Goal: Information Seeking & Learning: Learn about a topic

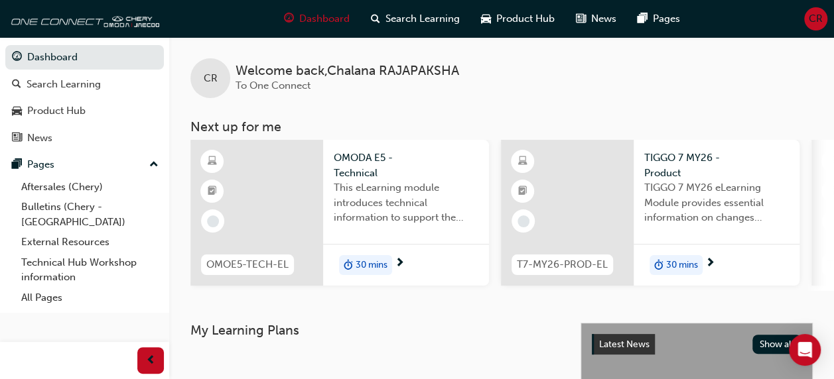
click at [409, 226] on div "This eLearning module introduces technical information to support the entry-lev…" at bounding box center [406, 206] width 145 height 53
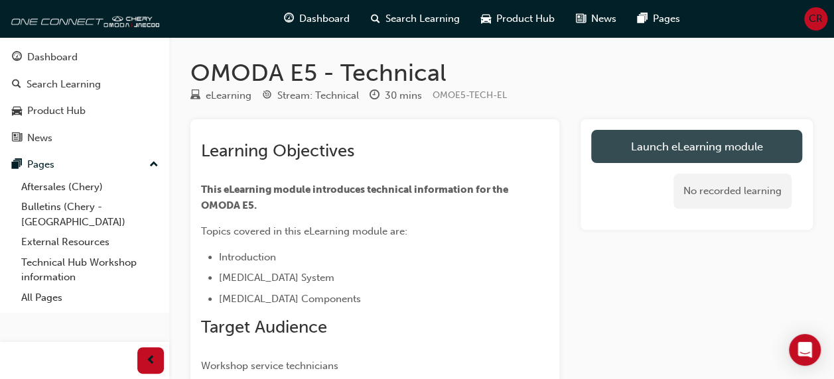
click at [721, 151] on link "Launch eLearning module" at bounding box center [696, 146] width 211 height 33
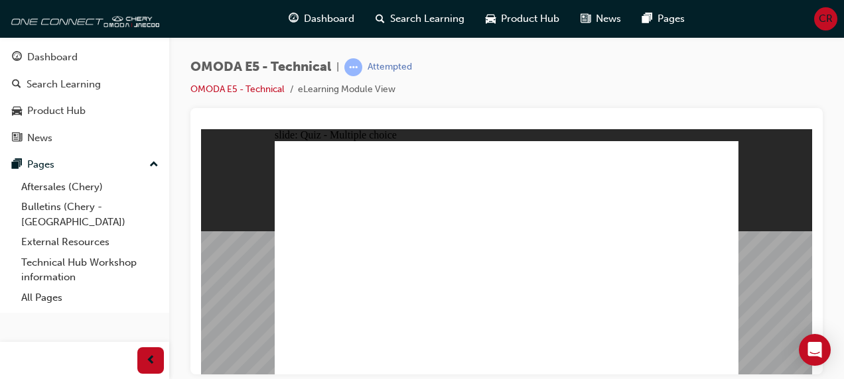
radio input "true"
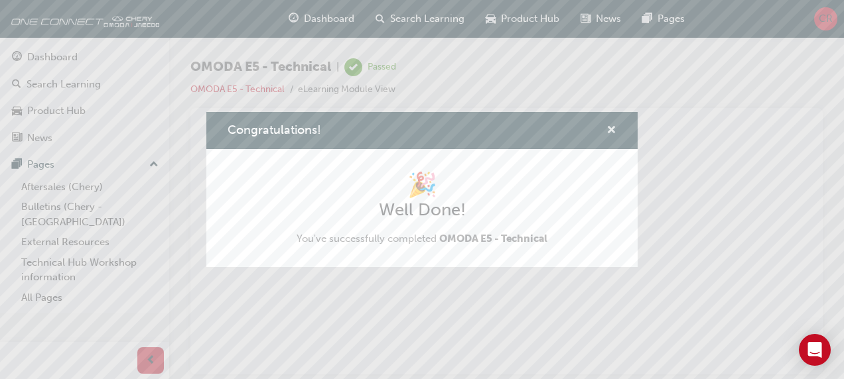
click at [611, 126] on span "cross-icon" at bounding box center [611, 131] width 10 height 12
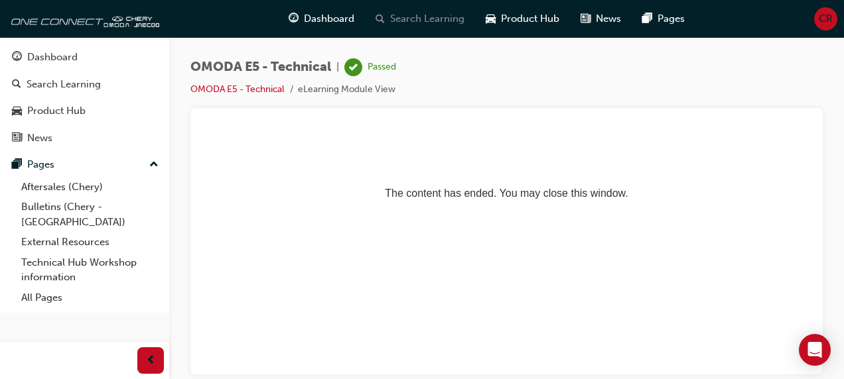
click at [436, 17] on span "Search Learning" at bounding box center [427, 18] width 74 height 15
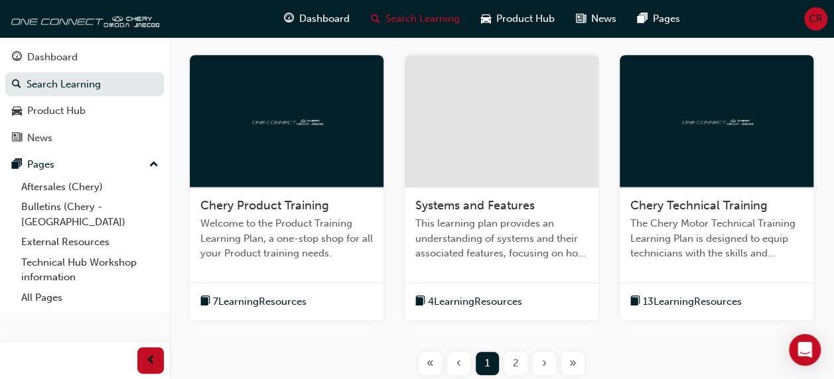
scroll to position [555, 0]
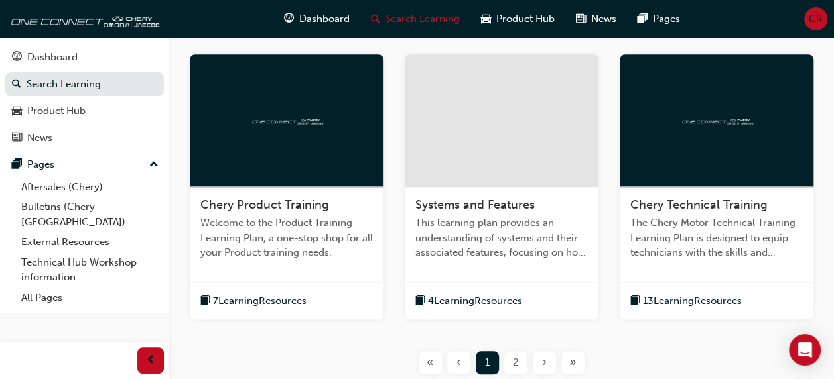
click at [515, 365] on span "2" at bounding box center [516, 363] width 6 height 15
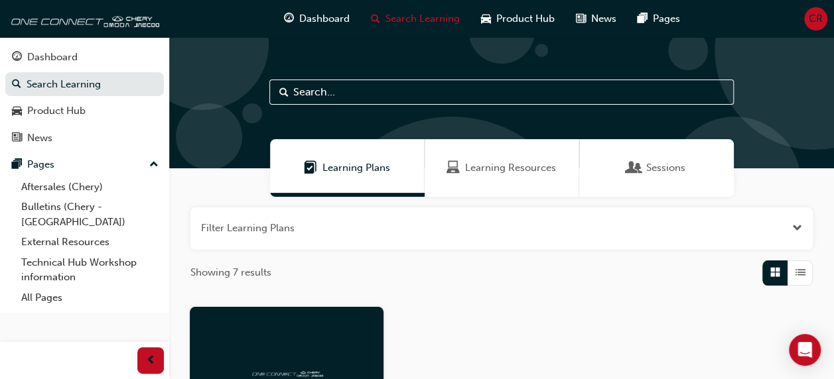
click at [691, 90] on input "text" at bounding box center [501, 92] width 464 height 25
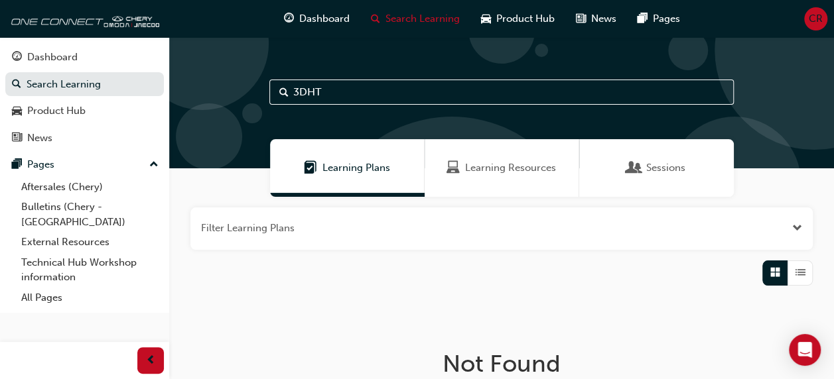
type input "3DHT"
click at [326, 28] on div "Dashboard" at bounding box center [316, 18] width 87 height 27
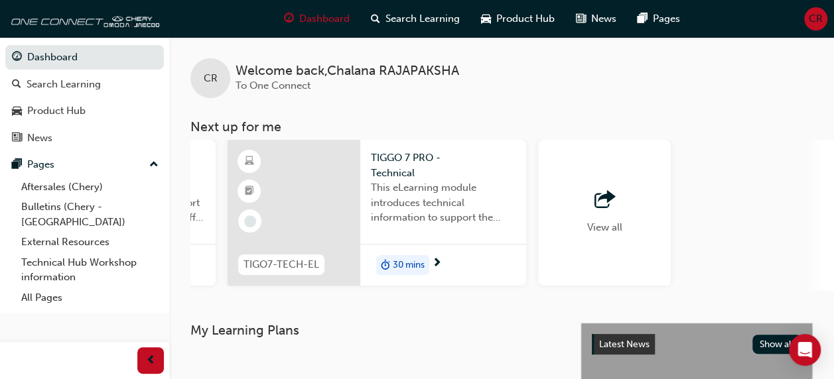
scroll to position [0, 1207]
click at [590, 200] on div "button" at bounding box center [601, 200] width 35 height 19
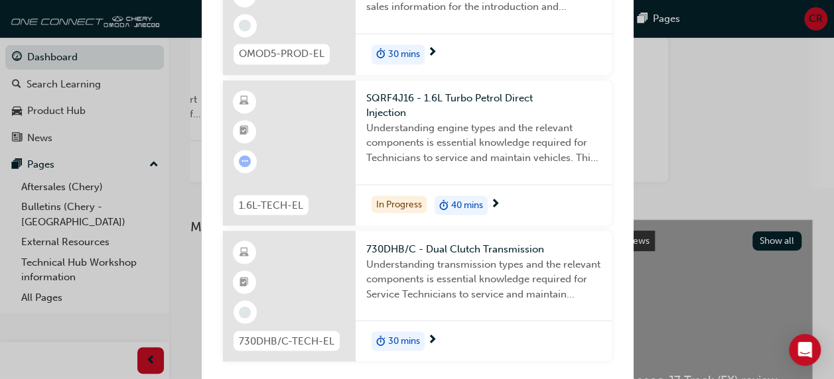
scroll to position [105, 0]
click at [737, 86] on div "Next up for me TIGO8-TECH-EL TIGGO 8 PRO MAX - Technical This eLearning module …" at bounding box center [417, 189] width 834 height 379
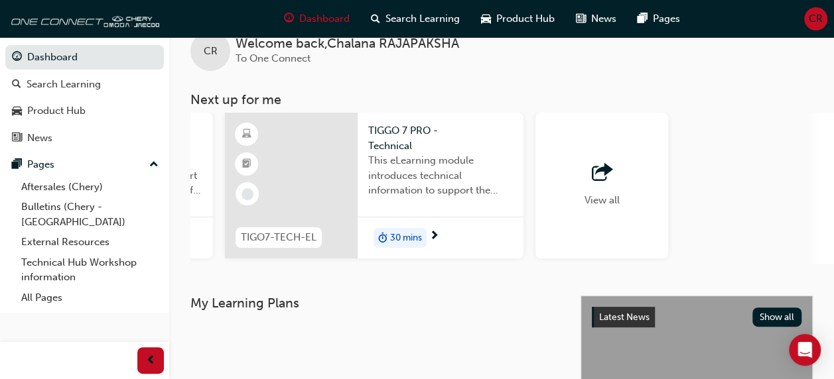
scroll to position [0, 0]
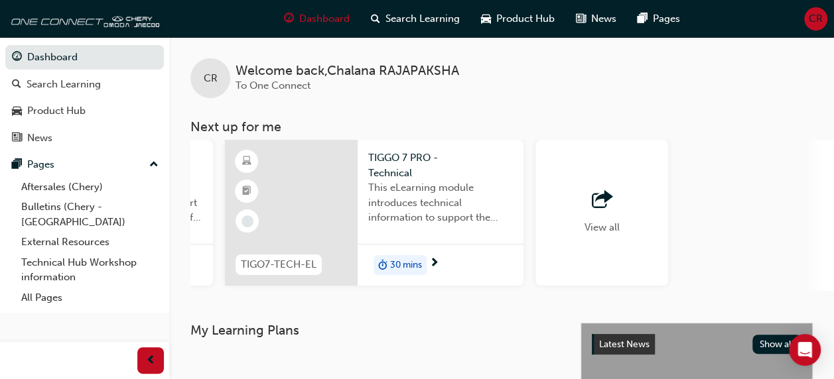
click at [597, 202] on span "outbound-icon" at bounding box center [602, 200] width 20 height 19
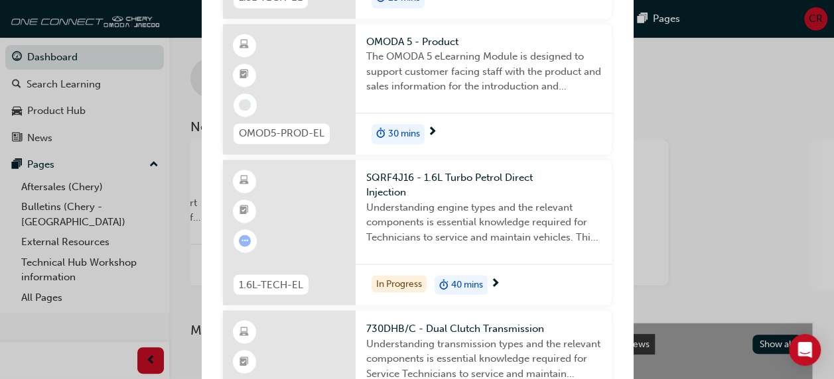
scroll to position [1067, 0]
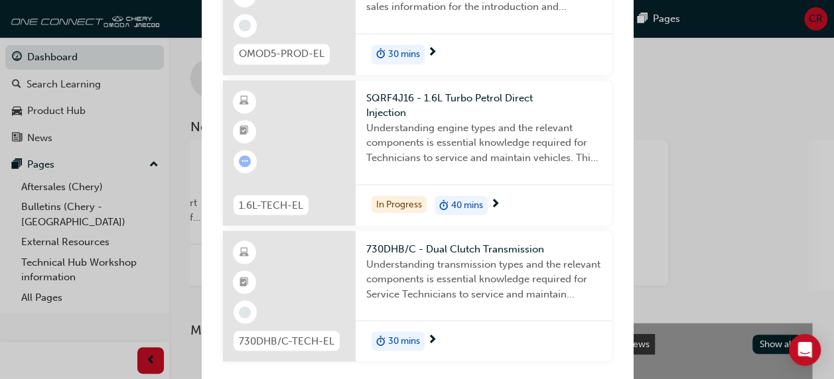
click at [697, 188] on div "Next up for me TIGO8-TECH-EL TIGGO 8 PRO MAX - Technical This eLearning module …" at bounding box center [417, 189] width 834 height 379
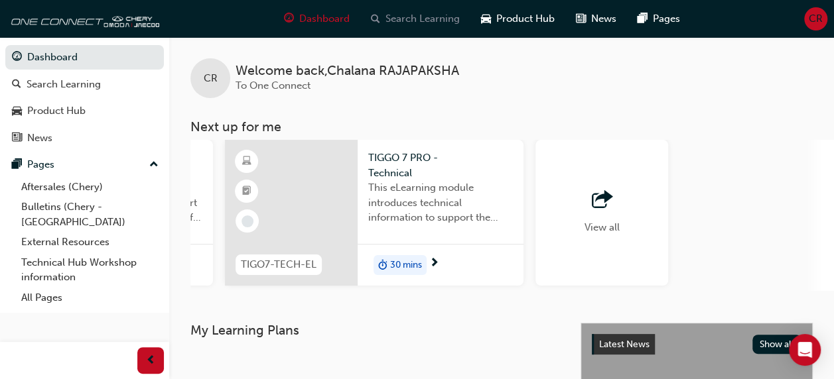
click at [417, 24] on span "Search Learning" at bounding box center [422, 18] width 74 height 15
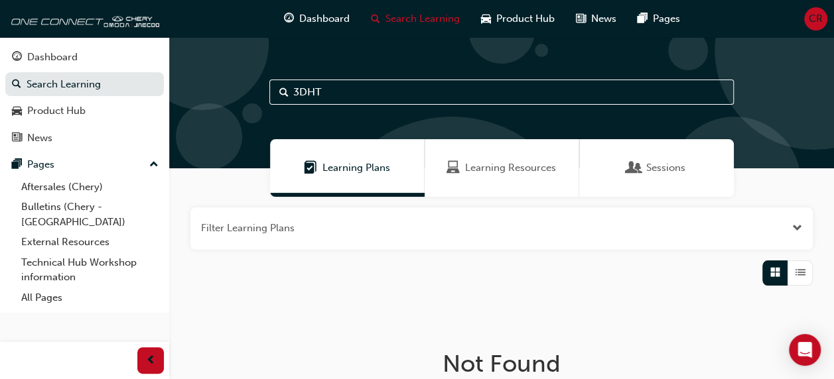
click at [341, 84] on input "3DHT" at bounding box center [501, 92] width 464 height 25
type input "3"
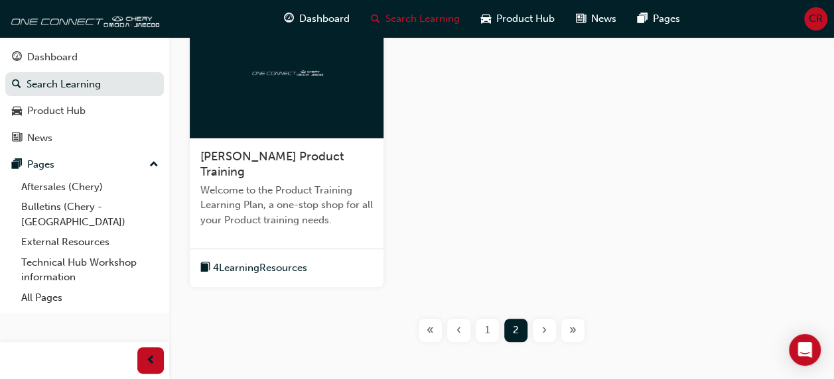
scroll to position [370, 0]
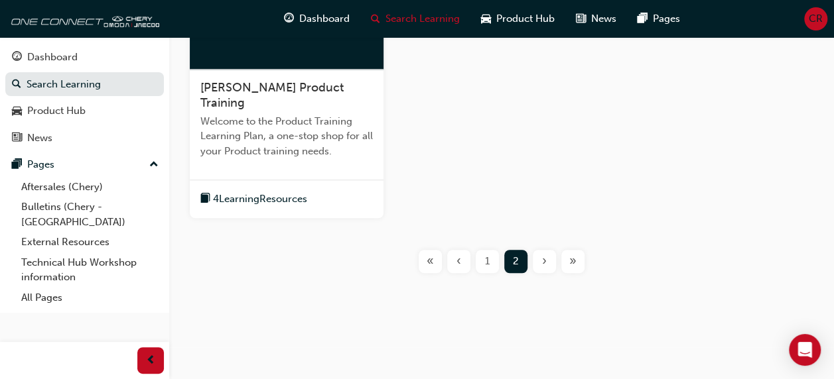
click at [486, 263] on span "1" at bounding box center [487, 261] width 5 height 15
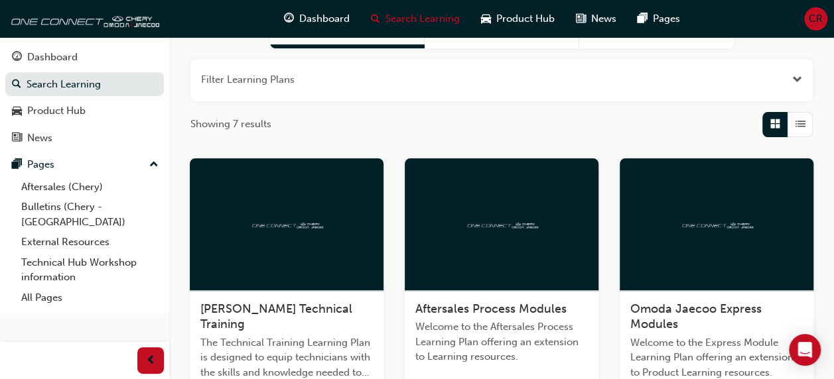
scroll to position [146, 0]
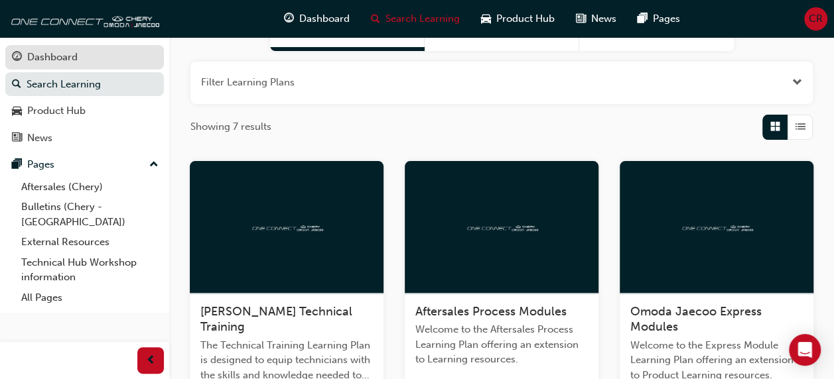
click at [38, 51] on div "Dashboard" at bounding box center [52, 57] width 50 height 15
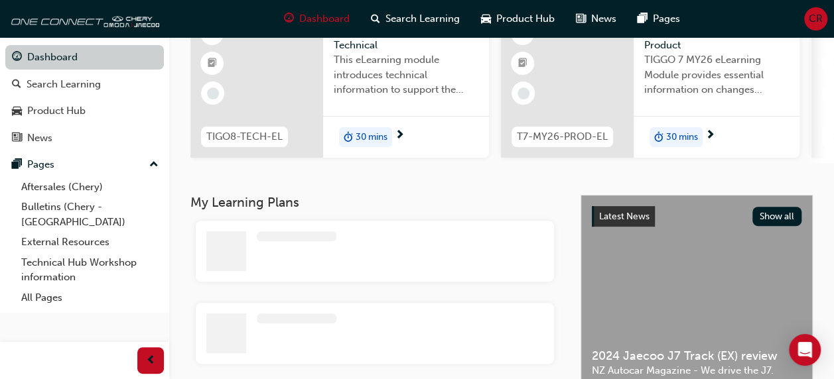
scroll to position [146, 0]
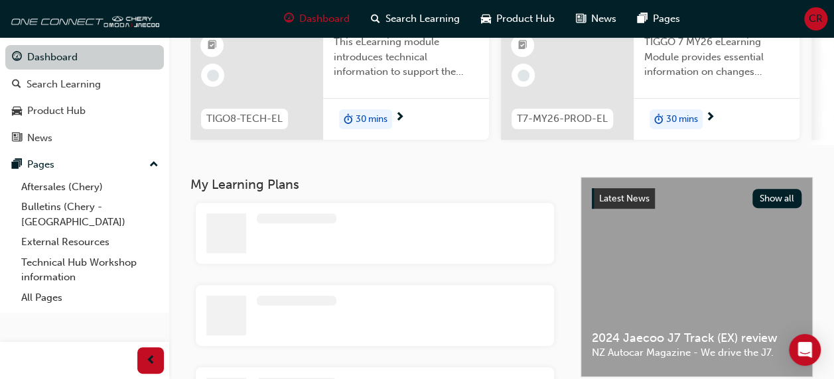
click at [34, 54] on link "Dashboard" at bounding box center [84, 57] width 159 height 25
click at [40, 51] on link "Dashboard" at bounding box center [84, 57] width 159 height 25
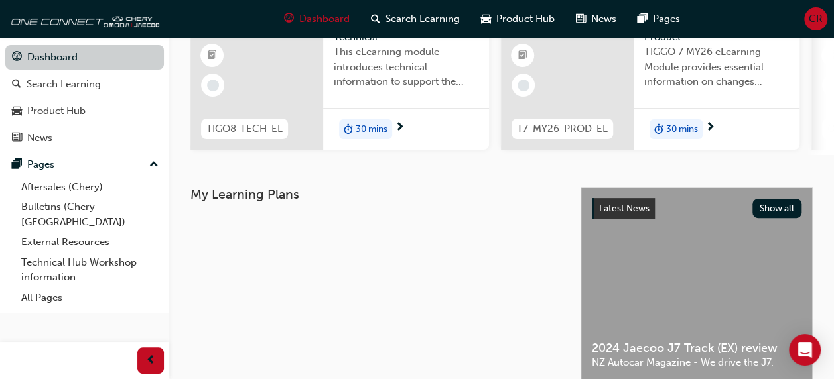
scroll to position [0, 0]
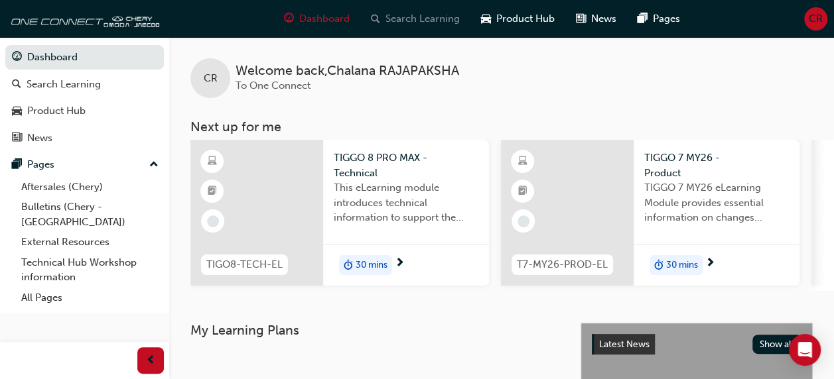
click at [414, 21] on span "Search Learning" at bounding box center [422, 18] width 74 height 15
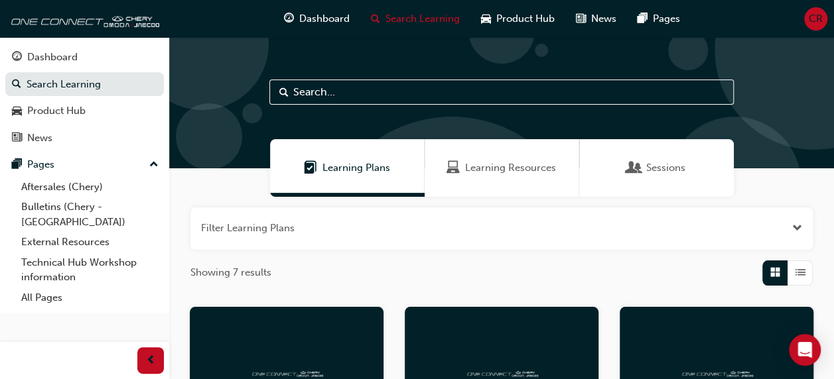
click at [513, 171] on span "Learning Resources" at bounding box center [510, 168] width 91 height 15
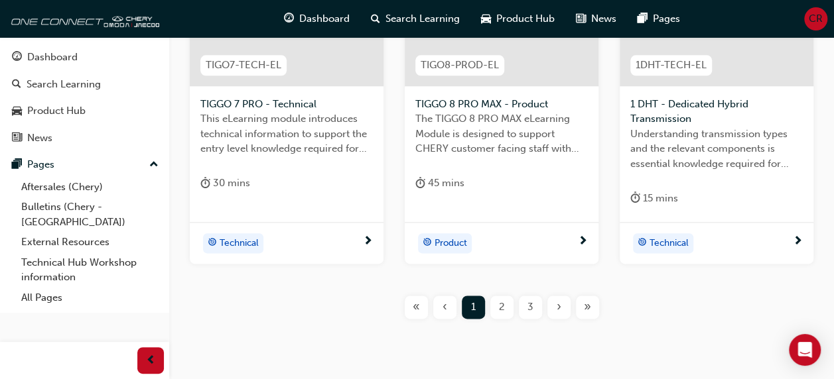
scroll to position [730, 0]
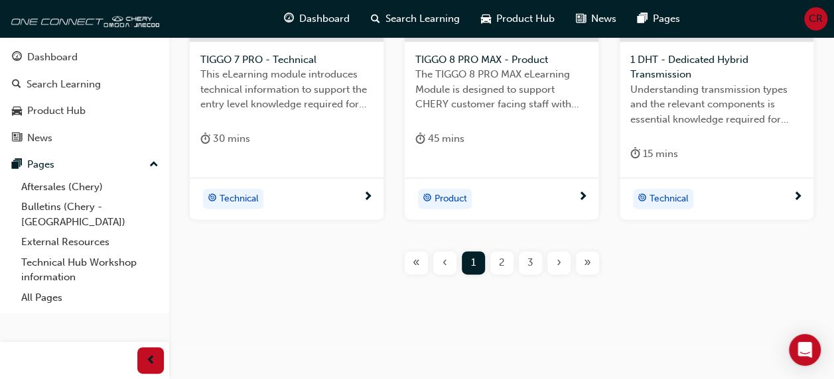
click at [501, 261] on span "2" at bounding box center [502, 262] width 6 height 15
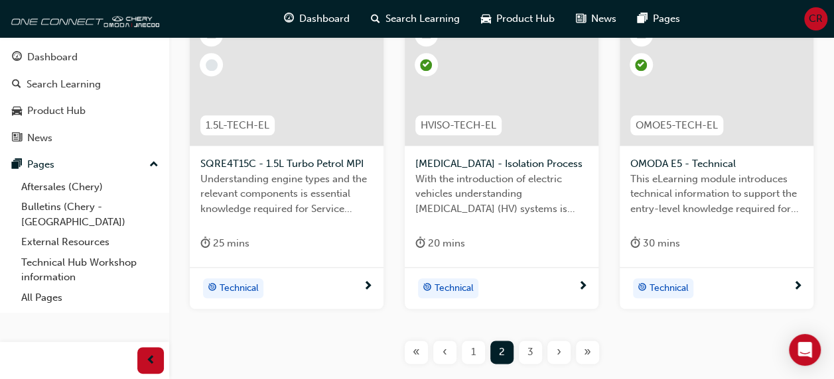
scroll to position [611, 0]
click at [532, 350] on span "3" at bounding box center [530, 351] width 6 height 15
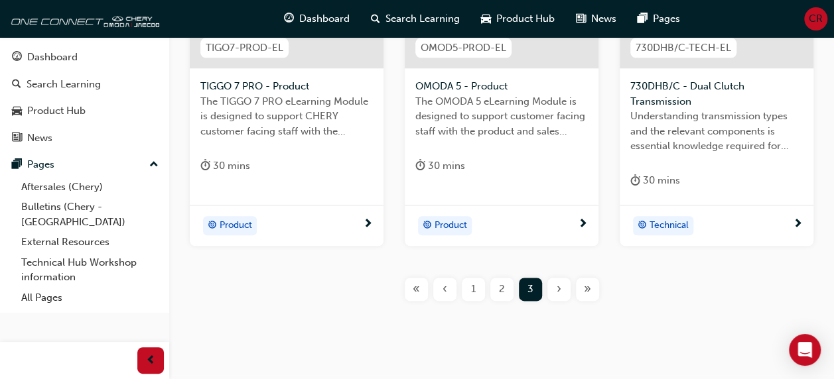
scroll to position [690, 0]
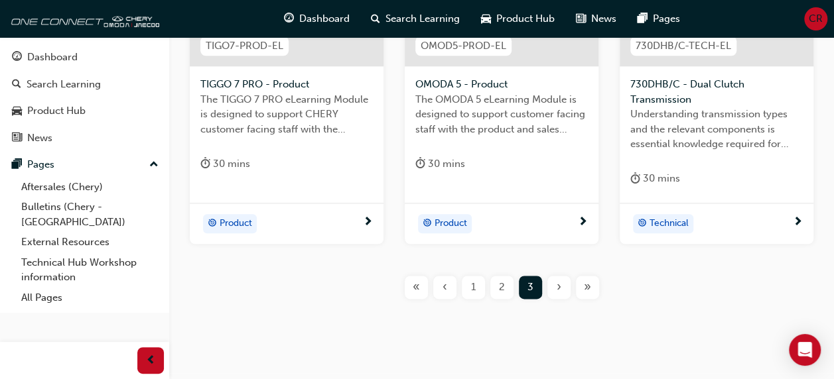
click at [471, 282] on span "1" at bounding box center [473, 287] width 5 height 15
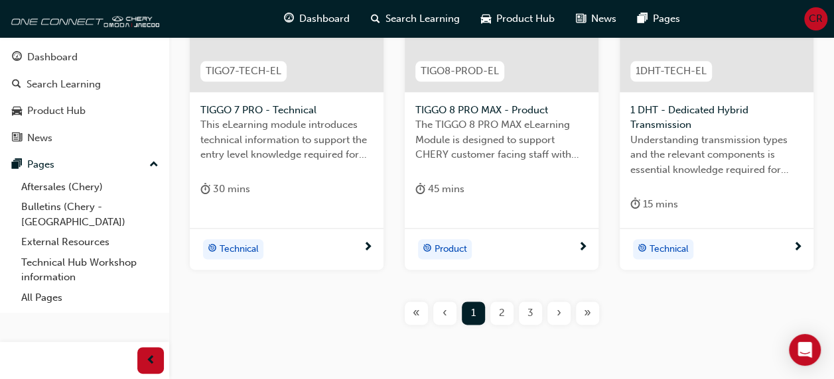
scroll to position [680, 0]
click at [501, 310] on span "2" at bounding box center [502, 312] width 6 height 15
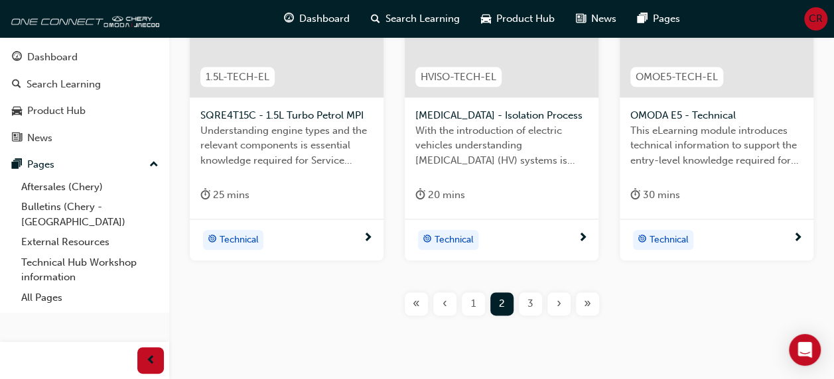
scroll to position [700, 0]
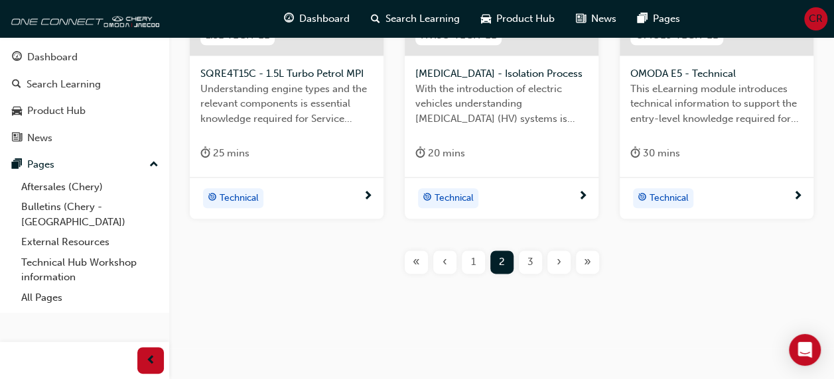
click at [529, 260] on span "3" at bounding box center [530, 262] width 6 height 15
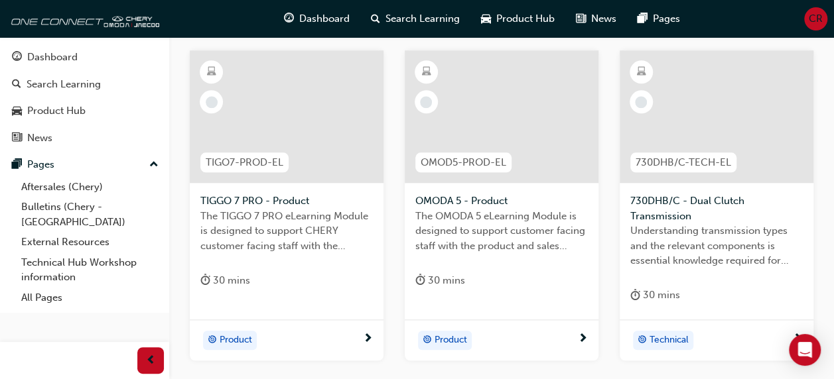
scroll to position [577, 0]
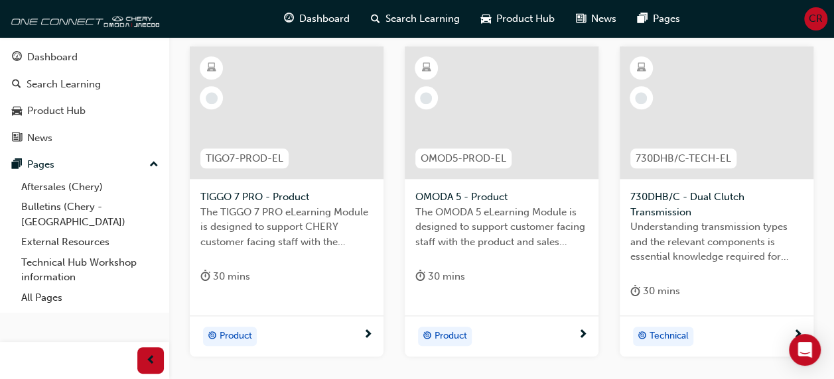
click at [742, 240] on span "Understanding transmission types and the relevant components is essential knowl…" at bounding box center [716, 242] width 172 height 45
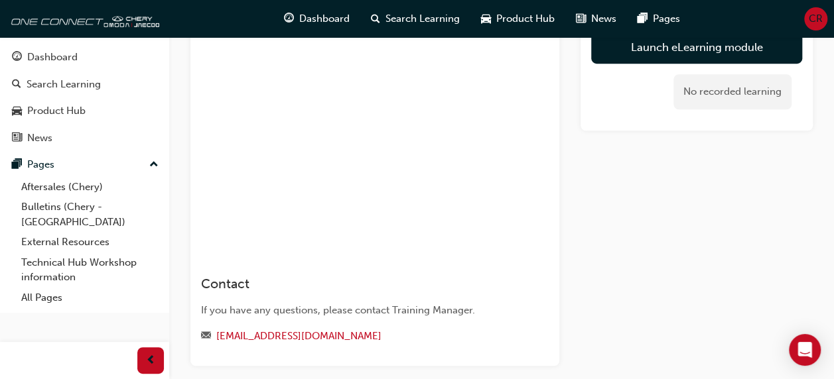
scroll to position [501, 0]
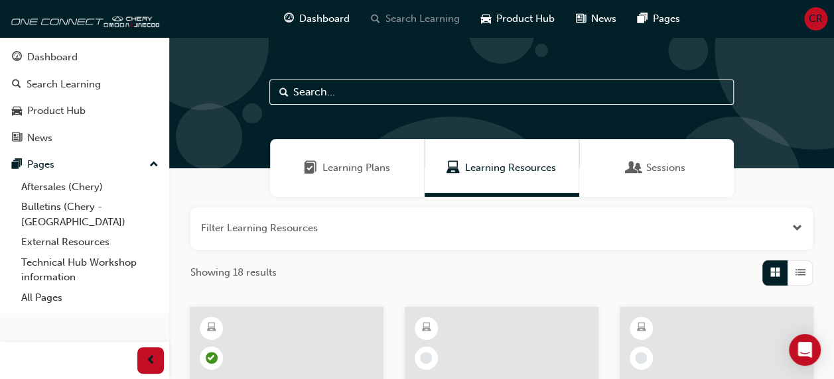
click at [421, 8] on div "Search Learning" at bounding box center [415, 18] width 110 height 27
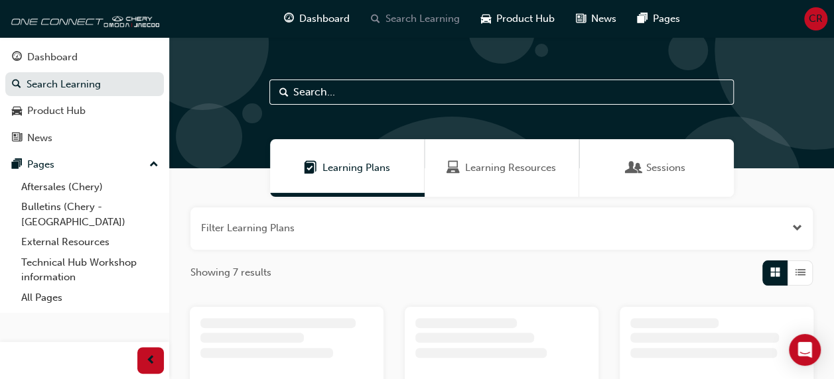
click at [402, 26] on div "Search Learning" at bounding box center [415, 18] width 110 height 27
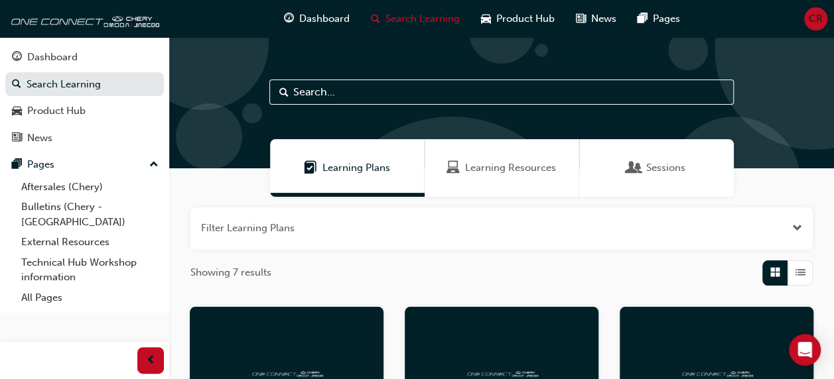
click at [332, 94] on input "text" at bounding box center [501, 92] width 464 height 25
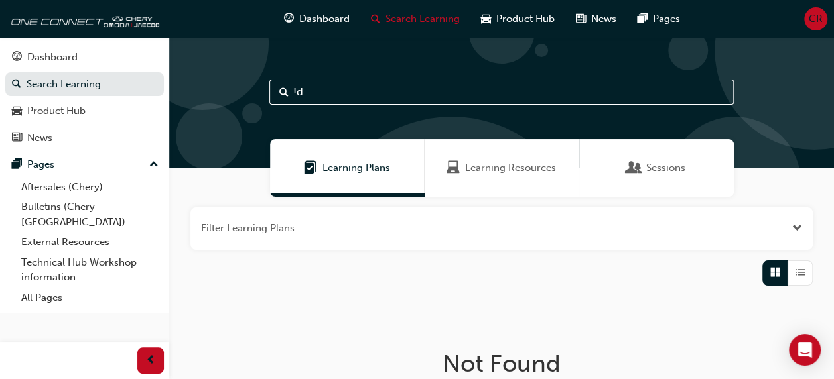
type input "!"
click at [488, 178] on div "Learning Resources" at bounding box center [502, 168] width 155 height 58
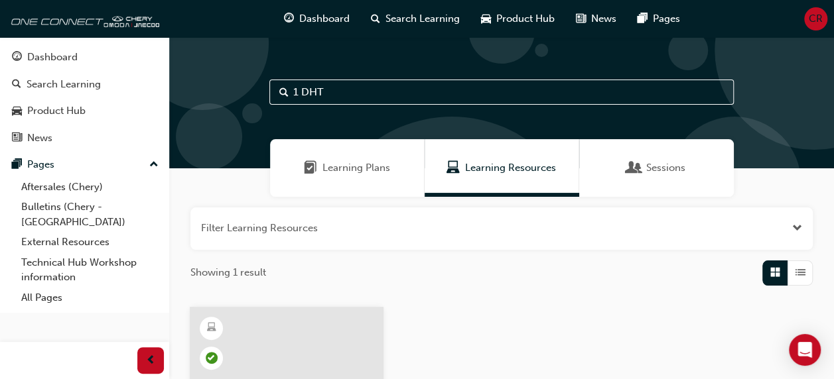
click at [634, 179] on div "Sessions" at bounding box center [656, 168] width 155 height 58
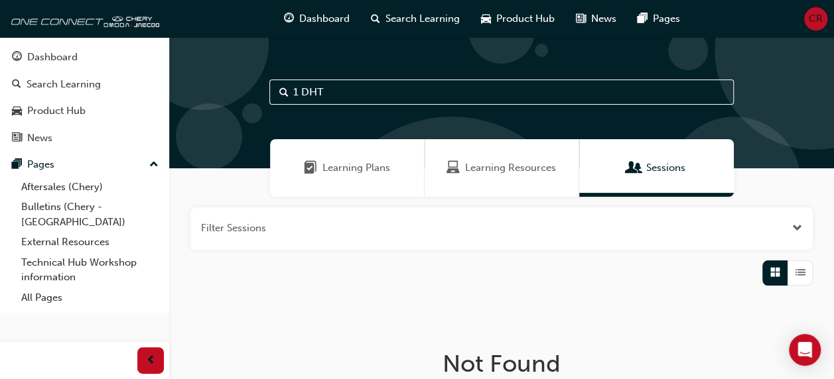
click at [684, 95] on input "1 DHT" at bounding box center [501, 92] width 464 height 25
type input "1"
click at [316, 13] on span "Dashboard" at bounding box center [324, 18] width 50 height 15
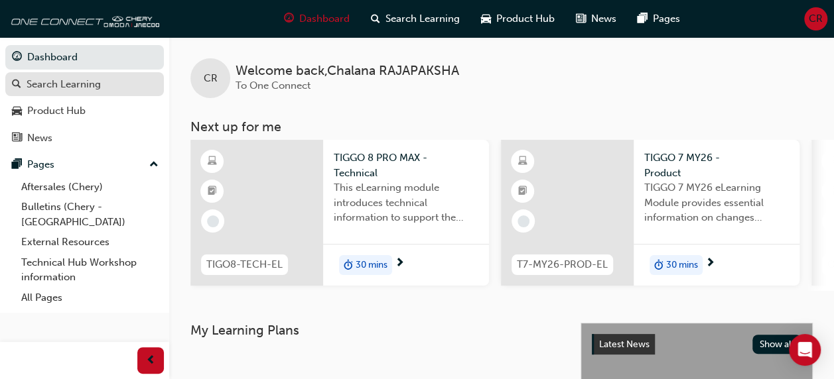
click at [29, 82] on div "Search Learning" at bounding box center [64, 84] width 74 height 15
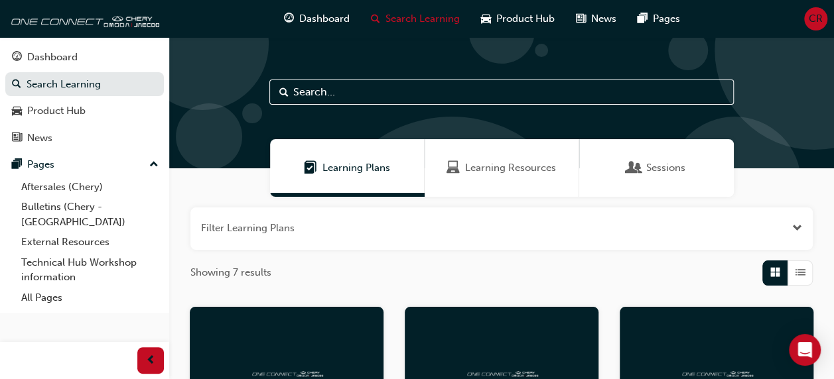
click at [519, 166] on span "Learning Resources" at bounding box center [510, 168] width 91 height 15
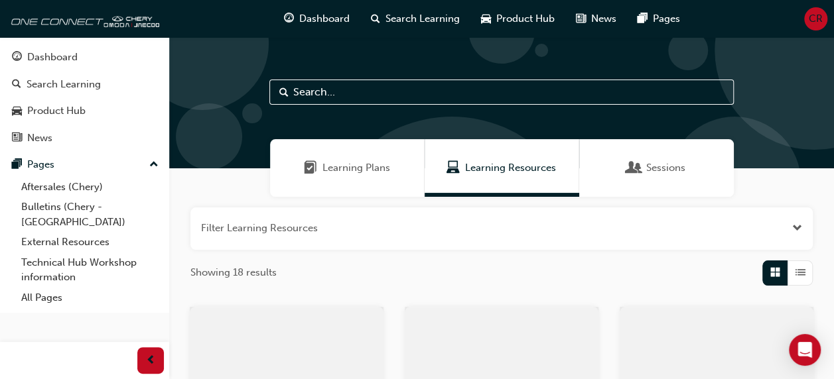
click at [673, 160] on div "Sessions" at bounding box center [656, 168] width 155 height 58
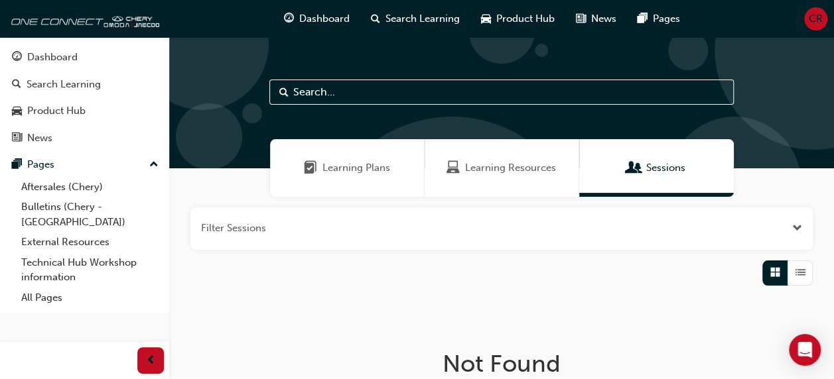
click at [511, 162] on span "Learning Resources" at bounding box center [510, 168] width 91 height 15
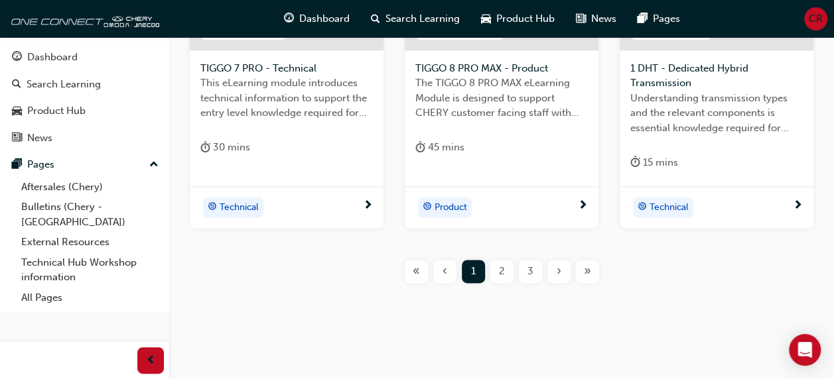
scroll to position [730, 0]
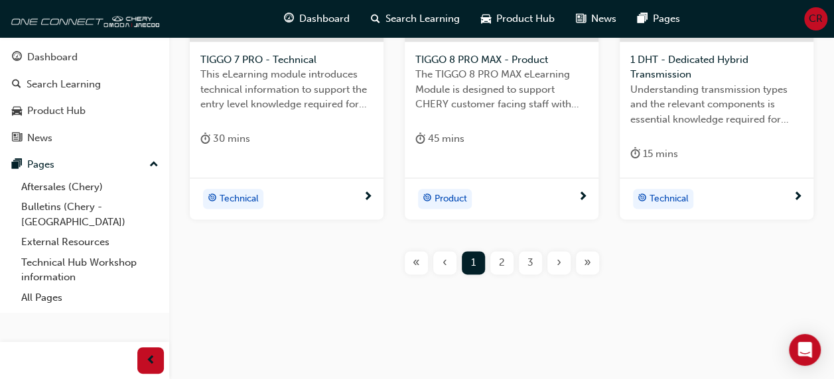
click at [501, 260] on span "2" at bounding box center [502, 262] width 6 height 15
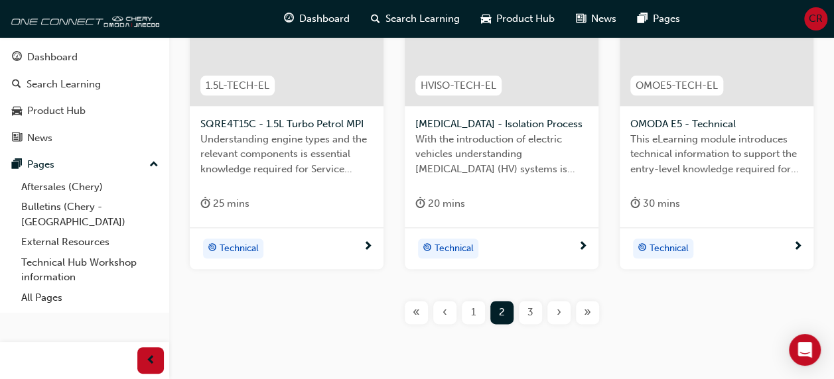
scroll to position [679, 0]
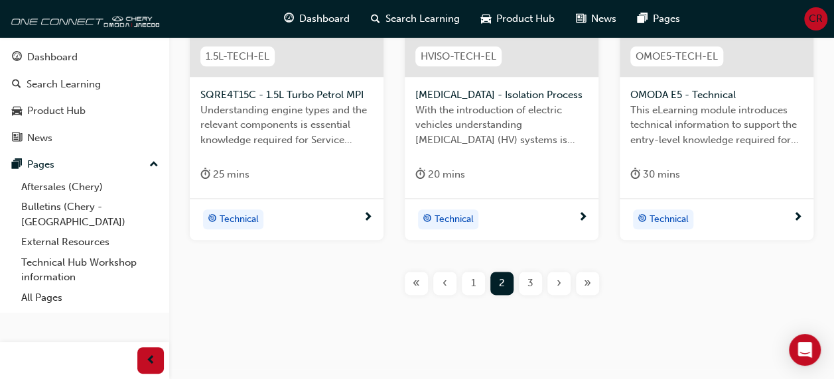
click at [529, 281] on span "3" at bounding box center [530, 283] width 6 height 15
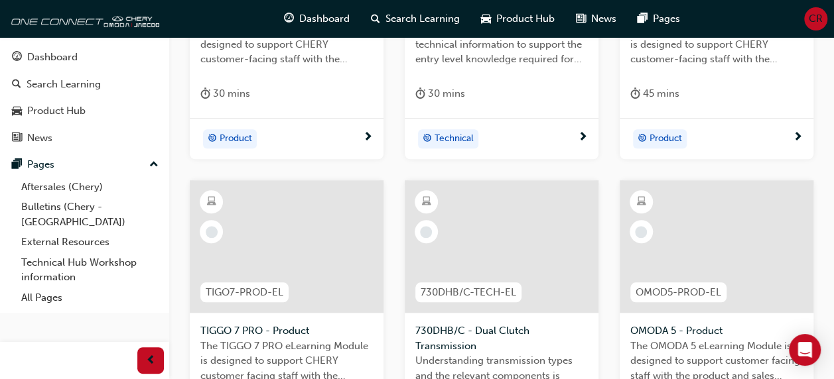
scroll to position [444, 0]
click at [528, 242] on div at bounding box center [502, 246] width 194 height 133
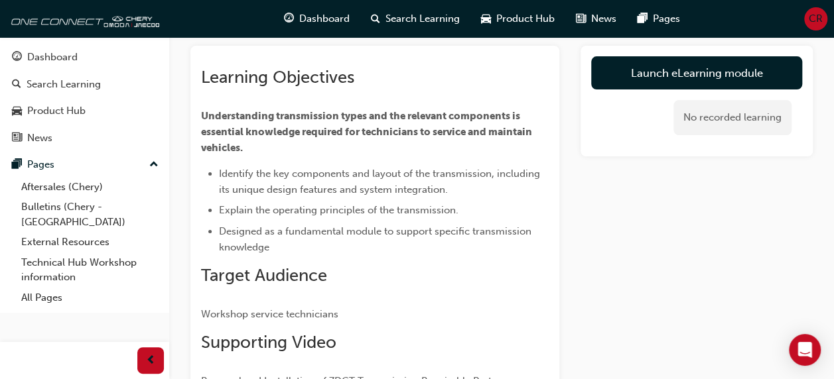
scroll to position [72, 0]
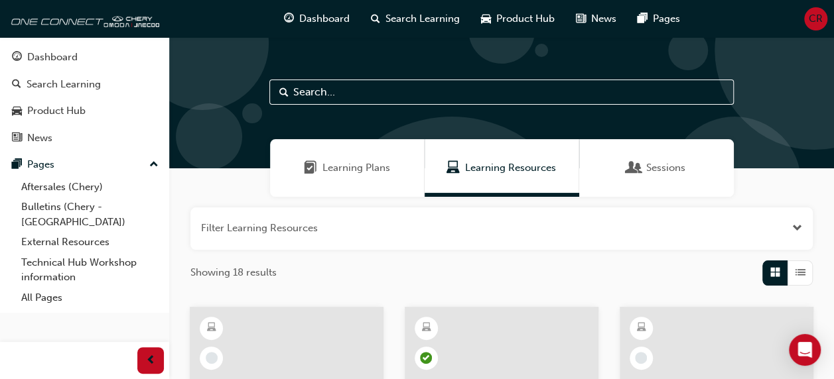
click at [303, 161] on div "Learning Plans" at bounding box center [347, 168] width 155 height 58
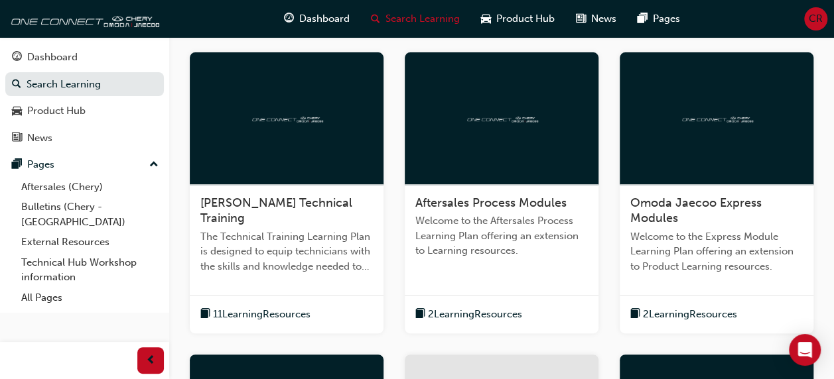
scroll to position [267, 0]
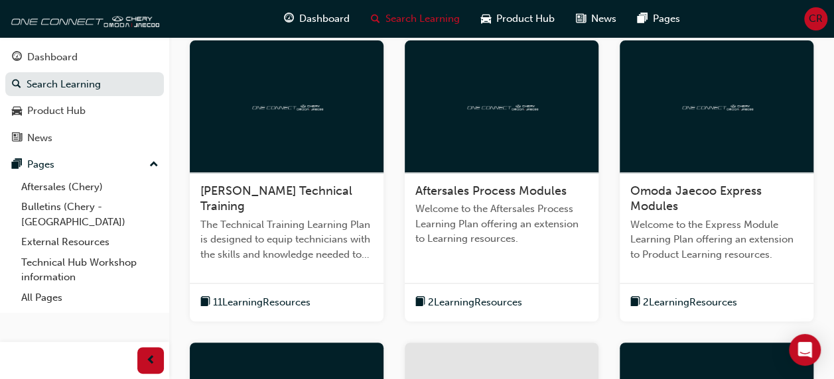
click at [236, 297] on span "11 Learning Resources" at bounding box center [262, 302] width 98 height 15
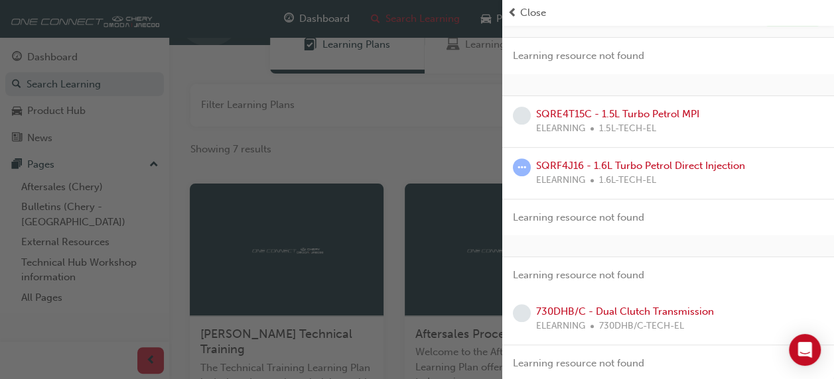
scroll to position [123, 0]
click at [436, 256] on div "button" at bounding box center [251, 189] width 502 height 379
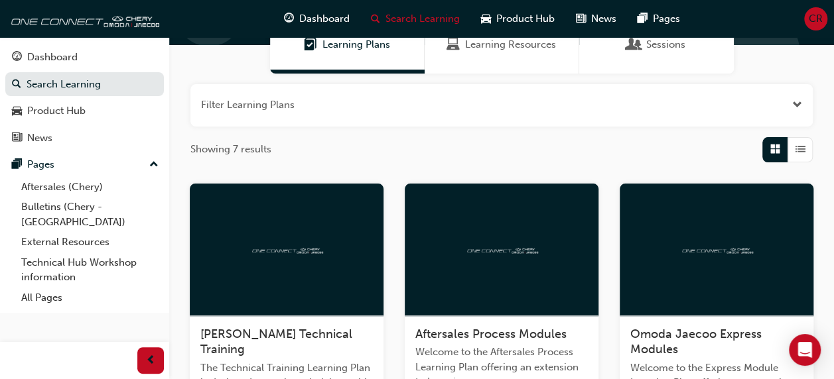
click at [510, 347] on span "Welcome to the Aftersales Process Learning Plan offering an extension to Learni…" at bounding box center [501, 367] width 172 height 45
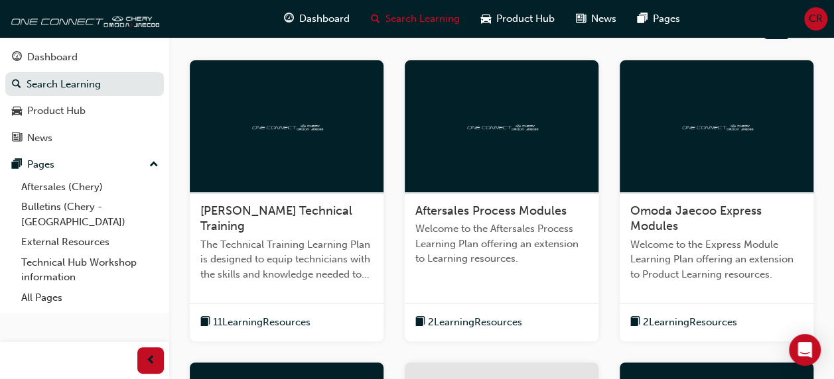
scroll to position [248, 0]
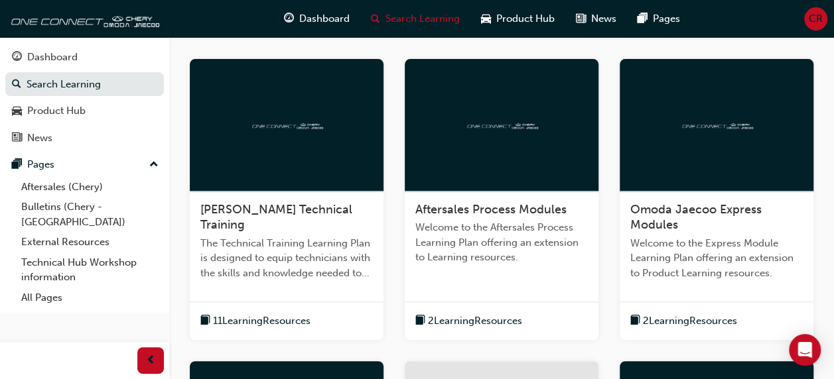
click at [699, 173] on div at bounding box center [717, 125] width 194 height 133
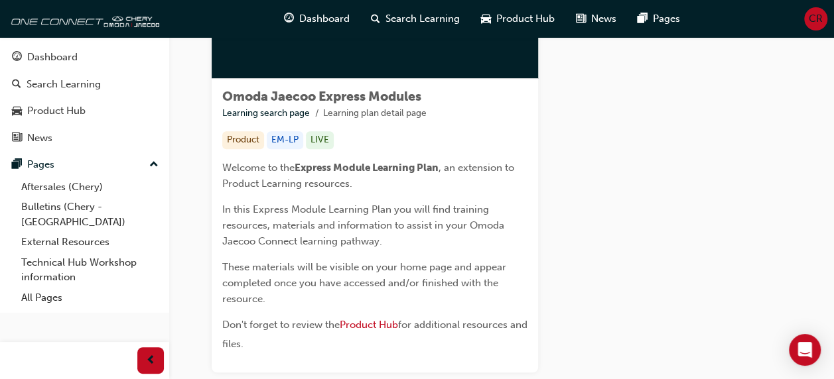
scroll to position [165, 0]
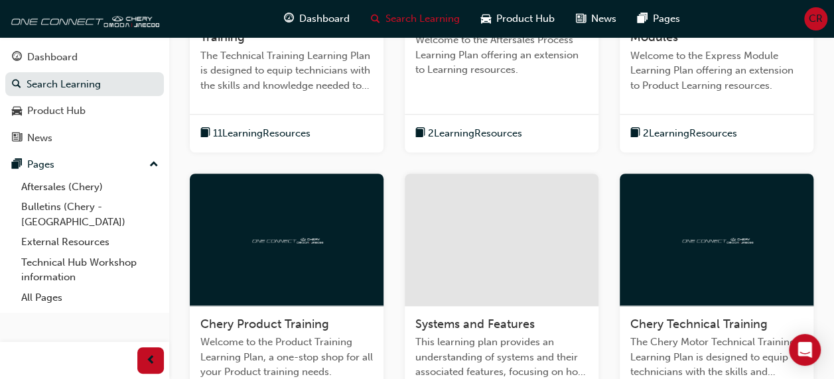
scroll to position [518, 0]
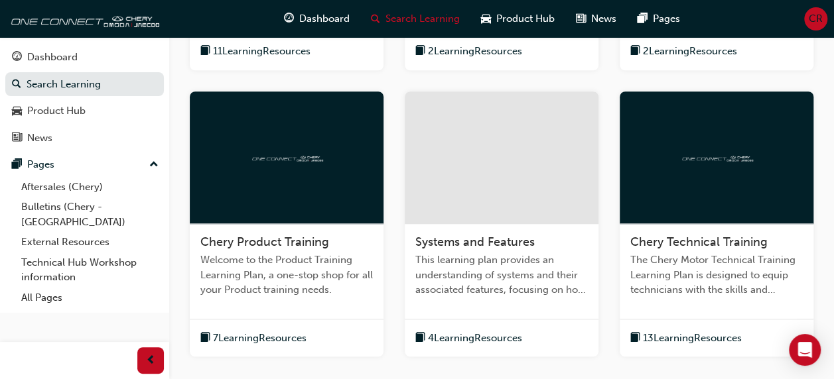
click at [259, 333] on span "7 Learning Resources" at bounding box center [260, 338] width 94 height 15
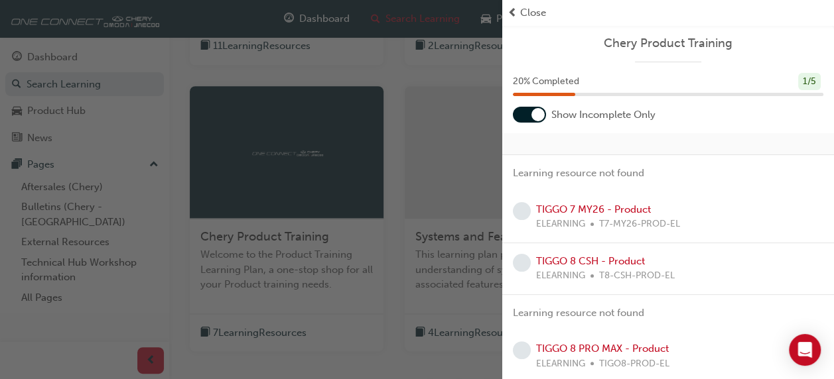
scroll to position [54, 0]
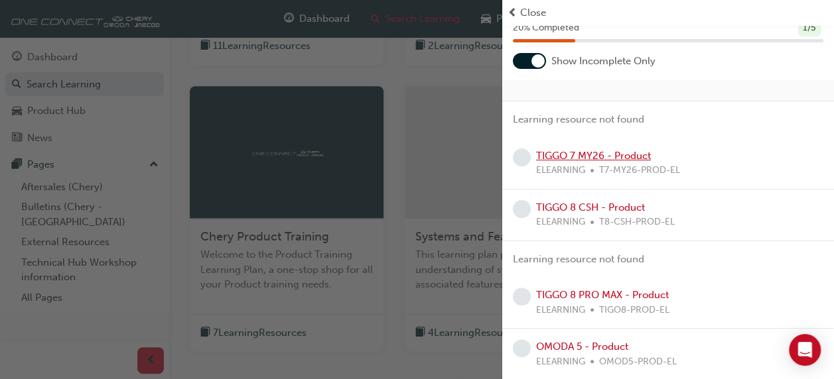
click at [569, 157] on link "TIGGO 7 MY26 - Product" at bounding box center [593, 156] width 115 height 12
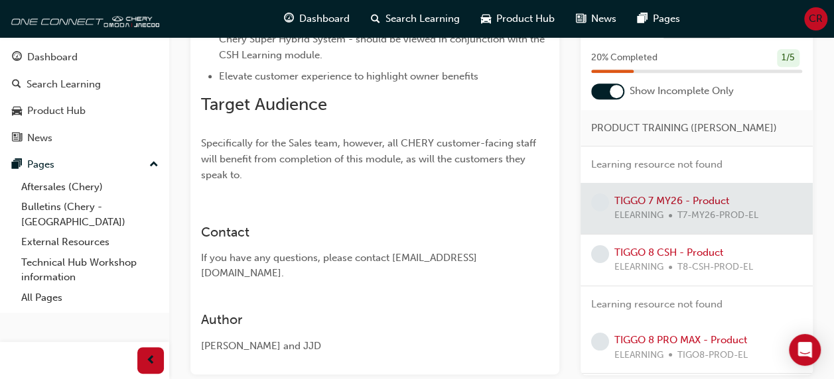
scroll to position [358, 0]
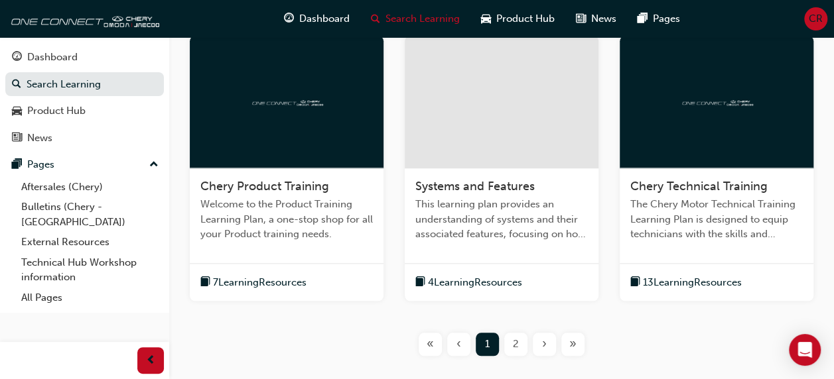
scroll to position [612, 0]
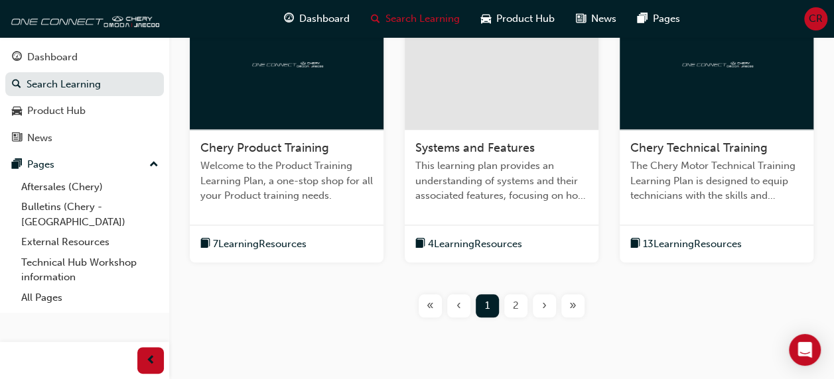
click at [703, 190] on span "The Chery Motor Technical Training Learning Plan is designed to equip technicia…" at bounding box center [716, 181] width 172 height 45
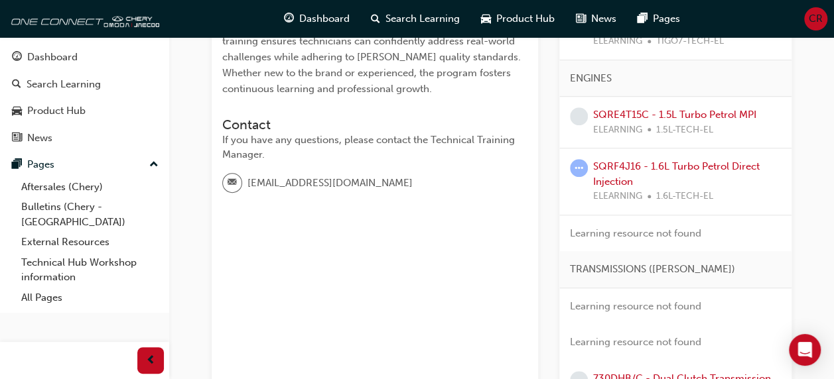
scroll to position [491, 0]
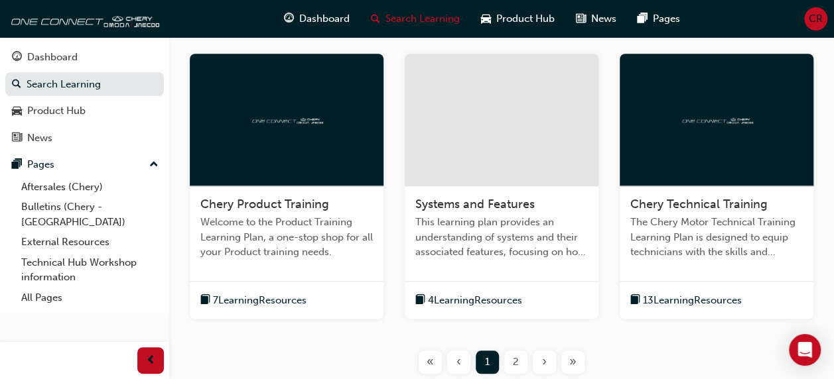
scroll to position [657, 0]
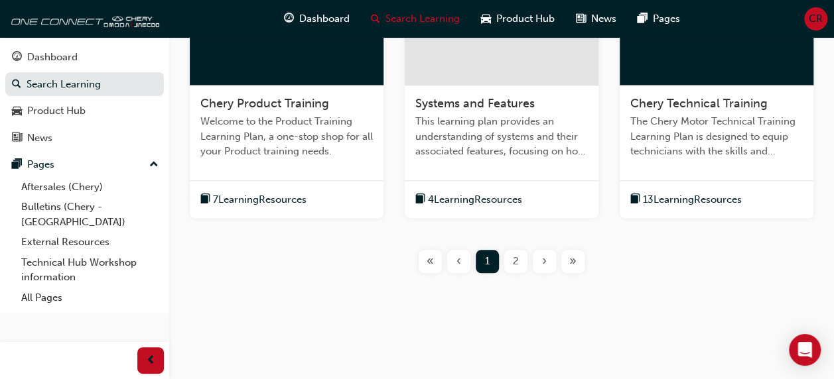
click at [516, 261] on span "2" at bounding box center [516, 261] width 6 height 15
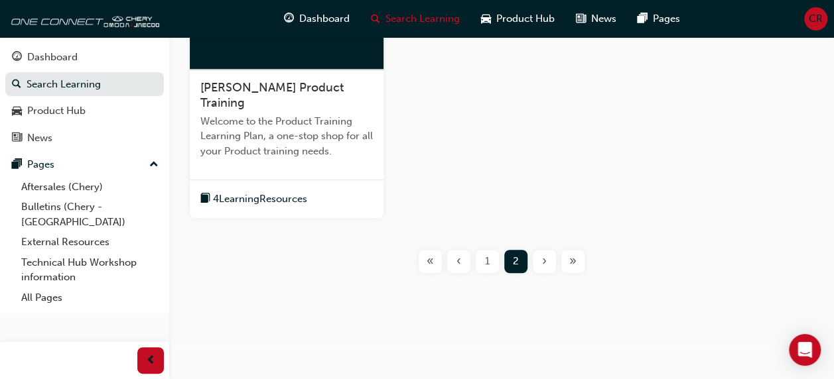
click at [307, 194] on span "4 Learning Resources" at bounding box center [260, 199] width 94 height 15
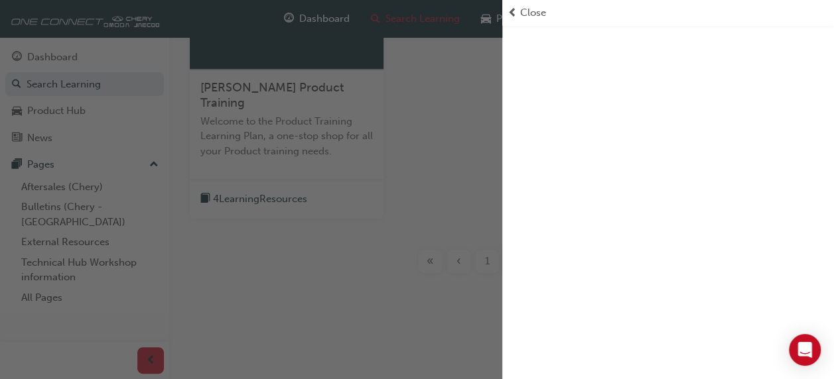
click at [529, 17] on span "Close" at bounding box center [533, 12] width 26 height 15
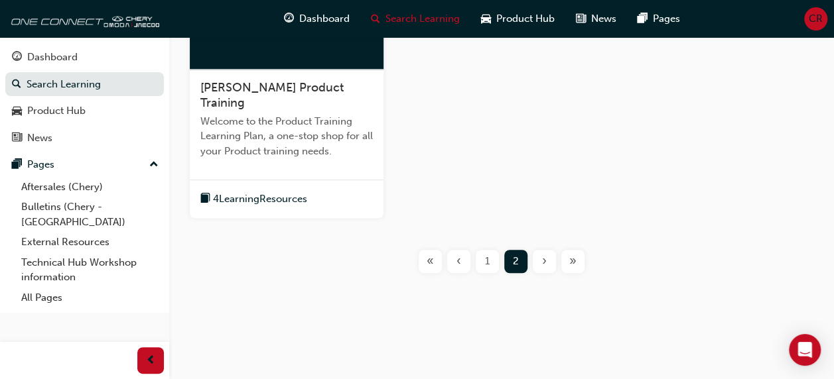
click at [487, 265] on span "1" at bounding box center [487, 261] width 5 height 15
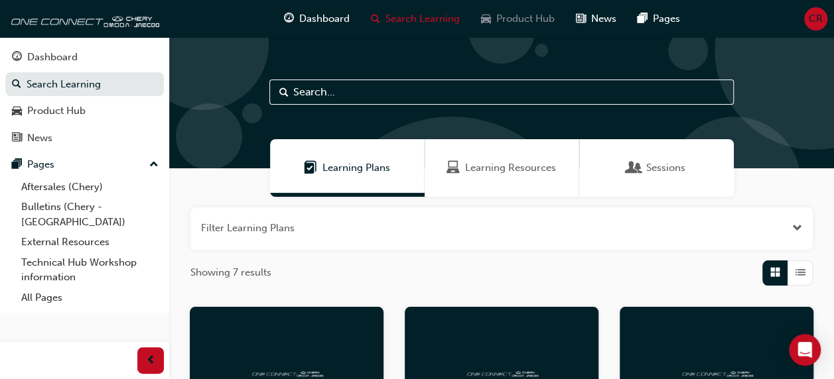
click at [561, 21] on div "Product Hub" at bounding box center [517, 18] width 95 height 27
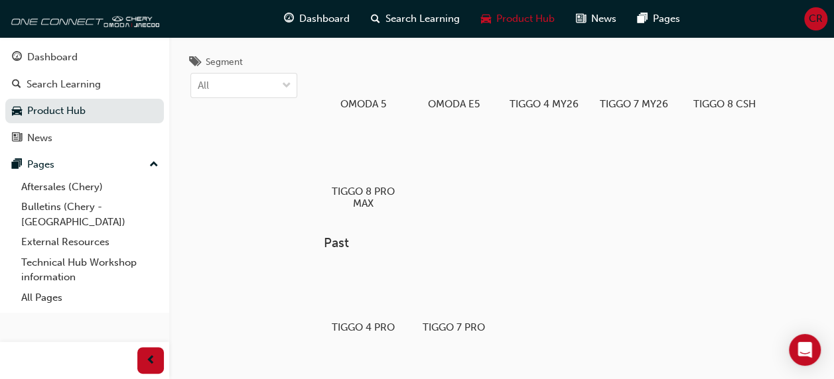
scroll to position [46, 0]
click at [455, 307] on div at bounding box center [454, 291] width 74 height 53
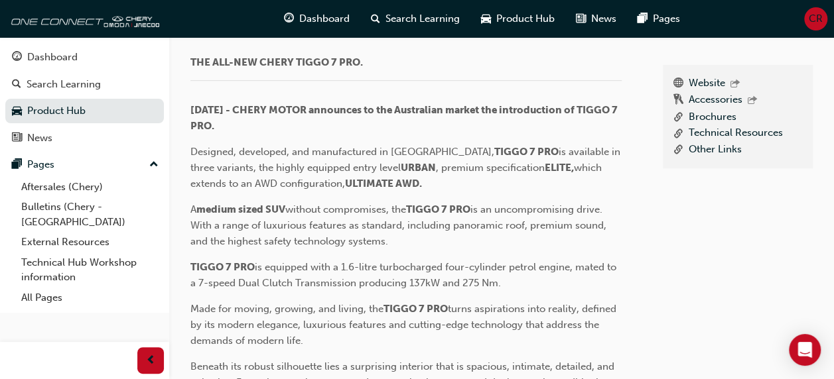
scroll to position [334, 0]
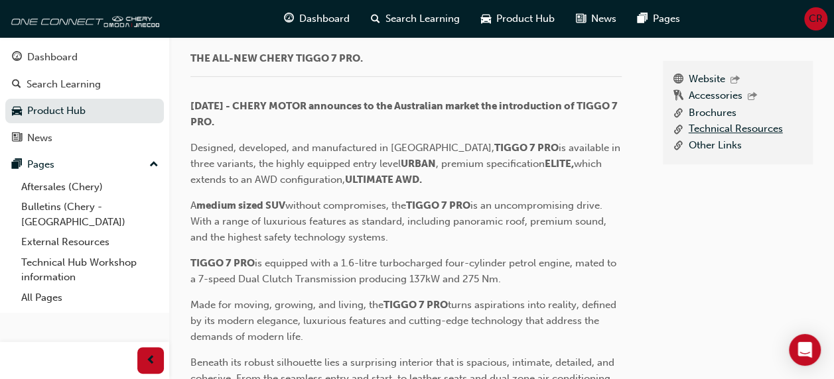
click at [765, 138] on link "Technical Resources" at bounding box center [736, 129] width 94 height 17
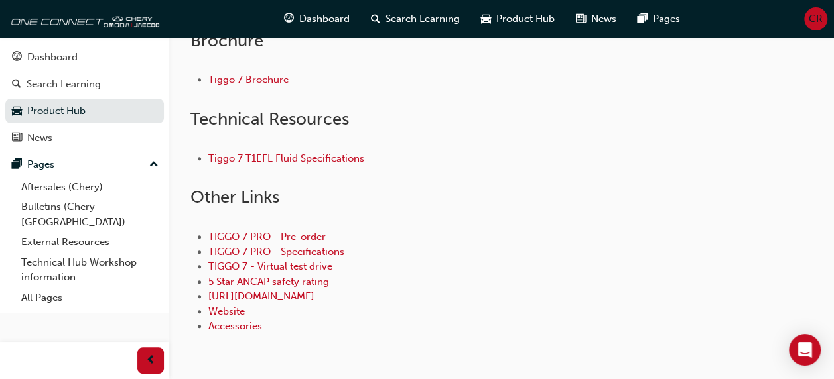
scroll to position [349, 0]
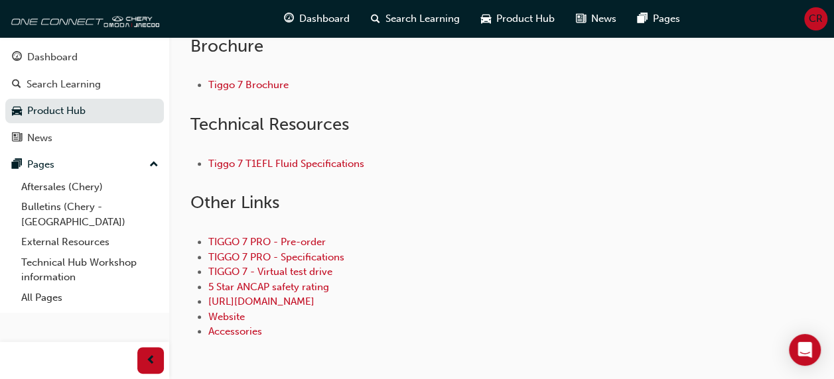
click at [377, 13] on link "Learning & Development" at bounding box center [350, 0] width 134 height 25
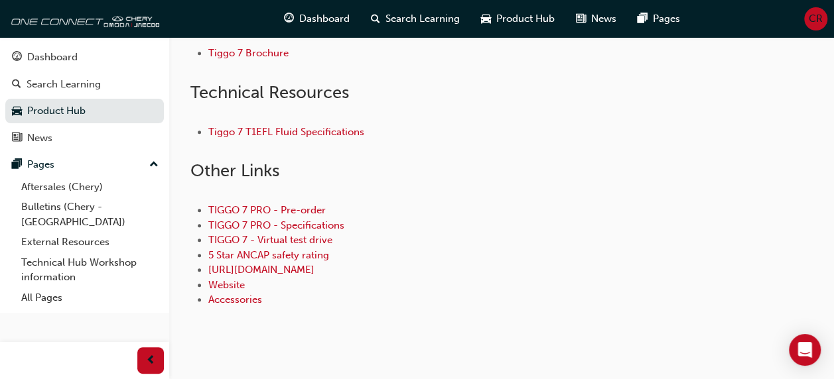
scroll to position [444, 0]
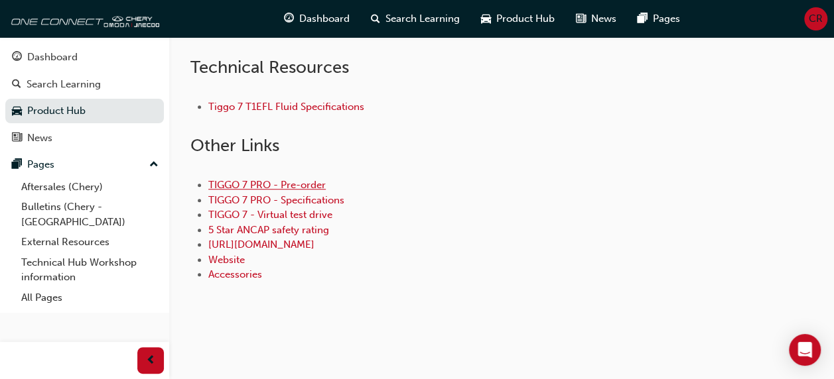
click at [312, 191] on link "TIGGO 7 PRO - Pre-order" at bounding box center [266, 185] width 117 height 12
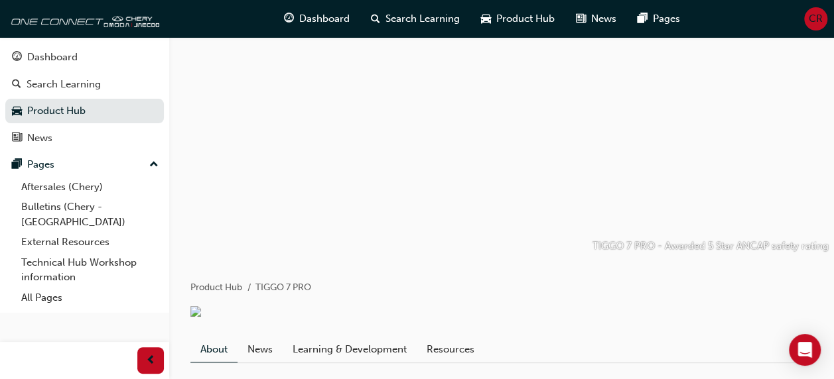
scroll to position [334, 0]
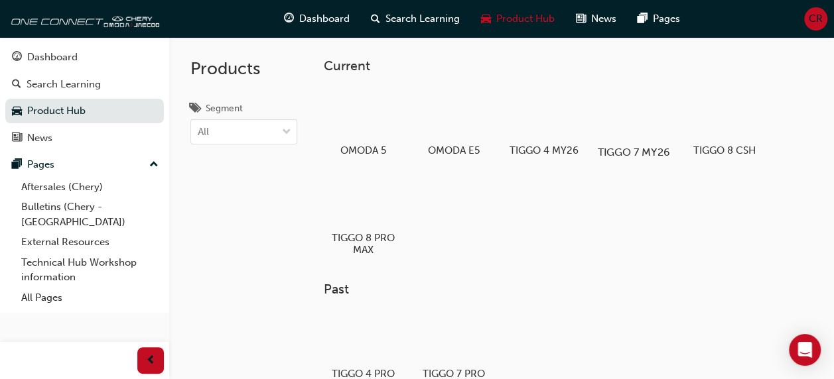
click at [647, 132] on div at bounding box center [634, 114] width 74 height 53
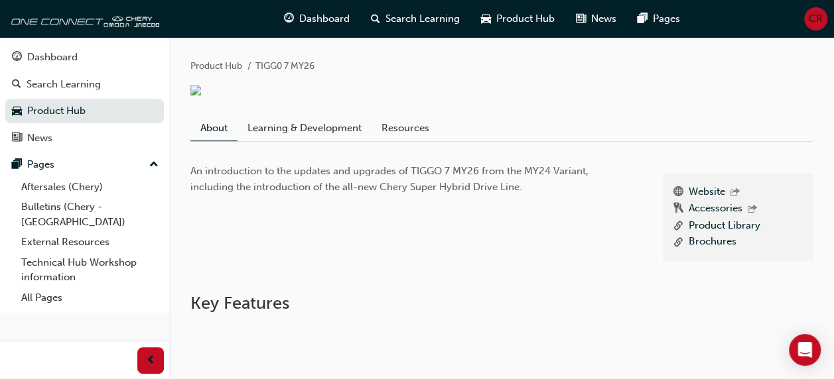
scroll to position [213, 0]
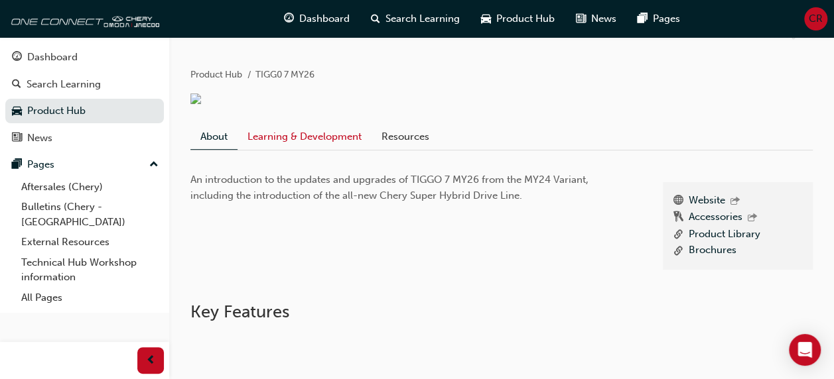
click at [317, 145] on link "Learning & Development" at bounding box center [304, 136] width 134 height 25
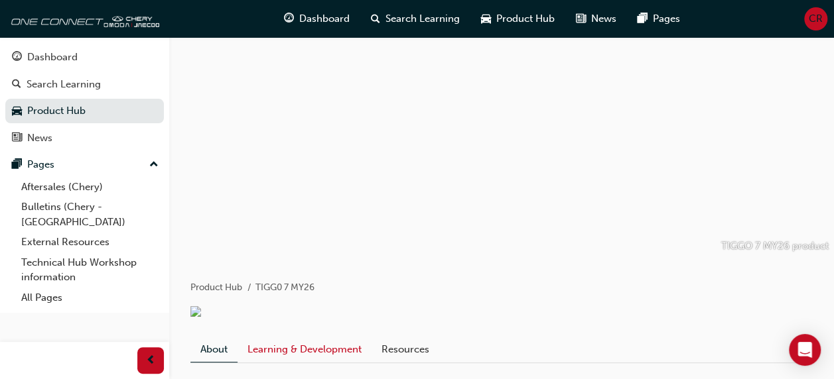
scroll to position [213, 0]
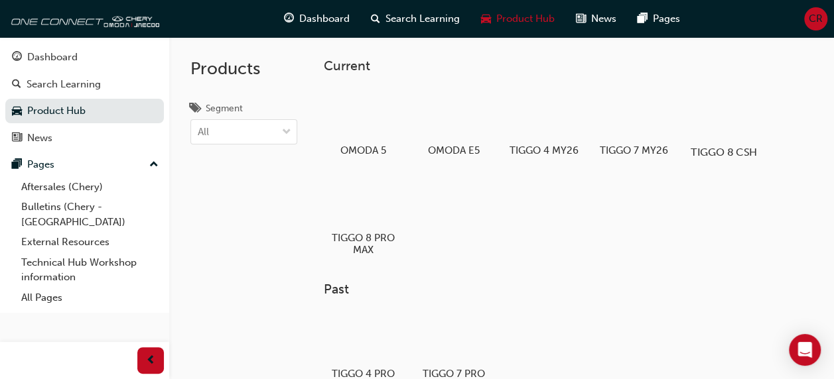
click at [742, 147] on h5 "TIGGO 8 CSH" at bounding box center [724, 152] width 74 height 13
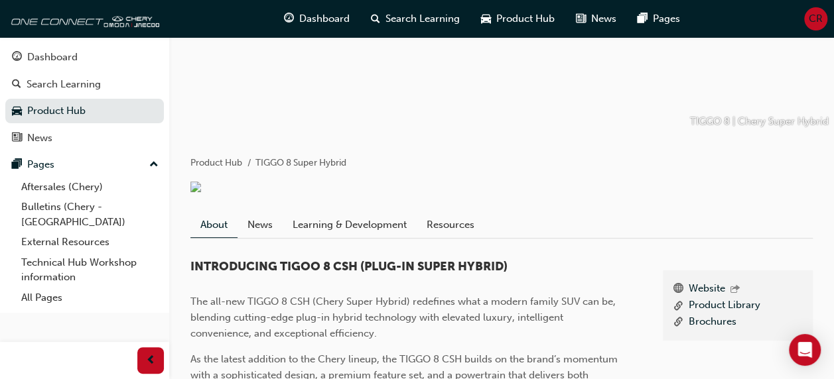
scroll to position [141, 0]
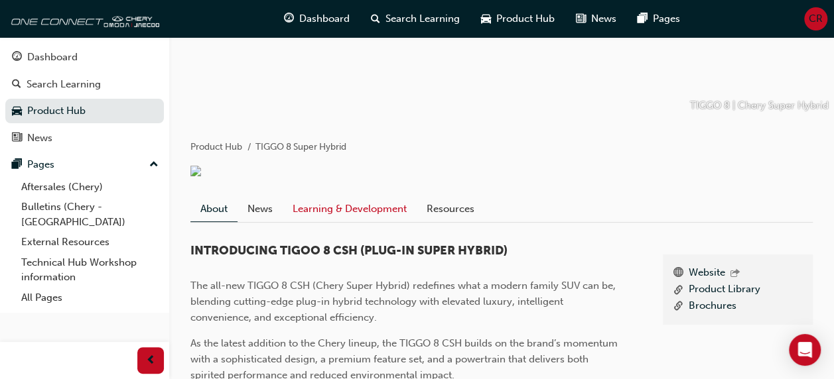
click at [365, 215] on link "Learning & Development" at bounding box center [350, 208] width 134 height 25
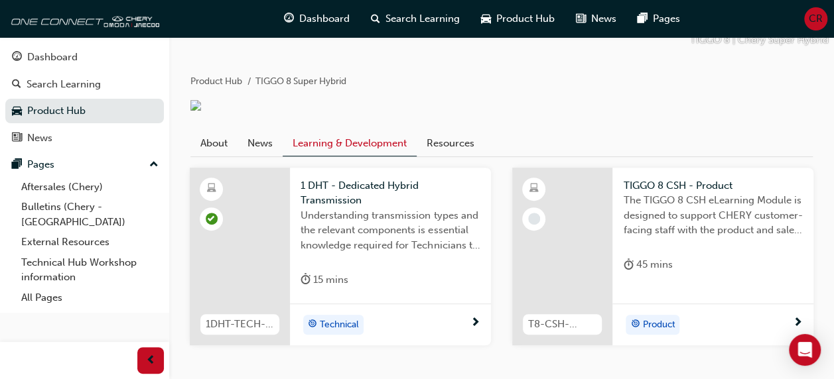
scroll to position [276, 0]
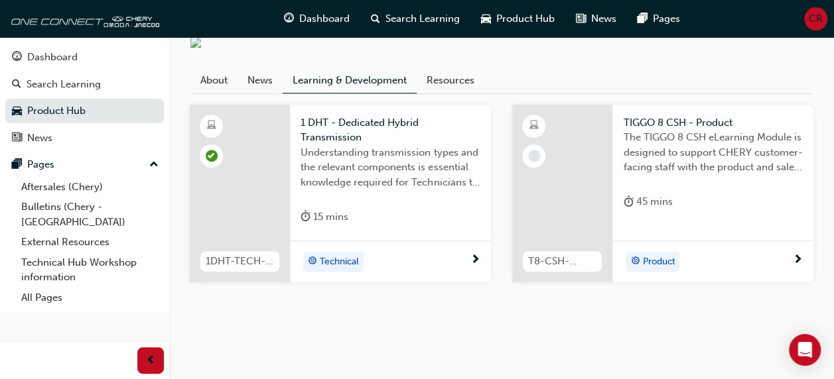
click at [690, 349] on div "TIGGO 8 | Chery Super Hybrid Product Hub TIGGO 8 Super Hybrid About News Learni…" at bounding box center [417, 55] width 834 height 649
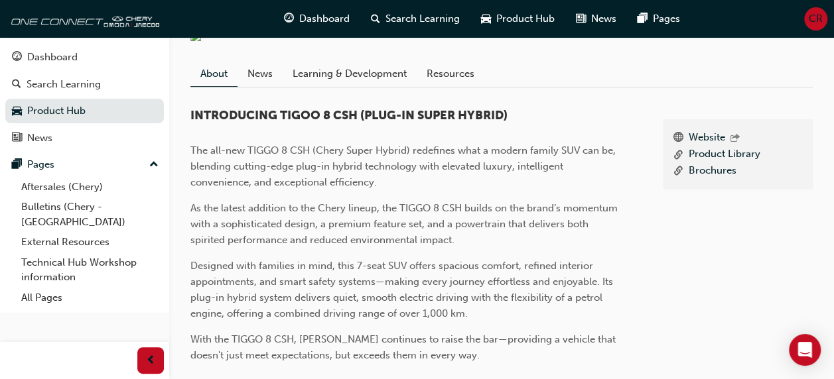
scroll to position [141, 0]
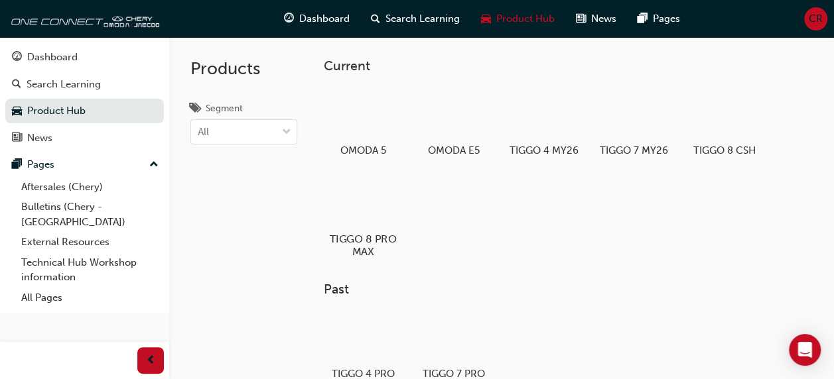
click at [381, 209] on div at bounding box center [363, 200] width 74 height 53
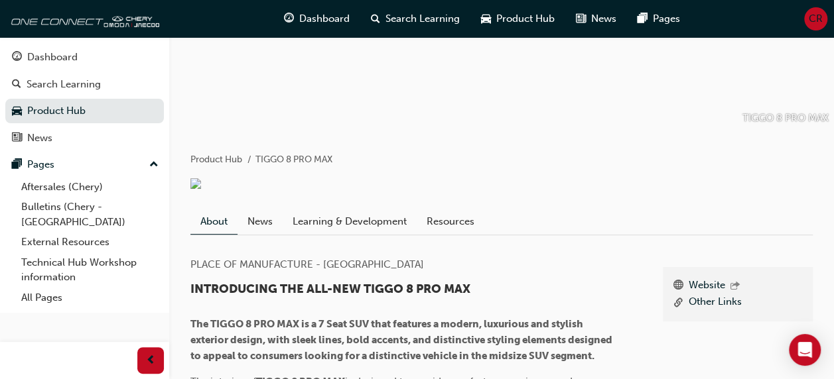
scroll to position [166, 0]
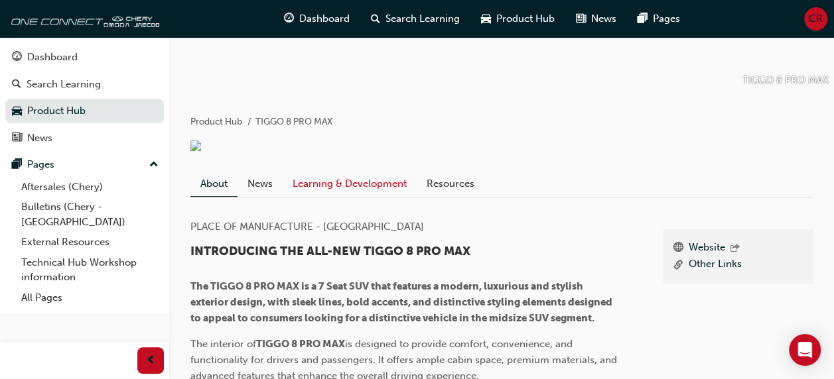
click at [385, 196] on link "Learning & Development" at bounding box center [350, 183] width 134 height 25
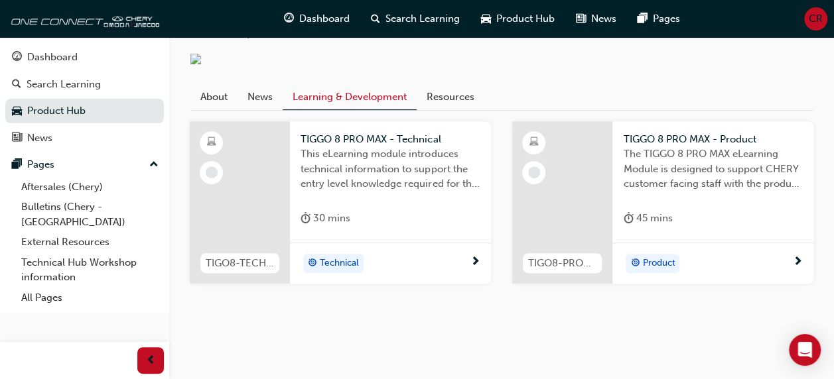
scroll to position [268, 0]
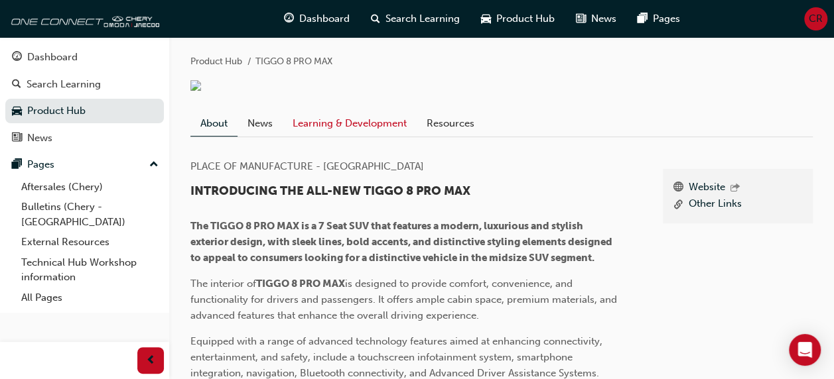
scroll to position [228, 0]
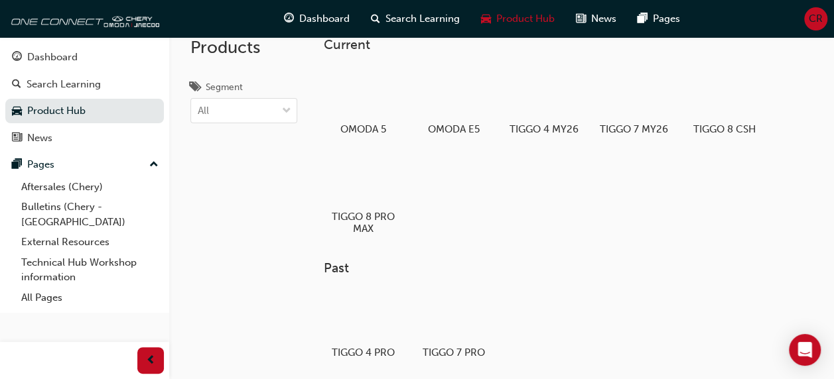
scroll to position [21, 0]
click at [373, 101] on div at bounding box center [363, 92] width 74 height 53
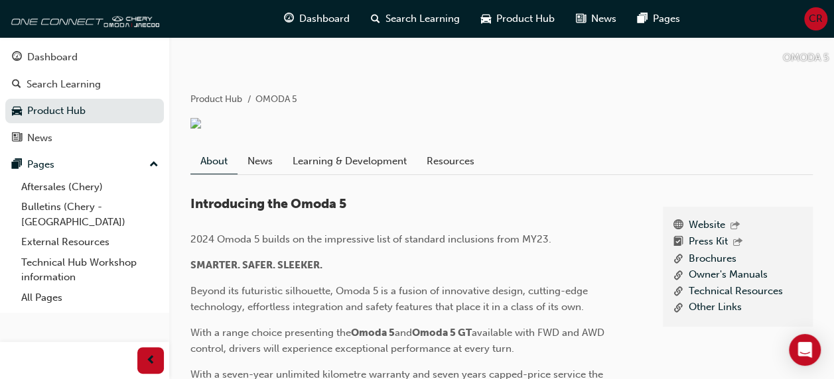
scroll to position [190, 0]
click at [368, 172] on link "Learning & Development" at bounding box center [350, 159] width 134 height 25
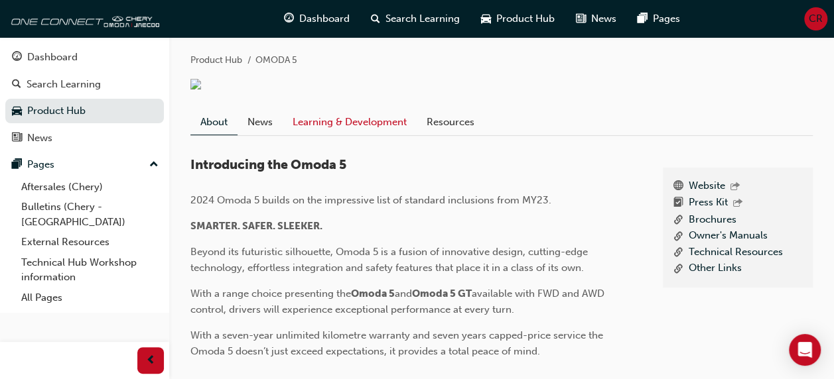
scroll to position [190, 0]
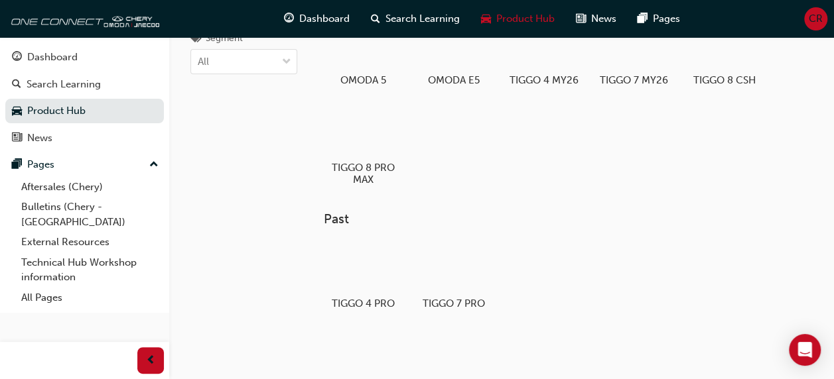
scroll to position [21, 0]
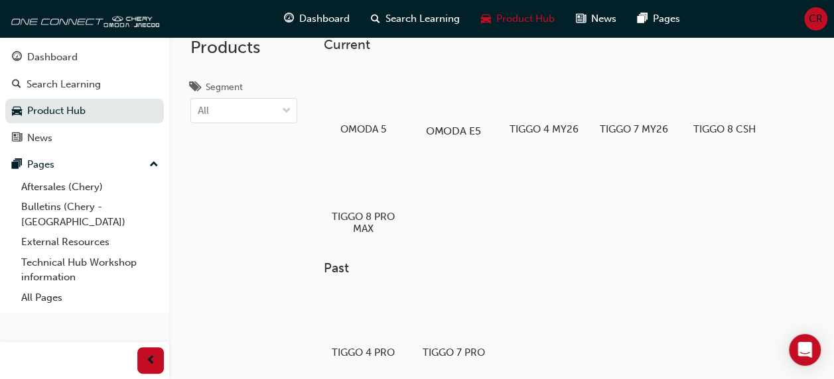
click at [451, 106] on div at bounding box center [454, 92] width 74 height 53
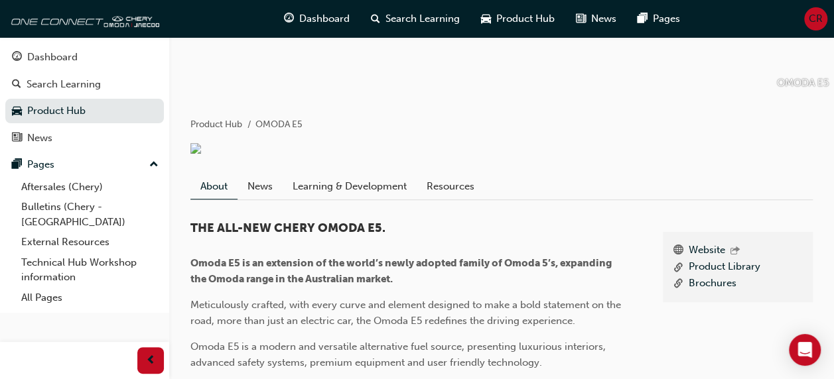
scroll to position [168, 0]
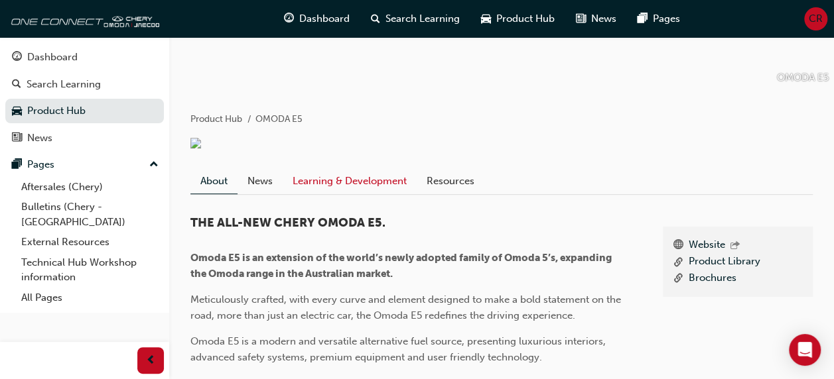
click at [369, 192] on link "Learning & Development" at bounding box center [350, 180] width 134 height 25
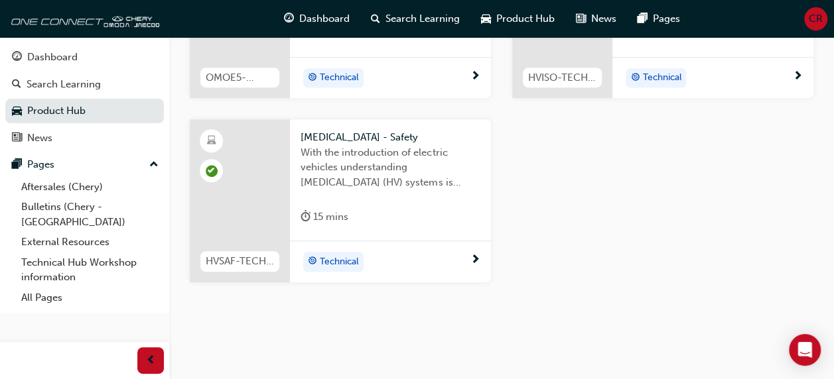
scroll to position [451, 0]
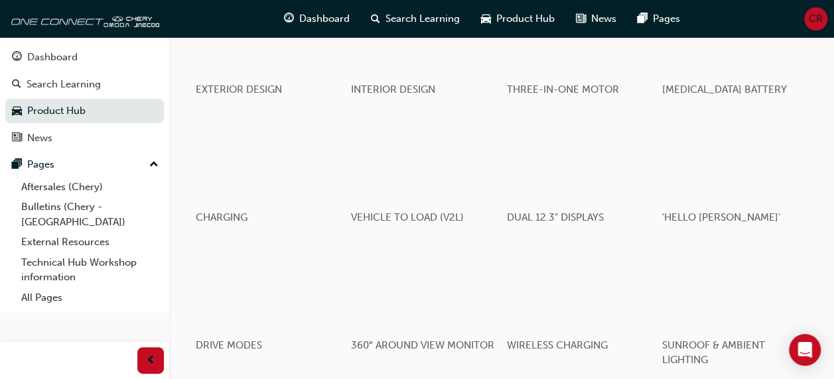
scroll to position [654, 0]
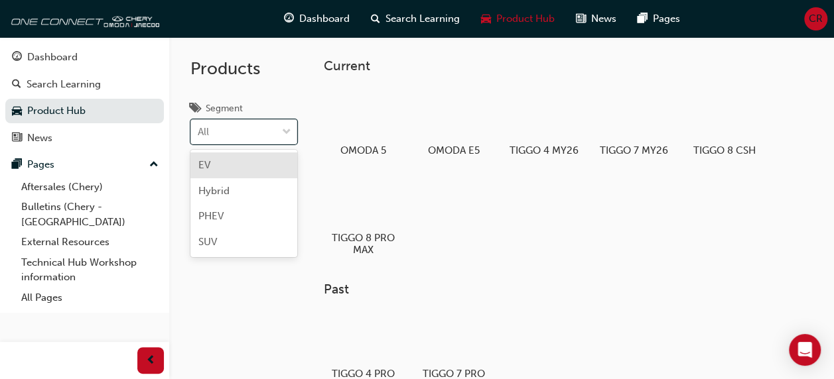
click at [222, 216] on span "PHEV" at bounding box center [210, 216] width 25 height 12
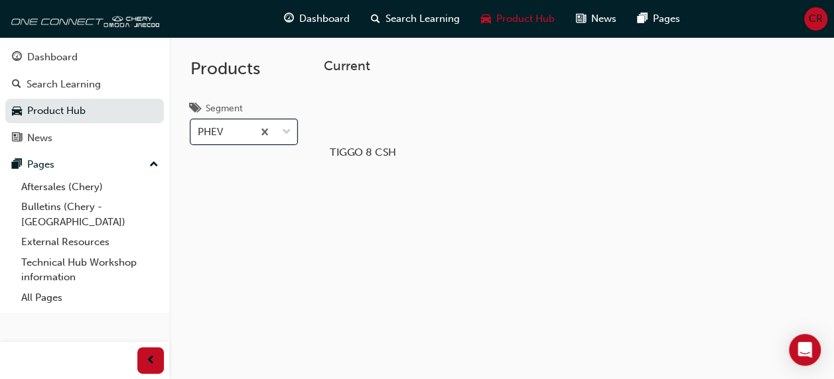
click at [365, 134] on div at bounding box center [363, 114] width 74 height 53
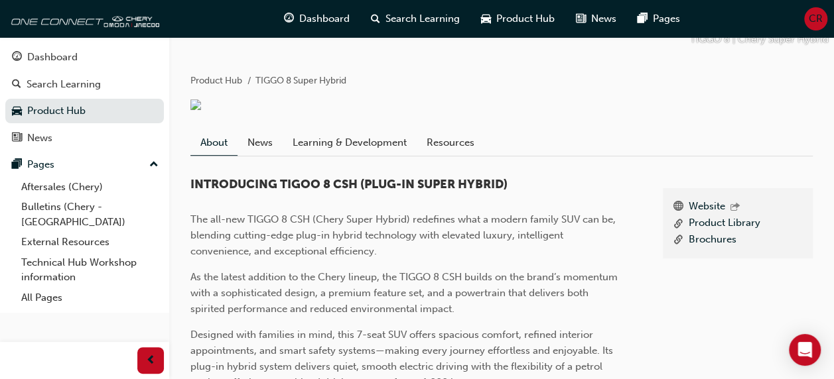
scroll to position [235, 0]
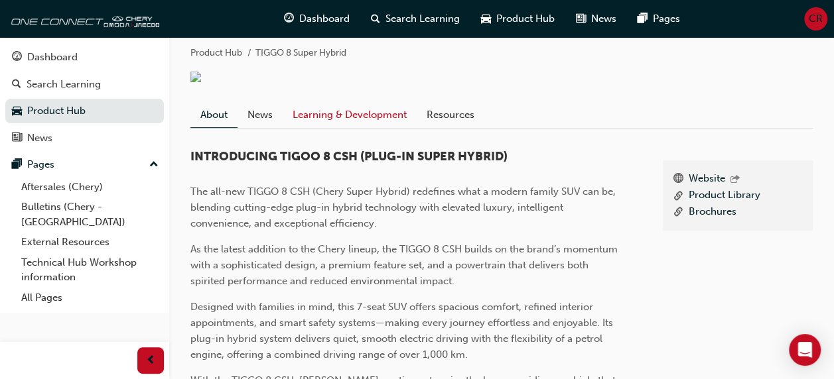
click at [375, 127] on link "Learning & Development" at bounding box center [350, 114] width 134 height 25
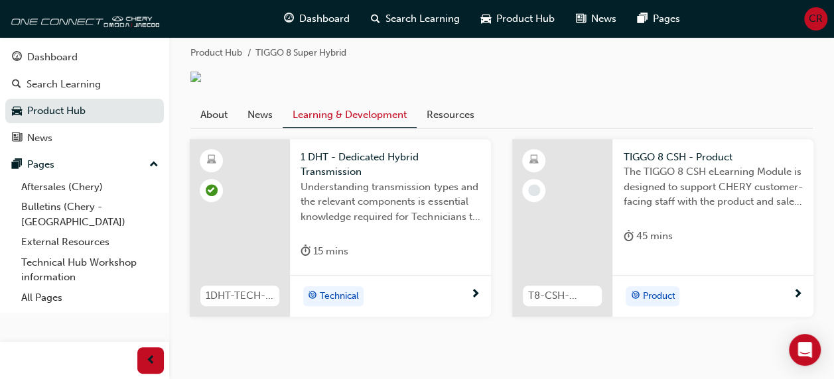
scroll to position [276, 0]
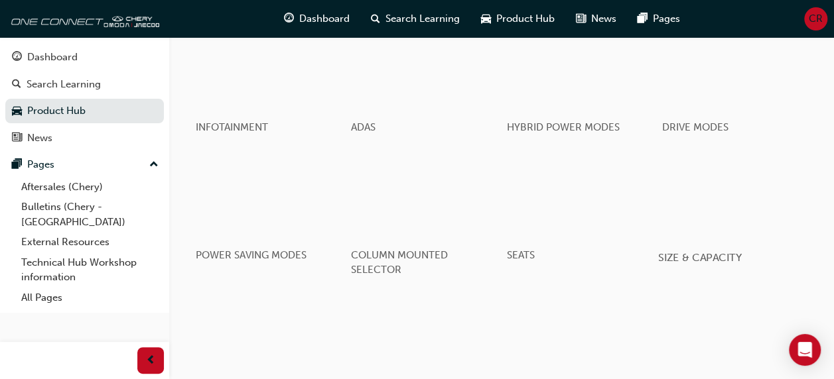
scroll to position [805, 0]
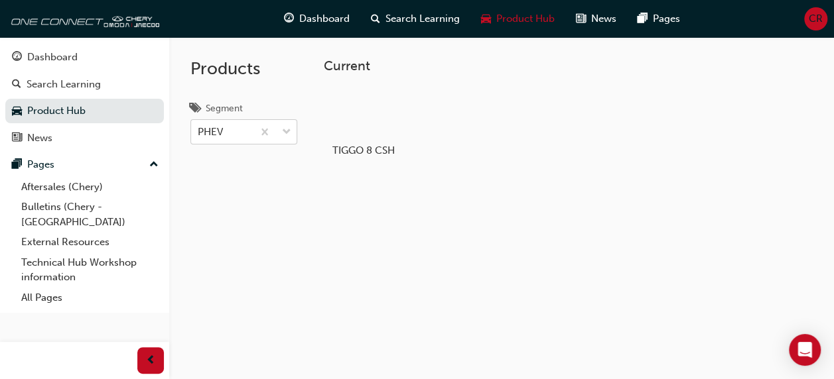
click at [253, 132] on div "PHEV" at bounding box center [222, 132] width 62 height 23
click at [199, 132] on input "Segment PHEV" at bounding box center [198, 131] width 1 height 11
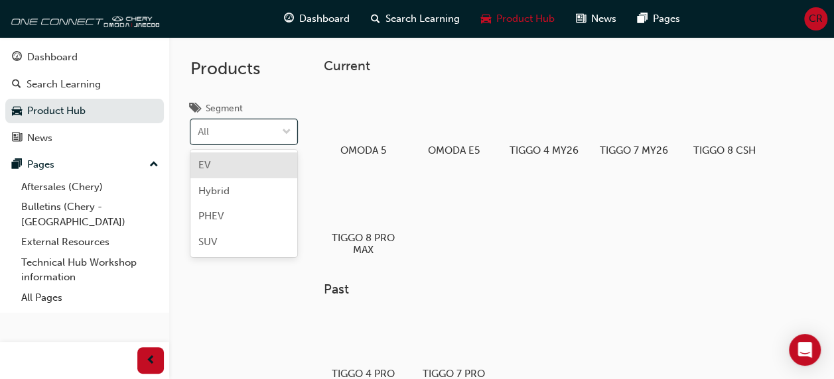
click at [204, 188] on span "Hybrid" at bounding box center [213, 191] width 31 height 12
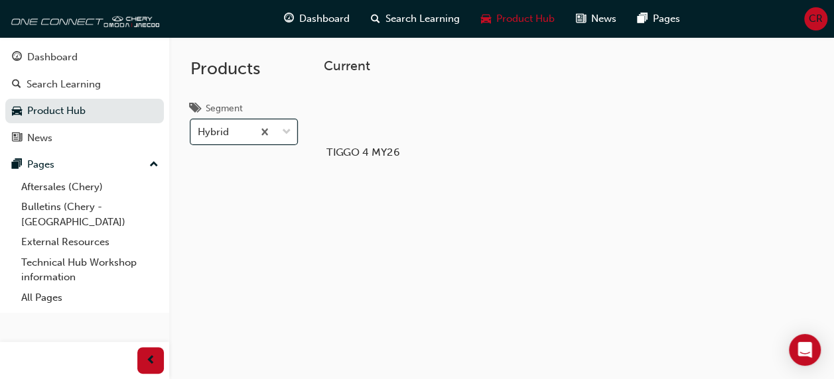
click at [363, 115] on div at bounding box center [363, 114] width 74 height 53
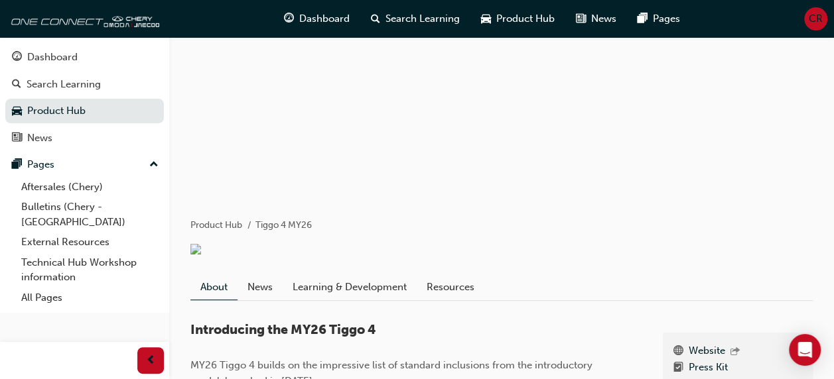
scroll to position [118, 0]
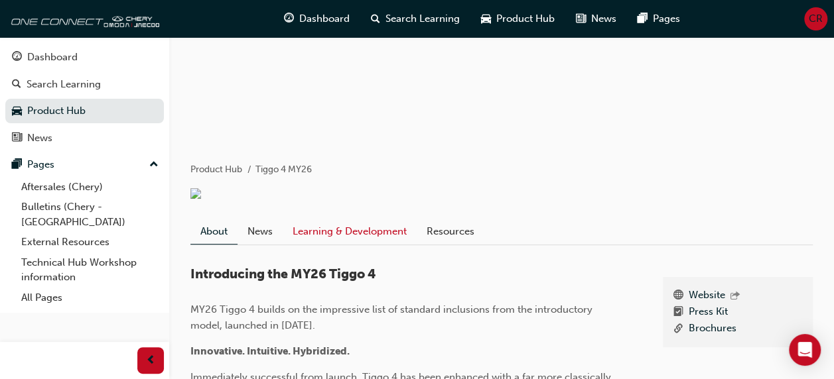
click at [386, 237] on link "Learning & Development" at bounding box center [350, 231] width 134 height 25
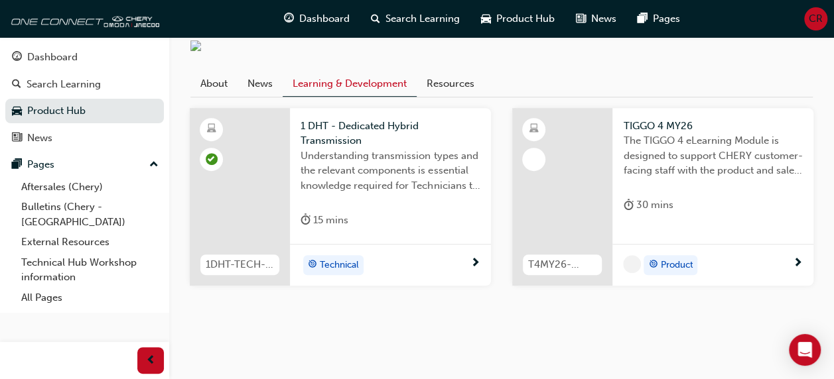
scroll to position [267, 0]
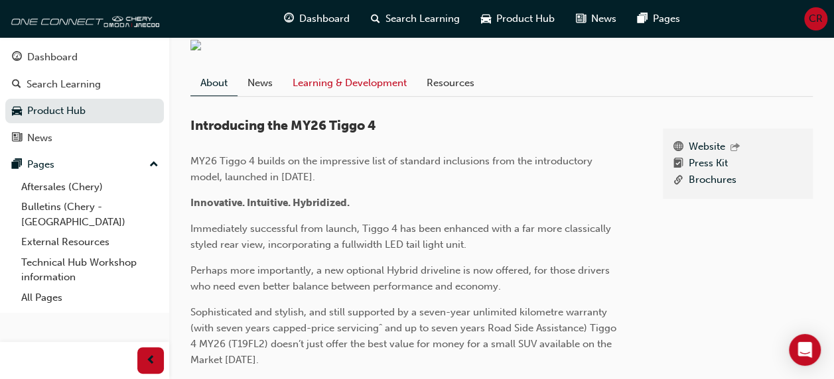
scroll to position [118, 0]
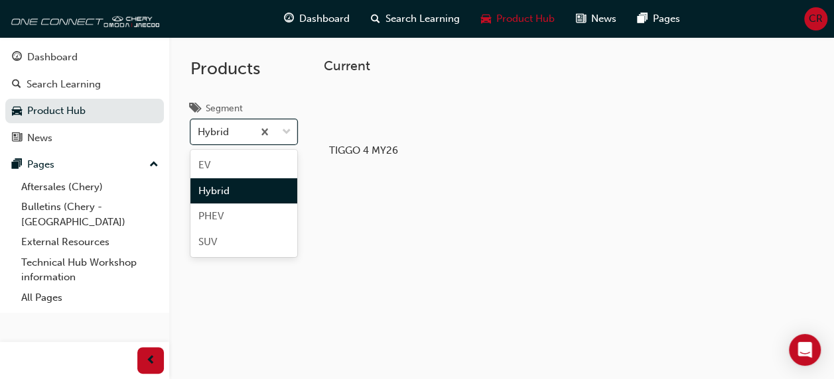
click at [210, 215] on span "PHEV" at bounding box center [210, 216] width 25 height 12
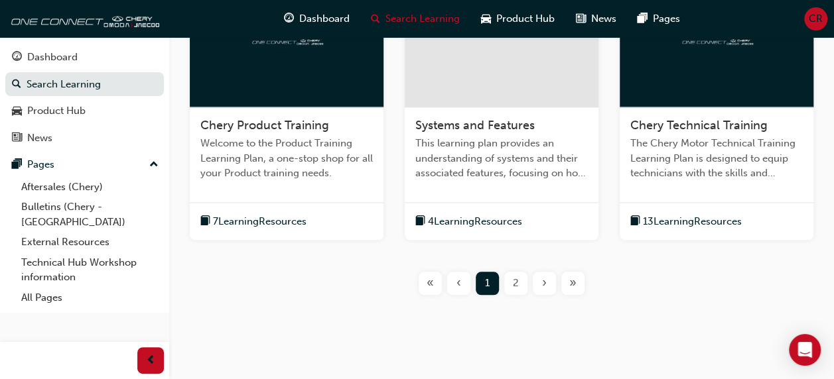
scroll to position [637, 0]
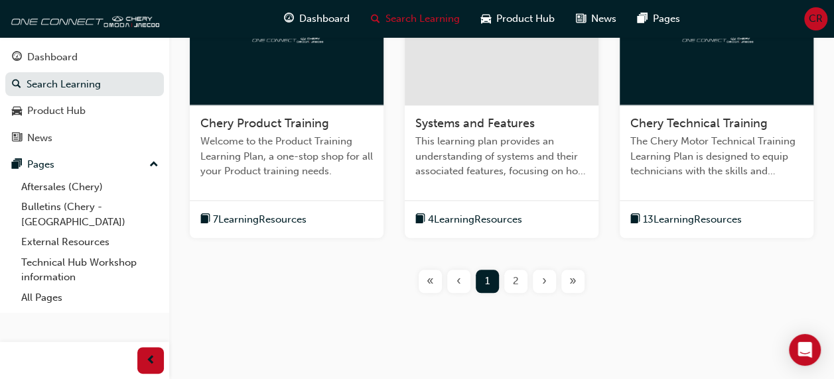
click at [515, 280] on span "2" at bounding box center [516, 281] width 6 height 15
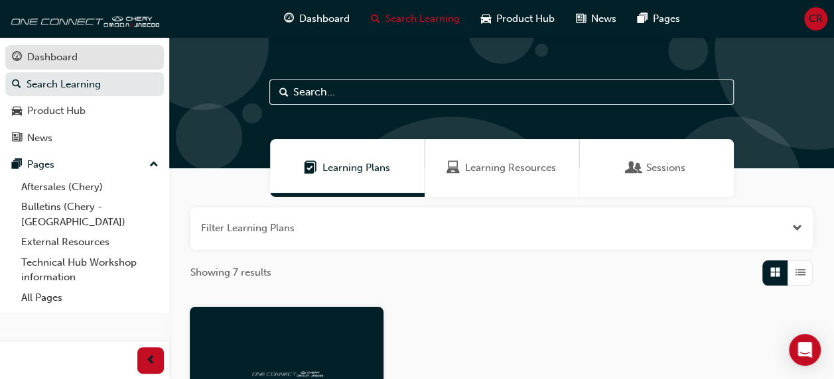
click at [64, 58] on div "Dashboard" at bounding box center [52, 57] width 50 height 15
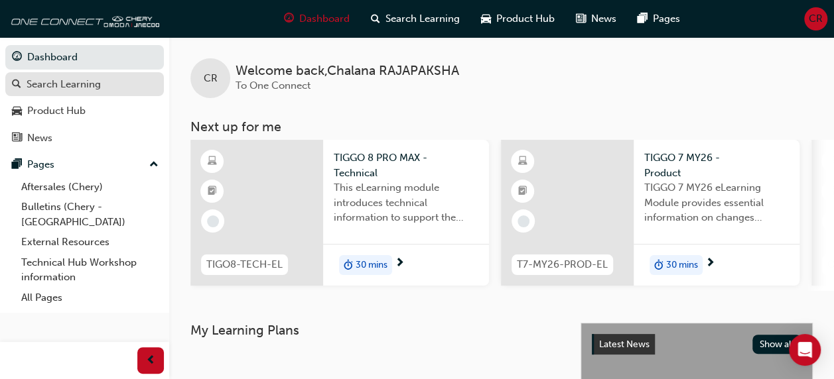
click at [49, 84] on div "Search Learning" at bounding box center [64, 84] width 74 height 15
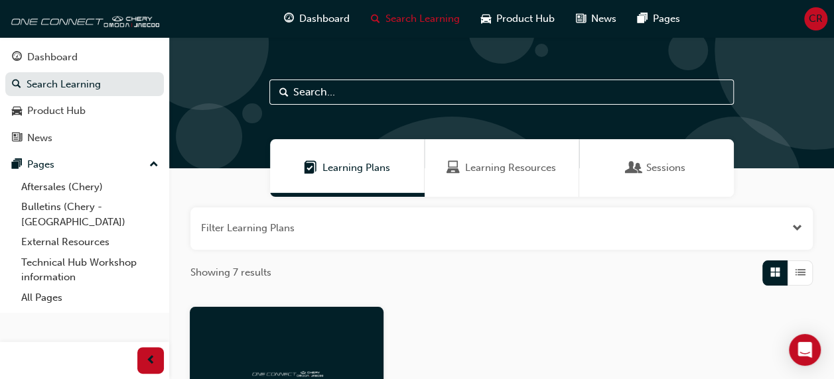
click at [643, 103] on input "text" at bounding box center [501, 92] width 464 height 25
click at [691, 88] on input "text" at bounding box center [501, 92] width 464 height 25
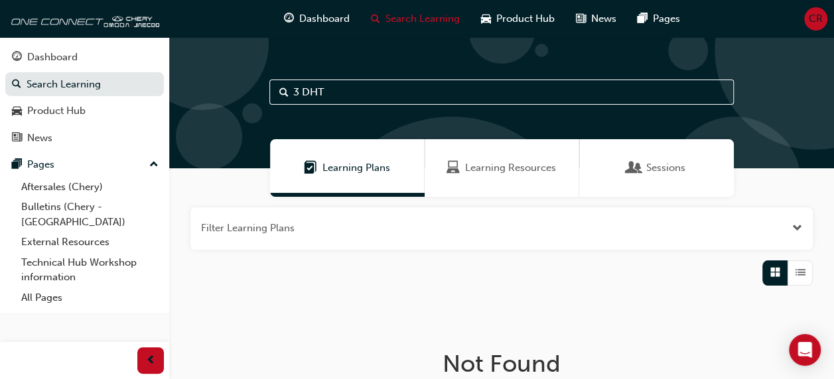
type input "3 DHT"
click at [523, 180] on div "Learning Resources" at bounding box center [502, 168] width 155 height 58
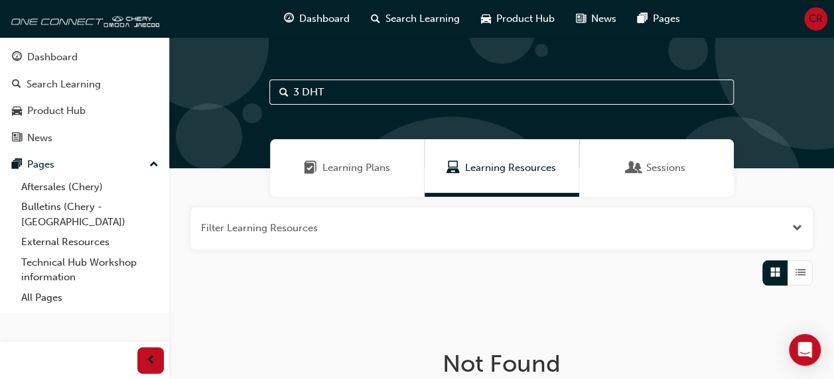
click at [793, 221] on span "Open the filter" at bounding box center [797, 228] width 10 height 15
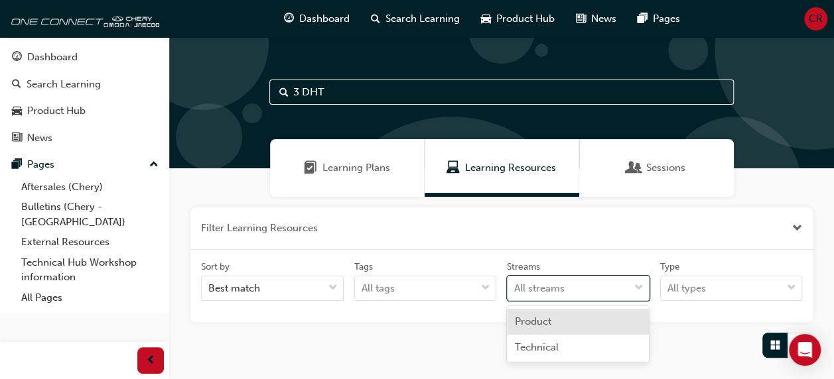
click at [620, 345] on div "Technical" at bounding box center [578, 348] width 142 height 26
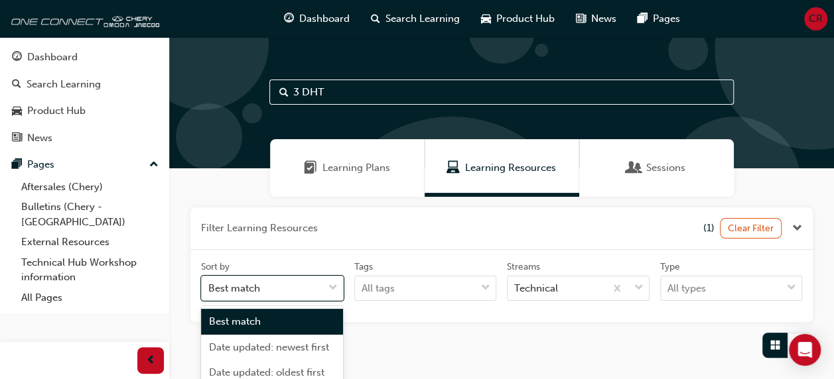
scroll to position [65, 0]
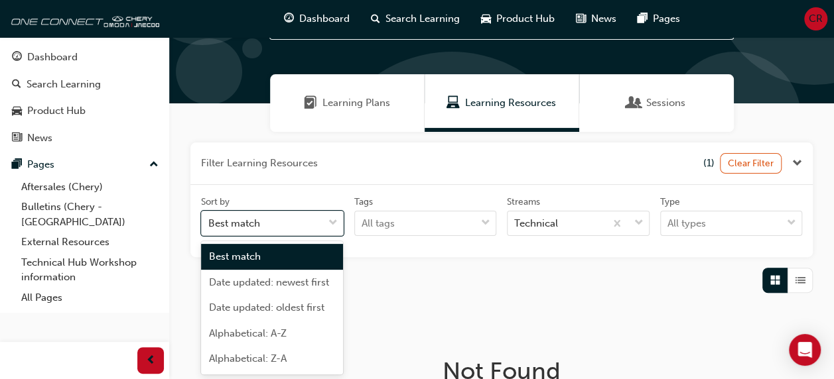
click at [214, 334] on span "Alphabetical: A-Z" at bounding box center [248, 334] width 78 height 12
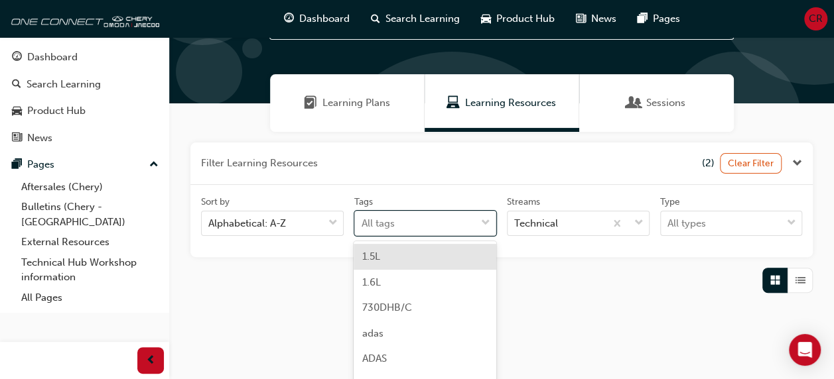
scroll to position [126, 0]
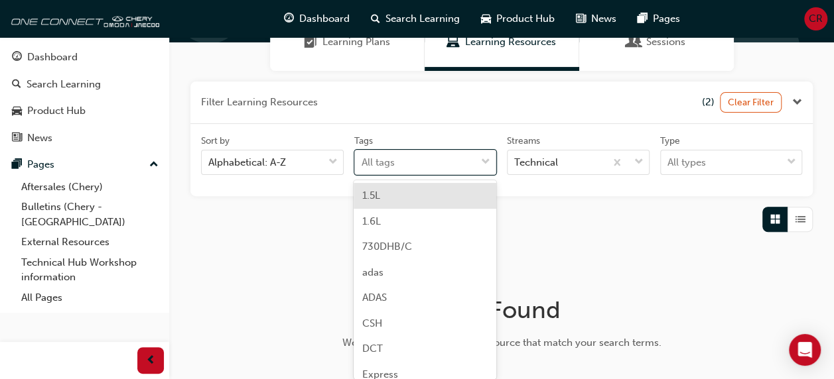
click at [588, 257] on div "Not Found We couldn't find any learning resource that match your search terms." at bounding box center [501, 328] width 431 height 150
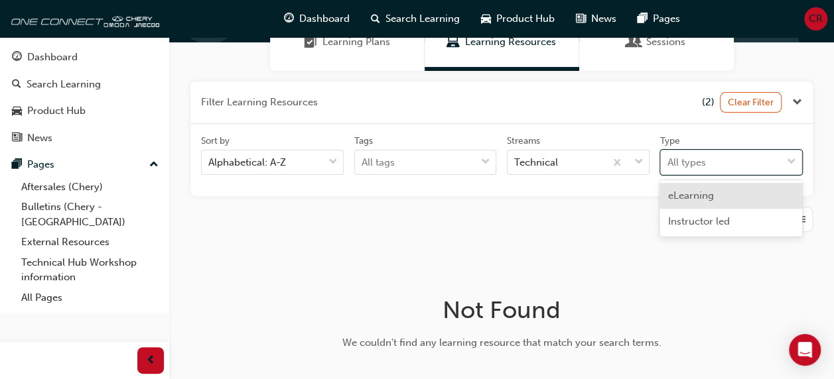
click at [754, 194] on div "eLearning" at bounding box center [730, 196] width 142 height 26
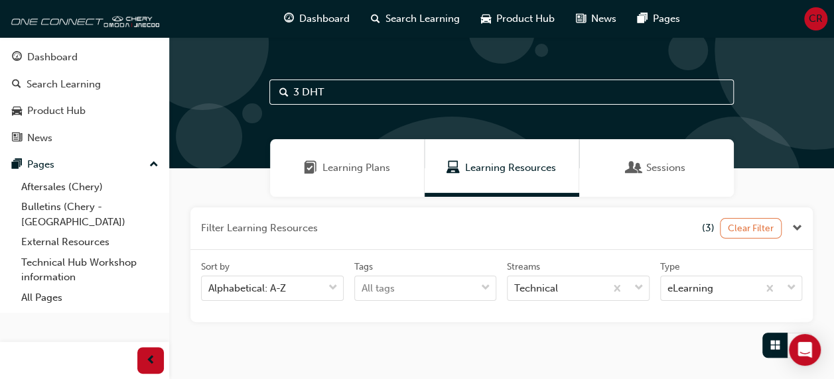
click at [760, 228] on button "Clear Filter" at bounding box center [751, 228] width 62 height 21
click at [800, 227] on span "Close the filter" at bounding box center [797, 228] width 10 height 15
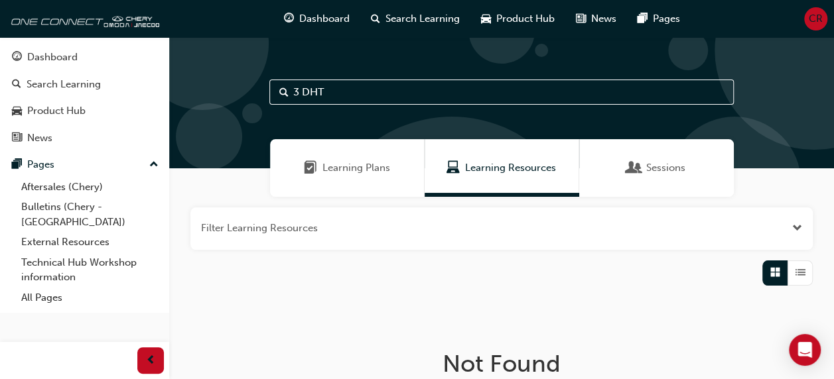
click at [796, 272] on span "List" at bounding box center [800, 272] width 10 height 15
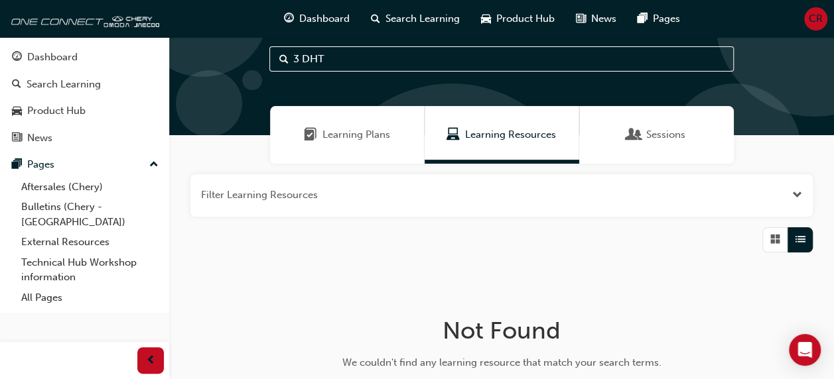
scroll to position [33, 0]
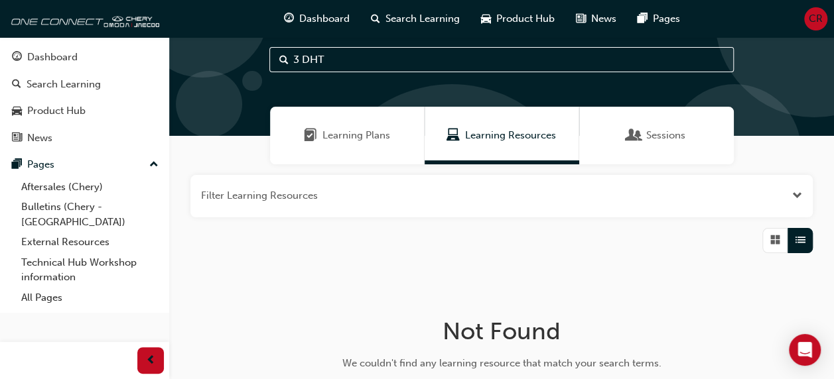
click at [696, 145] on div "Sessions" at bounding box center [656, 136] width 155 height 58
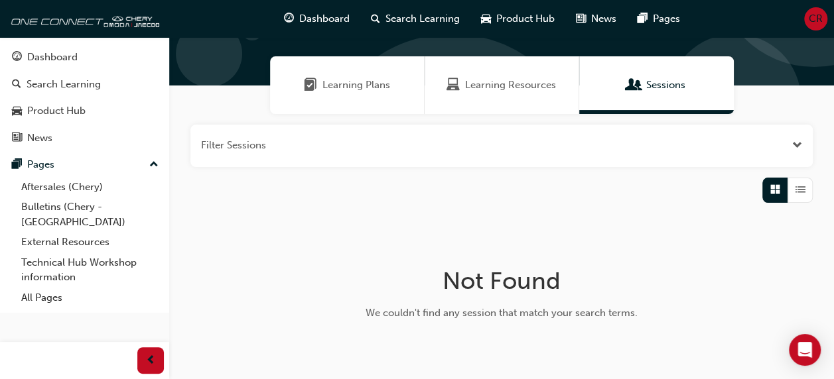
scroll to position [74, 0]
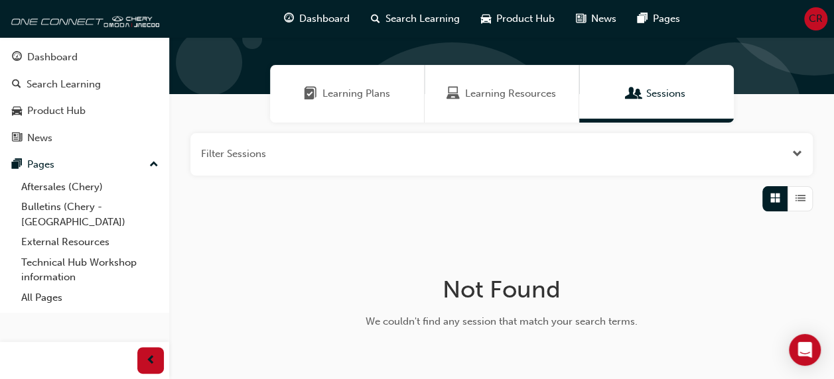
click at [793, 166] on button "button" at bounding box center [501, 154] width 622 height 42
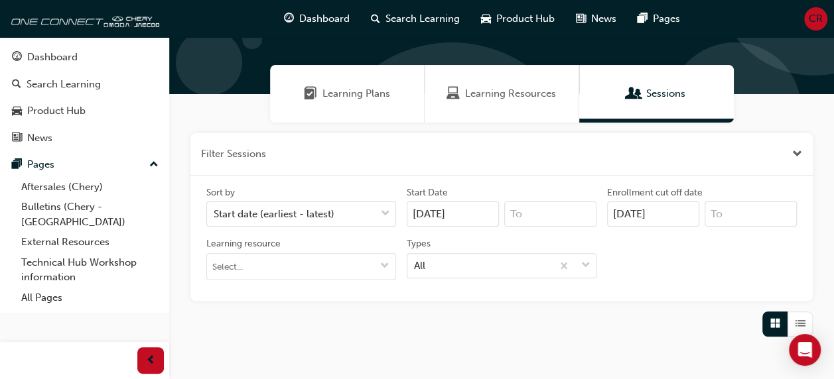
click at [636, 348] on div "Filter Sessions Sort by Start date (earliest - latest) Start Date 30/09/25 Enro…" at bounding box center [501, 321] width 665 height 396
click at [543, 115] on div "Learning Resources" at bounding box center [502, 94] width 155 height 58
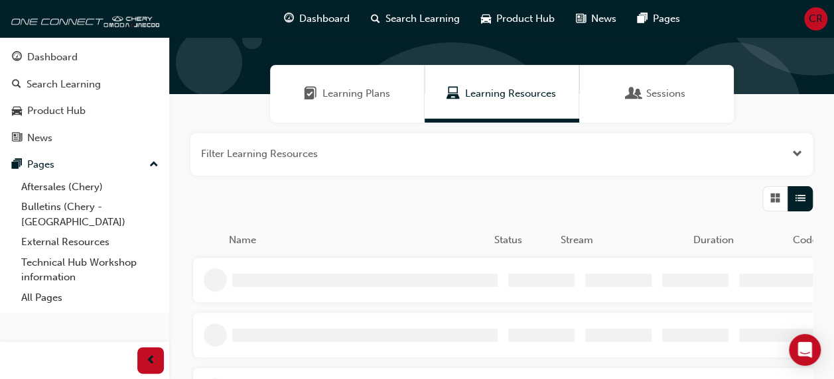
click at [359, 78] on div "Learning Plans" at bounding box center [347, 94] width 155 height 58
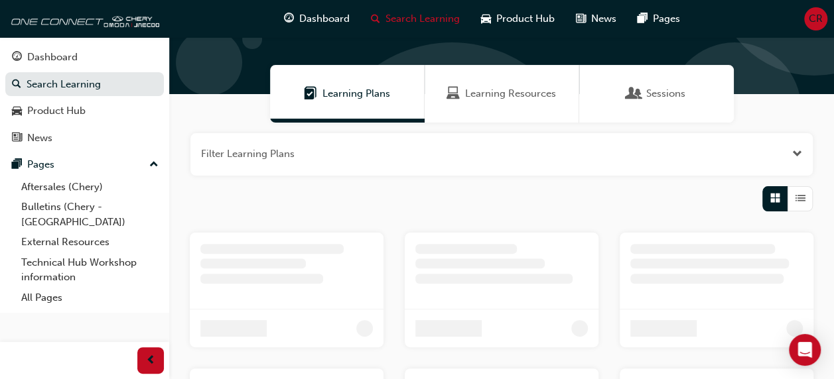
click at [498, 96] on span "Learning Resources" at bounding box center [510, 93] width 91 height 15
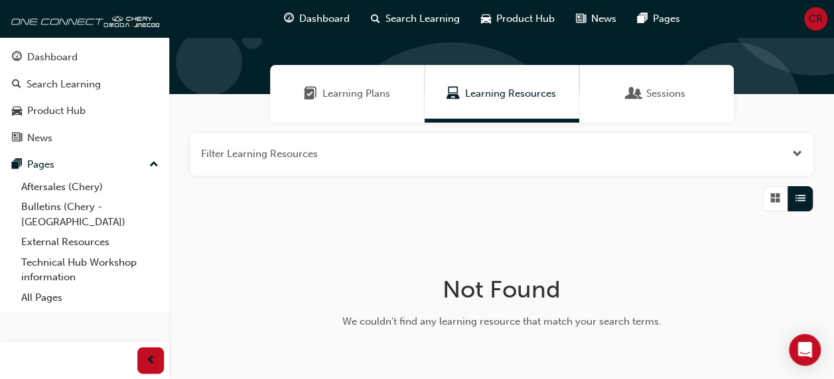
click at [364, 99] on span "Learning Plans" at bounding box center [356, 93] width 68 height 15
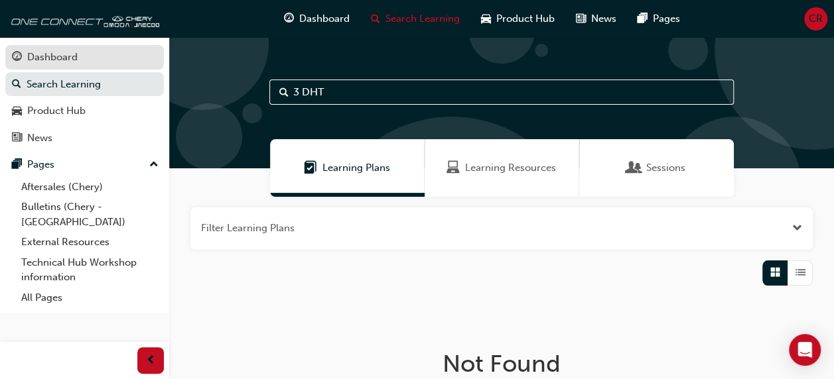
click at [25, 46] on link "Dashboard" at bounding box center [84, 57] width 159 height 25
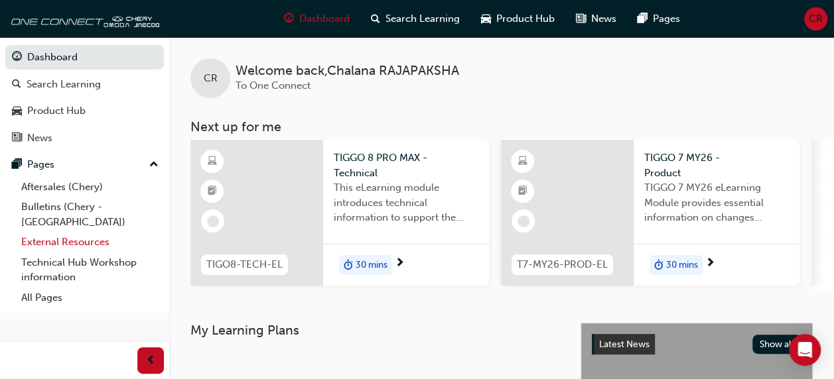
click at [29, 232] on link "External Resources" at bounding box center [90, 242] width 148 height 21
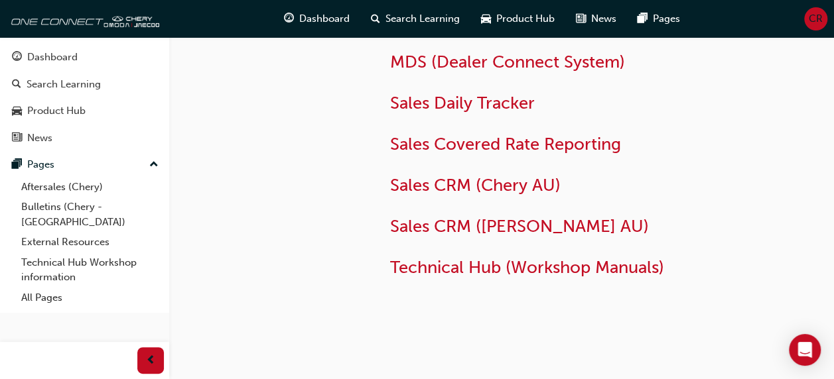
scroll to position [175, 0]
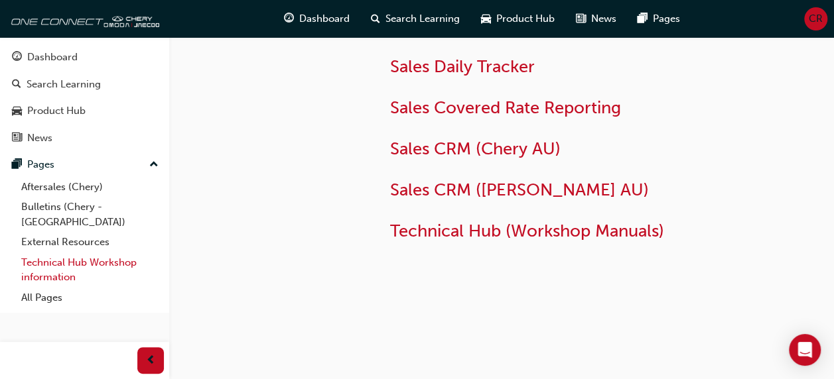
click at [24, 255] on link "Technical Hub Workshop information" at bounding box center [90, 270] width 148 height 35
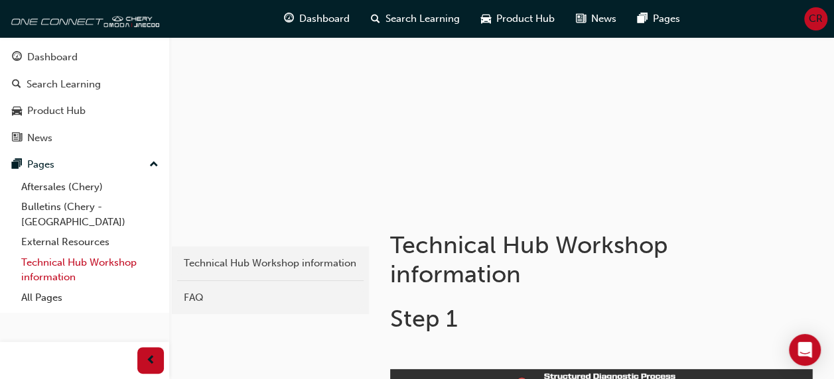
scroll to position [52, 0]
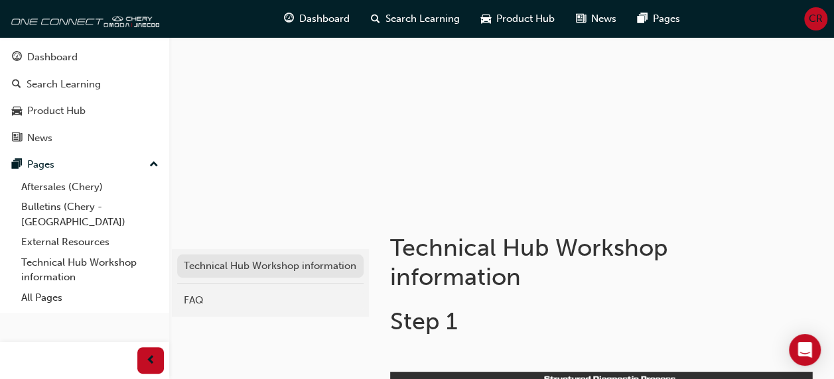
click at [224, 277] on link "Technical Hub Workshop information" at bounding box center [270, 266] width 186 height 23
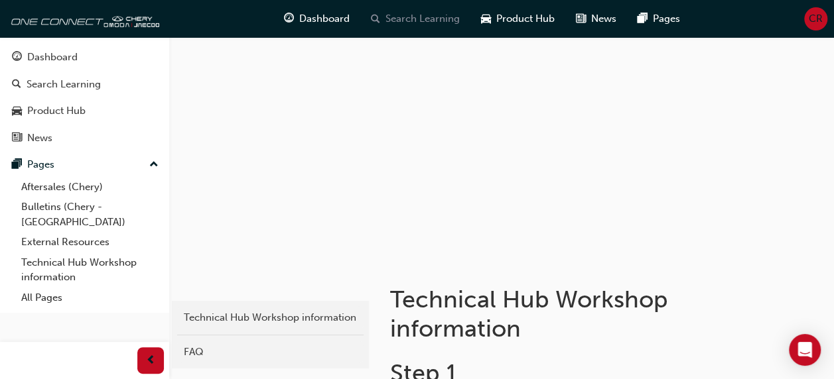
click at [431, 9] on div "Search Learning" at bounding box center [415, 18] width 110 height 27
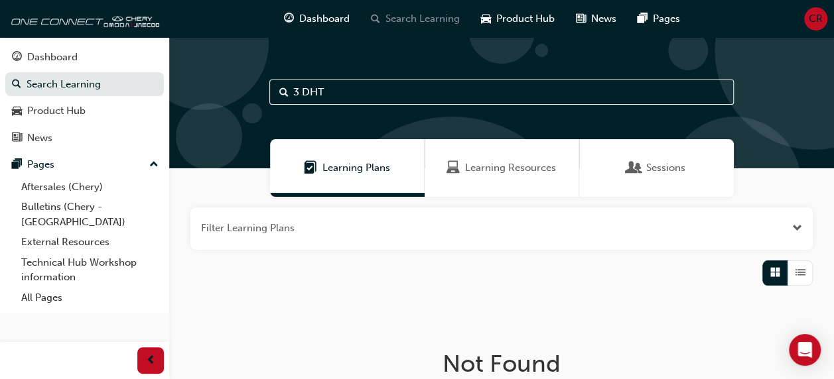
click at [425, 20] on span "Search Learning" at bounding box center [422, 18] width 74 height 15
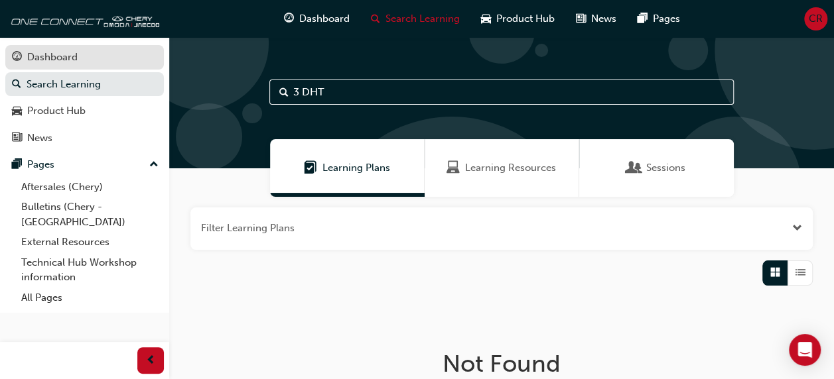
click at [60, 62] on div "Dashboard" at bounding box center [52, 57] width 50 height 15
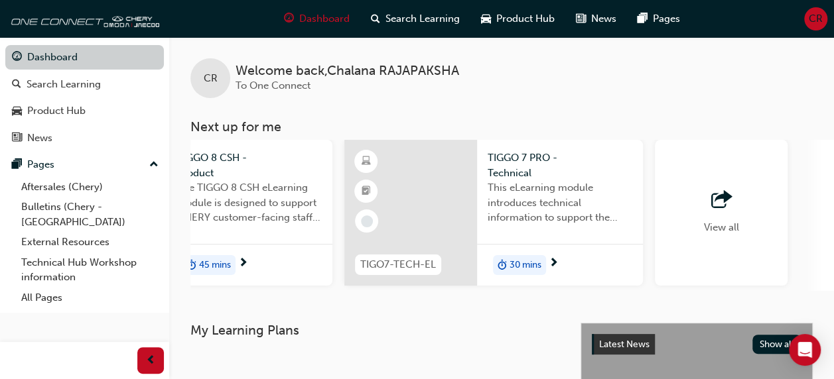
scroll to position [0, 1092]
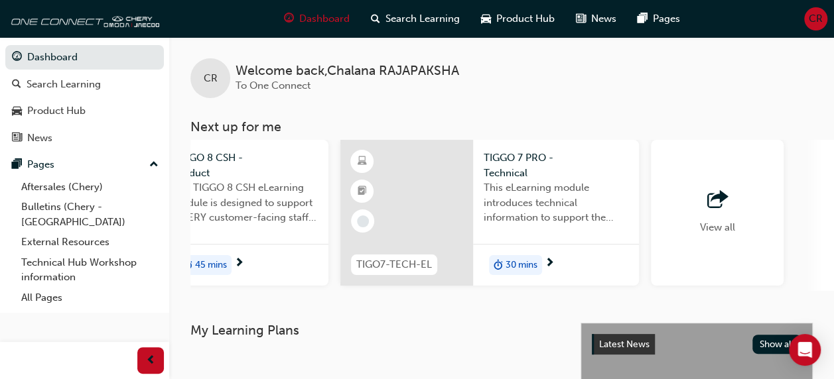
click at [729, 235] on div "View all" at bounding box center [717, 213] width 133 height 146
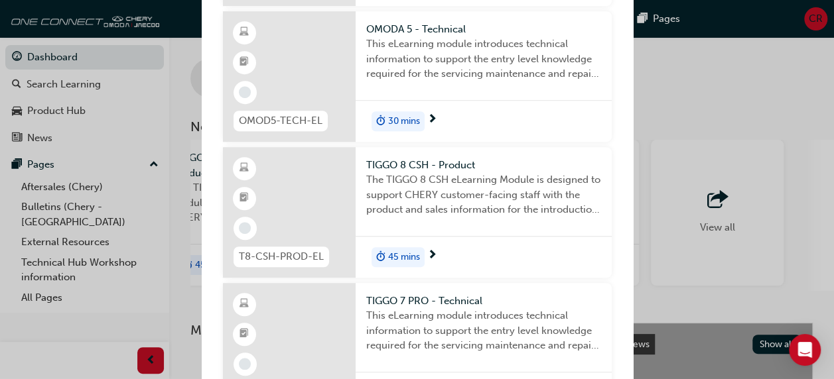
scroll to position [321, 0]
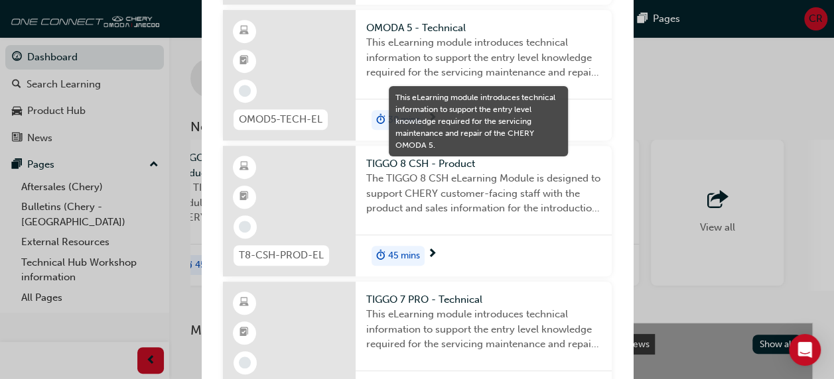
click at [805, 163] on div "Next up for me TIGO8-TECH-EL TIGGO 8 PRO MAX - Technical This eLearning module …" at bounding box center [417, 189] width 834 height 379
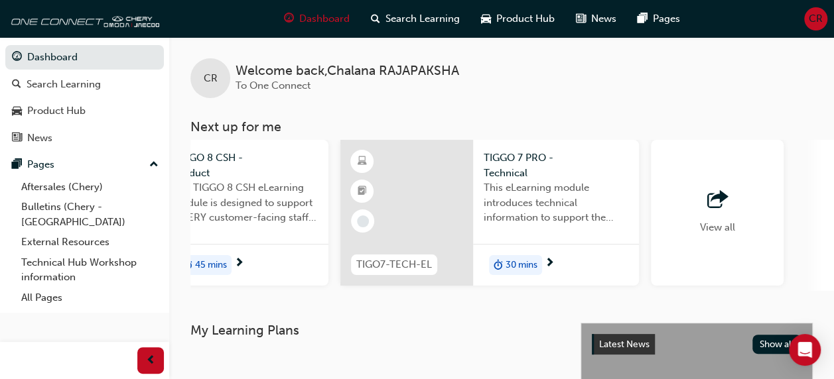
click at [738, 220] on div "View all" at bounding box center [717, 213] width 133 height 146
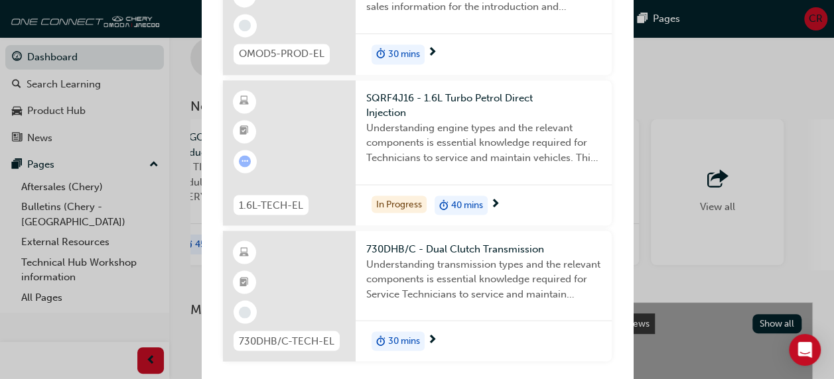
scroll to position [0, 0]
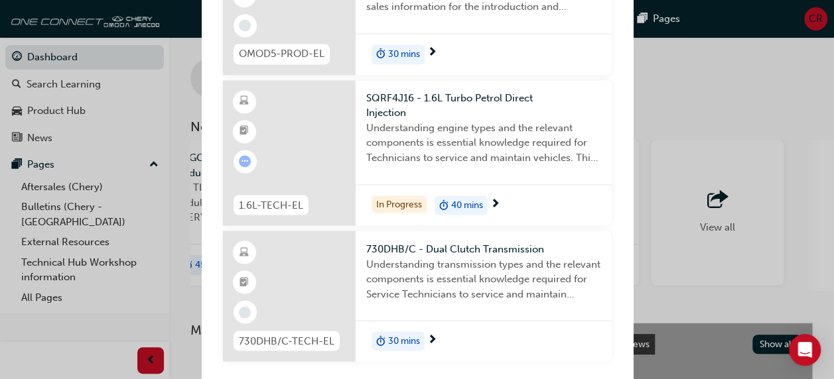
click at [810, 157] on div "Next up for me TIGO8-TECH-EL TIGGO 8 PRO MAX - Technical This eLearning module …" at bounding box center [417, 189] width 834 height 379
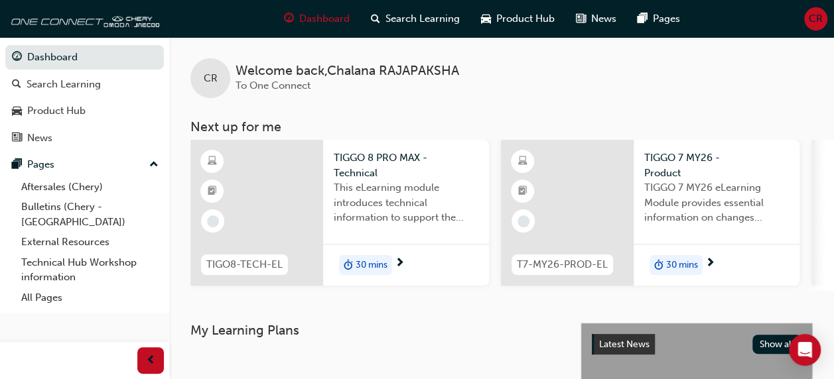
click at [537, 360] on div at bounding box center [374, 354] width 379 height 11
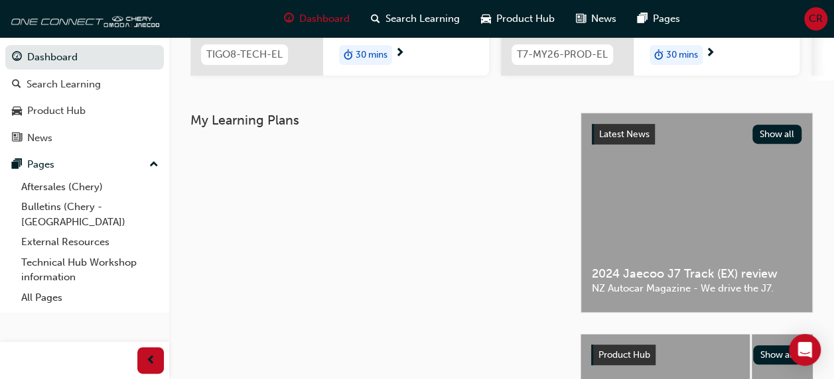
scroll to position [212, 0]
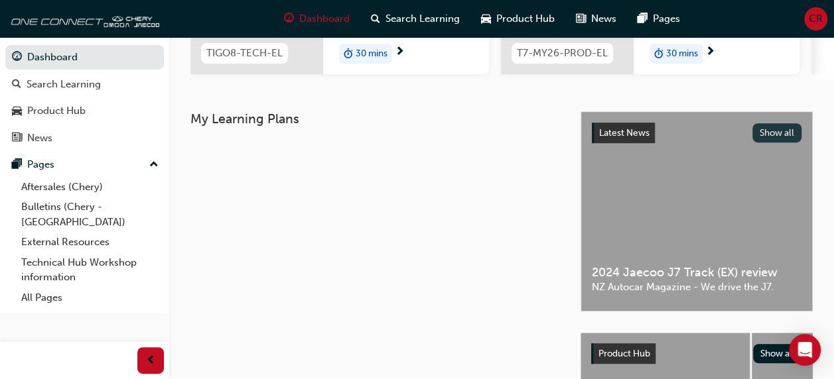
click at [790, 139] on button "Show all" at bounding box center [777, 132] width 50 height 19
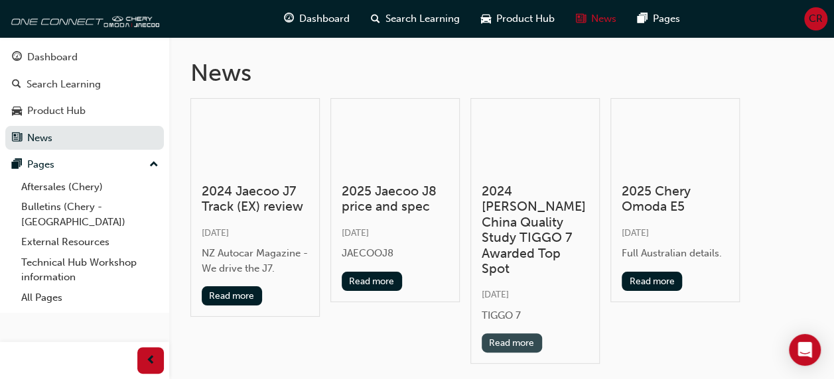
click at [528, 334] on button "Read more" at bounding box center [512, 343] width 60 height 19
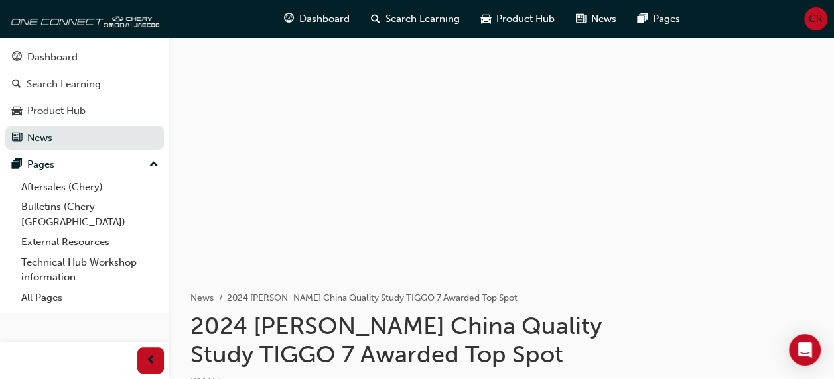
click at [608, 309] on div "News 2024 J.D China Quality Study TIGGO 7 Awarded Top Spot 2024 J.D China Quali…" at bounding box center [407, 357] width 435 height 176
click at [429, 28] on div "Search Learning" at bounding box center [415, 18] width 110 height 27
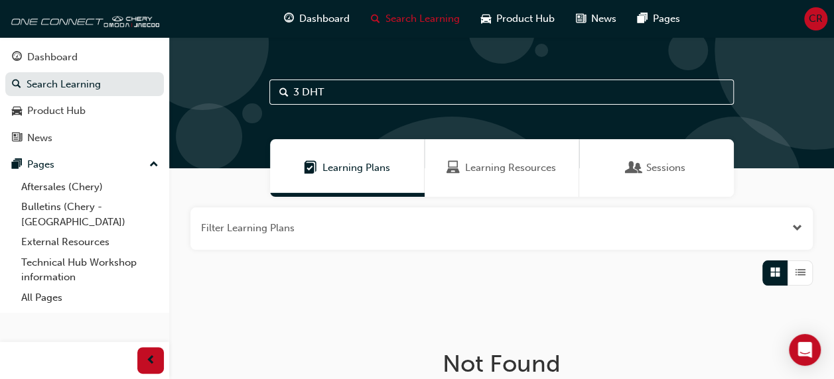
click at [813, 96] on div at bounding box center [813, 50] width 199 height 199
click at [93, 64] on div "Dashboard" at bounding box center [84, 57] width 145 height 17
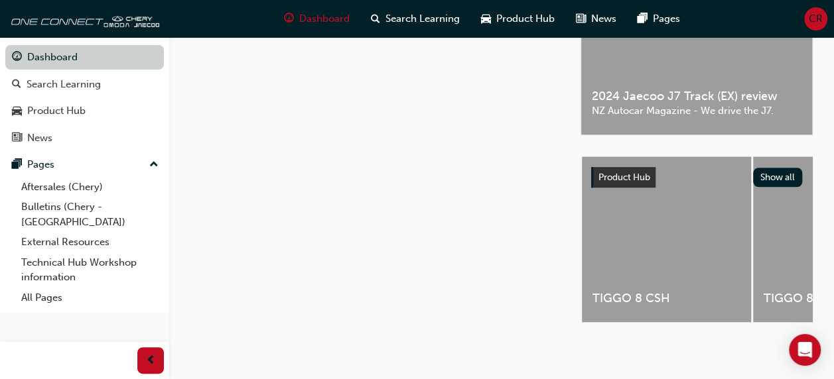
scroll to position [0, 685]
click at [676, 291] on span "TIGGO 8 CSH" at bounding box center [665, 298] width 148 height 15
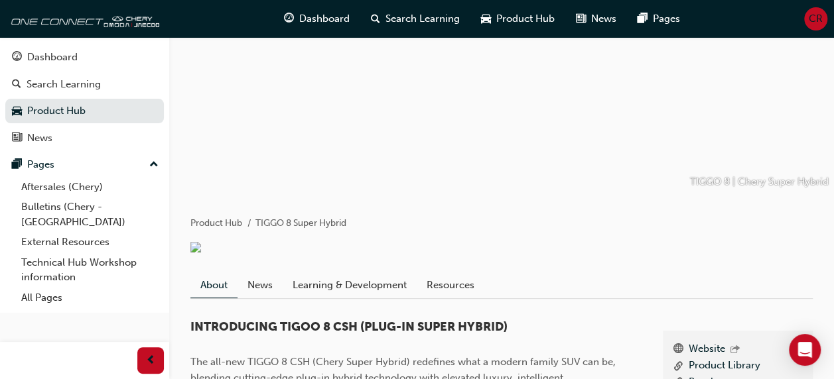
scroll to position [64, 0]
click at [389, 292] on link "Learning & Development" at bounding box center [350, 285] width 134 height 25
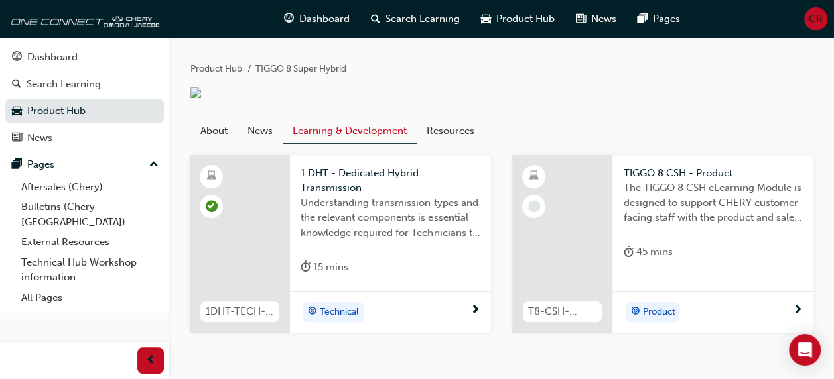
scroll to position [224, 0]
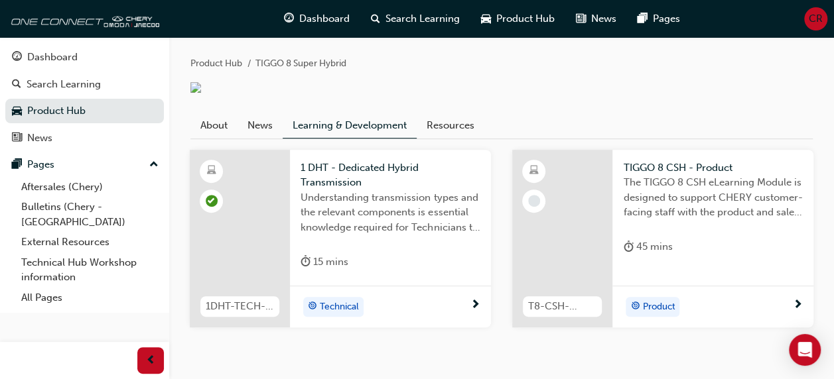
click at [671, 255] on div "45 mins" at bounding box center [647, 247] width 49 height 17
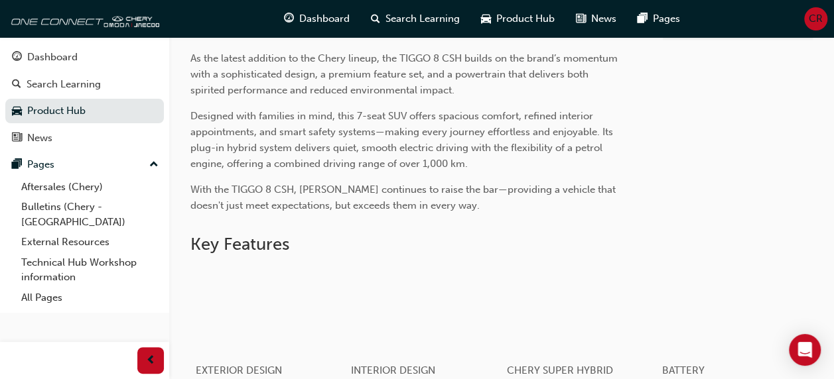
scroll to position [442, 0]
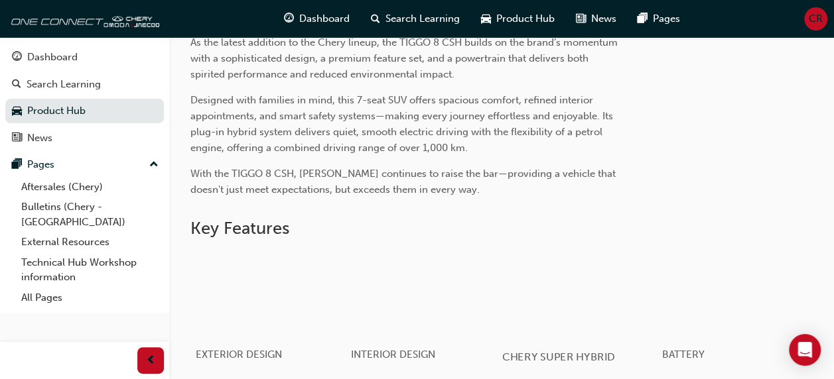
click at [616, 338] on div "button" at bounding box center [579, 294] width 155 height 87
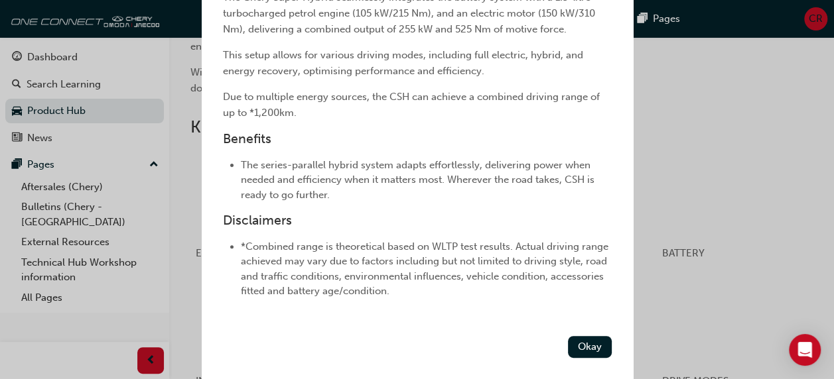
scroll to position [341, 0]
click at [578, 344] on button "Okay" at bounding box center [590, 347] width 44 height 22
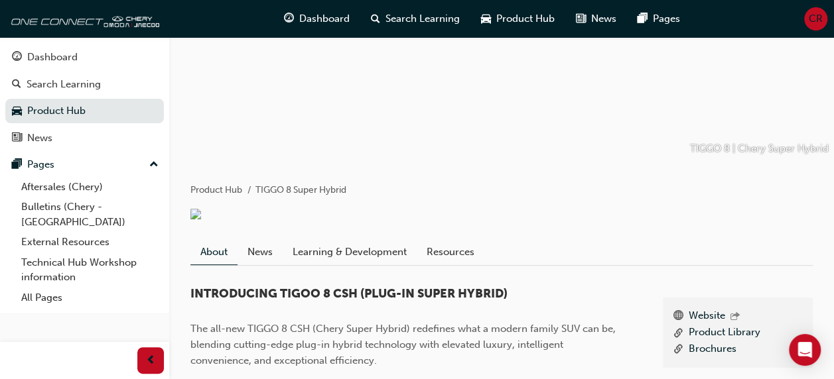
scroll to position [0, 0]
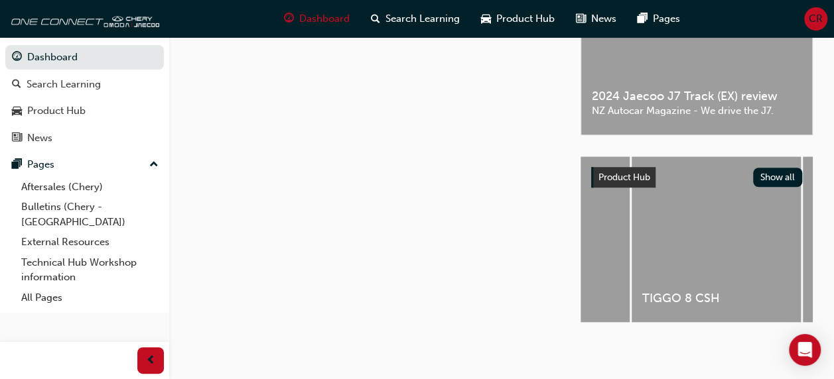
scroll to position [0, 793]
click at [754, 269] on div "TIGGO 8 PRO MAX" at bounding box center [727, 240] width 169 height 166
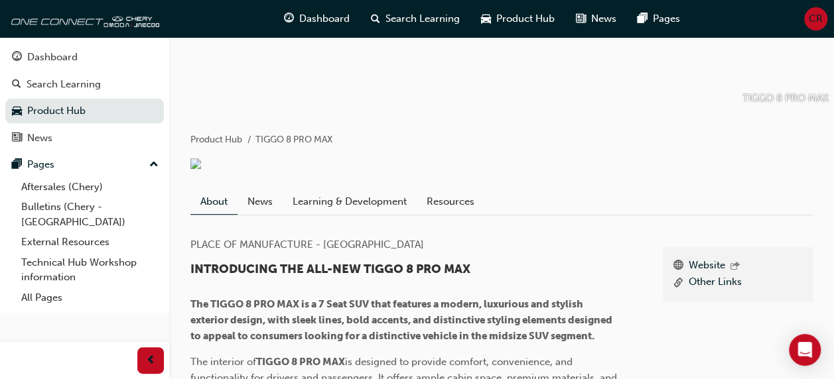
scroll to position [149, 0]
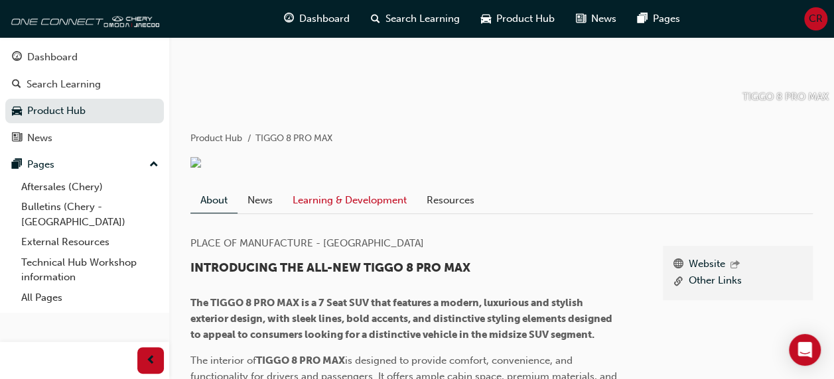
click at [369, 213] on link "Learning & Development" at bounding box center [350, 200] width 134 height 25
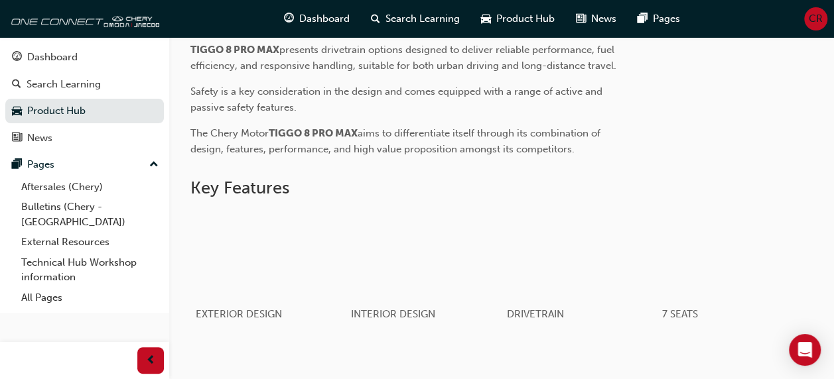
scroll to position [576, 0]
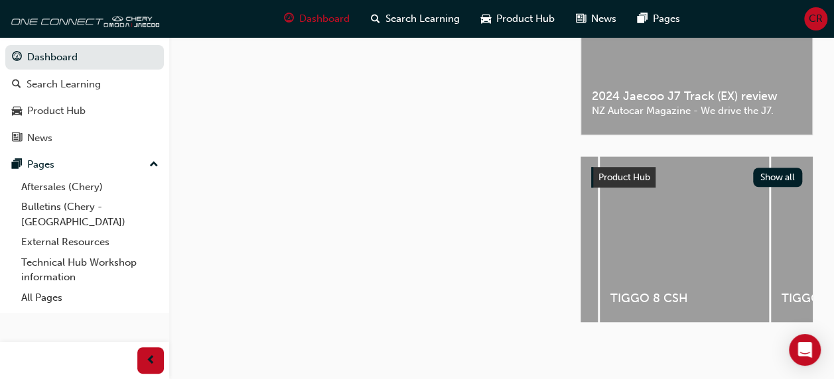
scroll to position [0, 662]
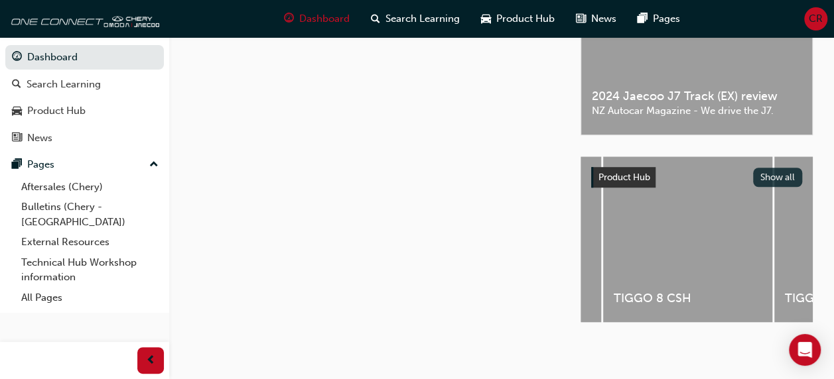
click at [781, 176] on button "Show all" at bounding box center [778, 177] width 50 height 19
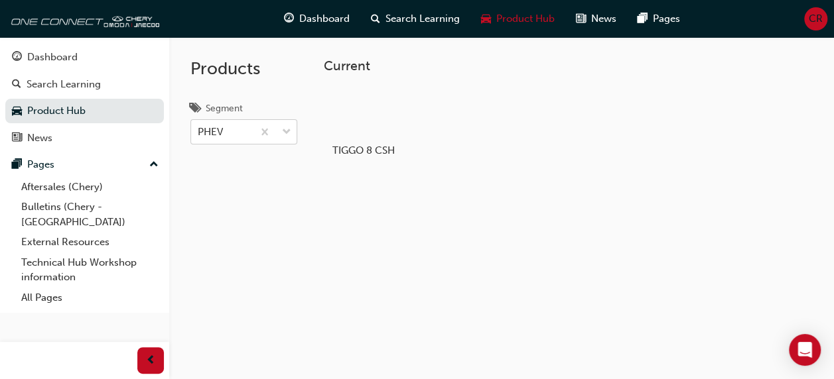
click at [253, 129] on div "PHEV" at bounding box center [222, 132] width 62 height 23
click at [199, 129] on input "Segment PHEV" at bounding box center [198, 131] width 1 height 11
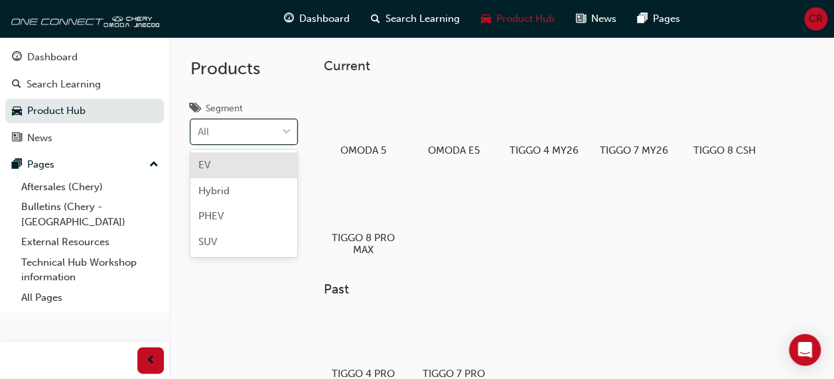
click at [277, 175] on div "EV" at bounding box center [243, 166] width 107 height 26
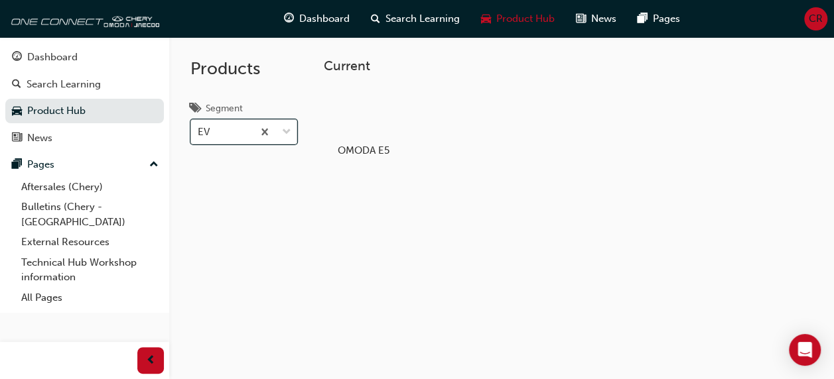
click at [253, 137] on div "EV" at bounding box center [222, 132] width 62 height 23
click at [199, 137] on input "Segment option EV, selected. 0 results available. Select is focused ,type to re…" at bounding box center [198, 131] width 1 height 11
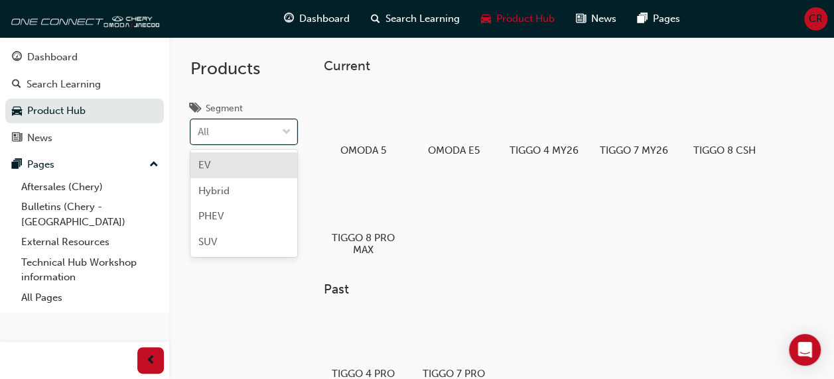
click at [259, 186] on div "Hybrid" at bounding box center [243, 191] width 107 height 26
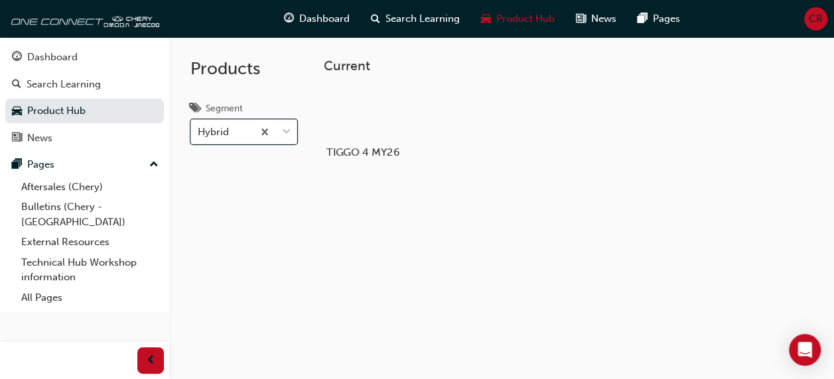
click at [365, 119] on div at bounding box center [363, 114] width 74 height 53
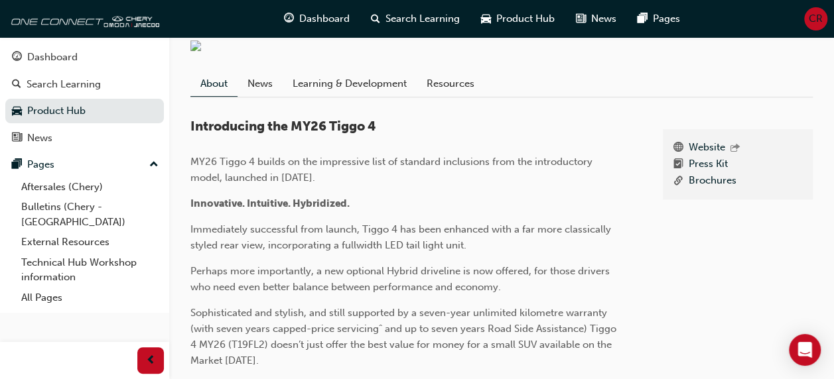
scroll to position [287, 0]
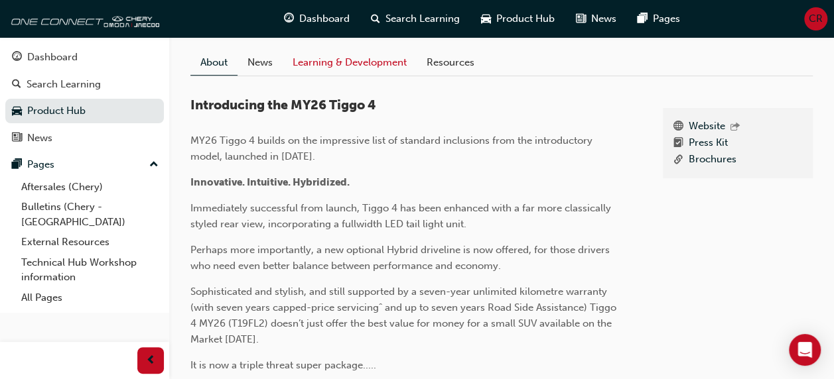
click at [382, 73] on link "Learning & Development" at bounding box center [350, 62] width 134 height 25
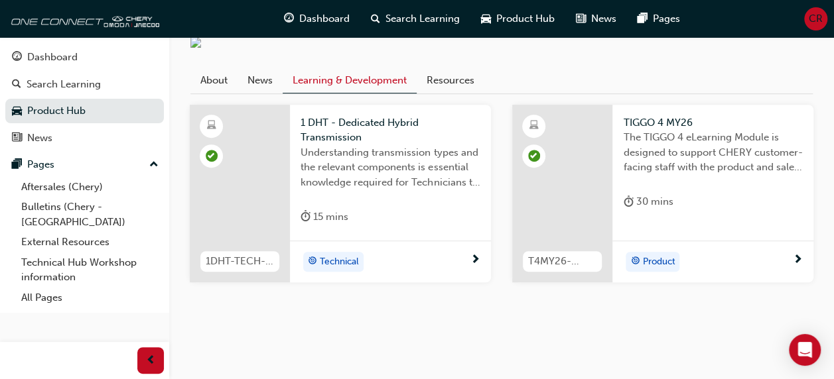
scroll to position [277, 0]
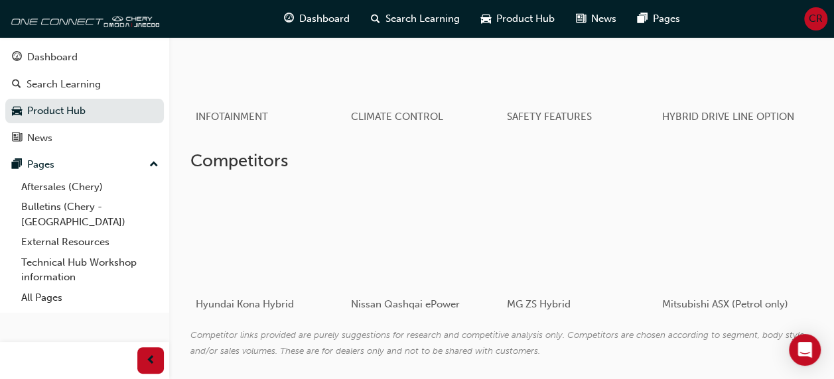
scroll to position [831, 0]
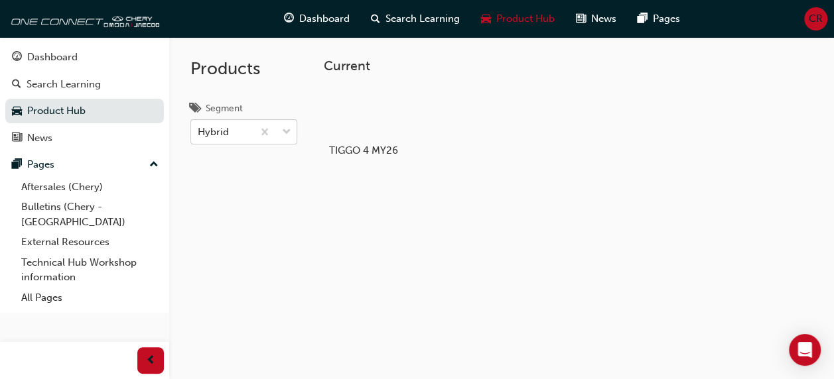
click at [253, 142] on div "Hybrid" at bounding box center [222, 132] width 62 height 23
click at [199, 137] on input "Segment Hybrid" at bounding box center [198, 131] width 1 height 11
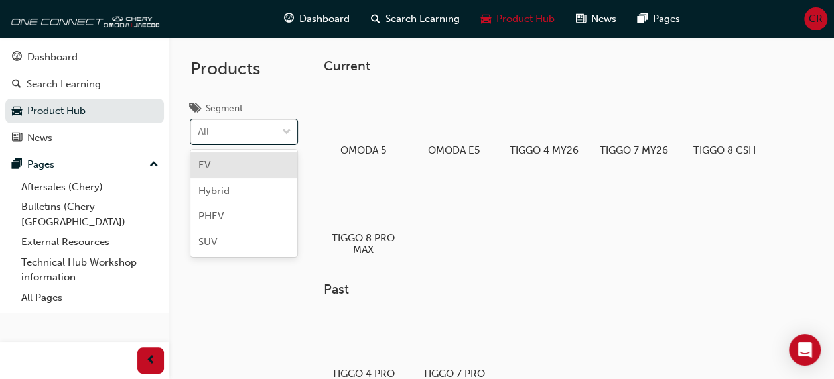
click at [296, 227] on div "PHEV" at bounding box center [243, 217] width 107 height 26
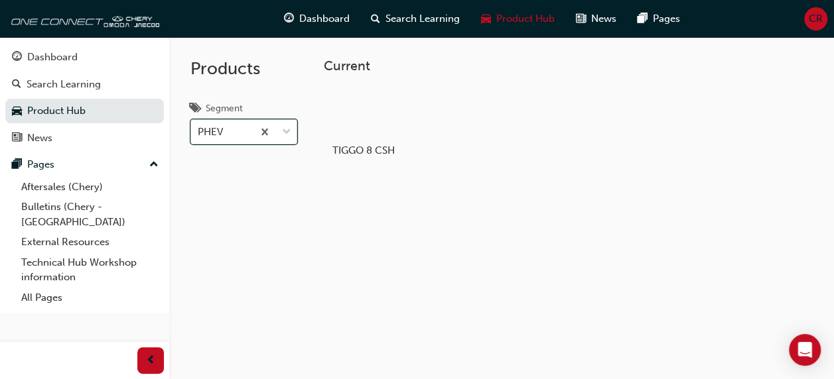
click at [253, 126] on div "PHEV" at bounding box center [222, 132] width 62 height 23
click at [199, 126] on input "Segment option PHEV, selected. 0 results available. Select is focused ,type to …" at bounding box center [198, 131] width 1 height 11
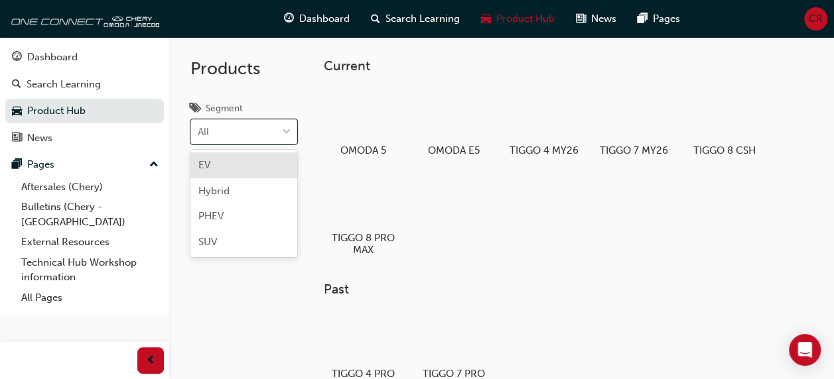
click at [215, 241] on span "SUV" at bounding box center [207, 242] width 19 height 12
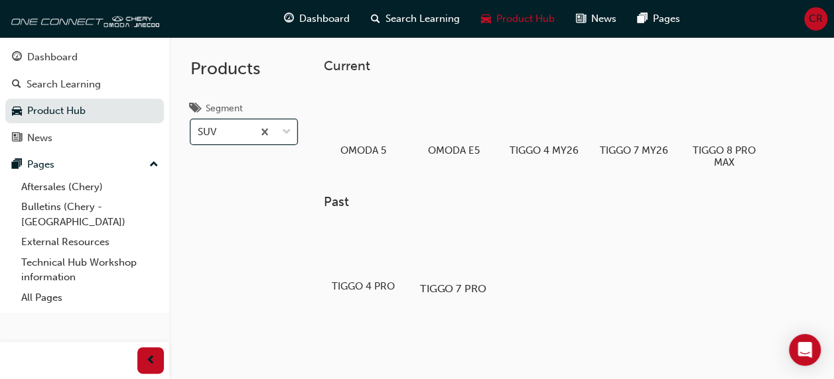
click at [478, 252] on div at bounding box center [454, 250] width 74 height 53
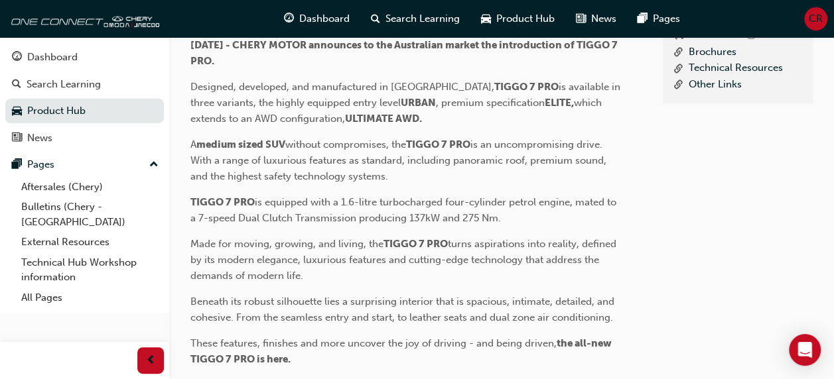
scroll to position [432, 0]
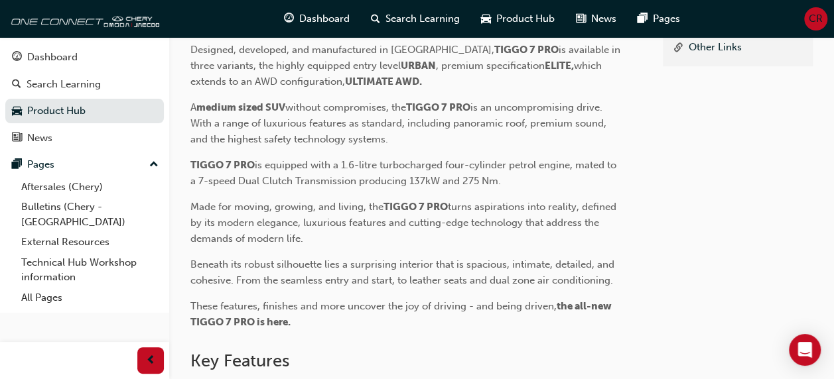
click at [663, 319] on div "Website Accessories Brochures Technical Resources Other Links" at bounding box center [738, 141] width 151 height 356
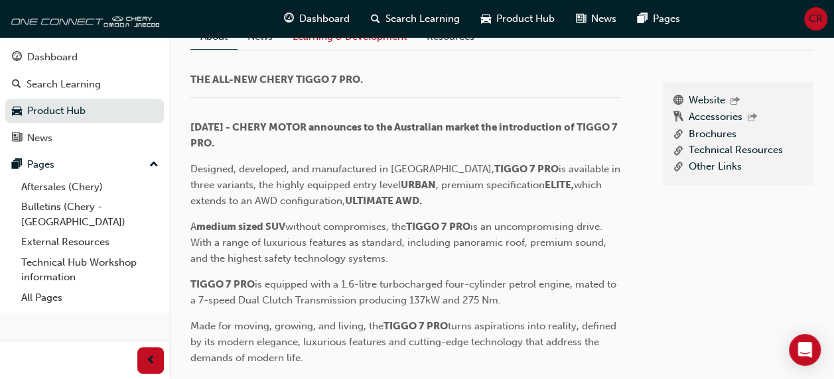
click at [389, 49] on link "Learning & Development" at bounding box center [350, 36] width 134 height 25
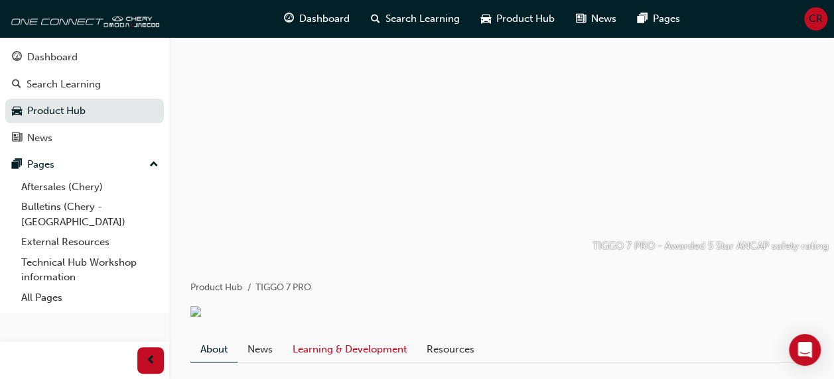
scroll to position [313, 0]
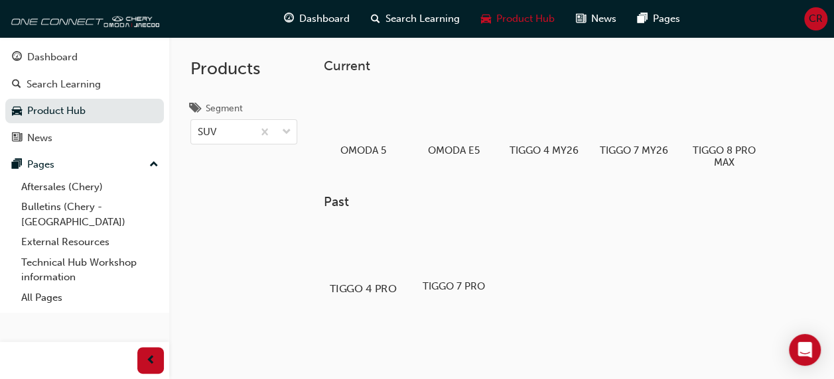
click at [365, 271] on div at bounding box center [363, 250] width 74 height 53
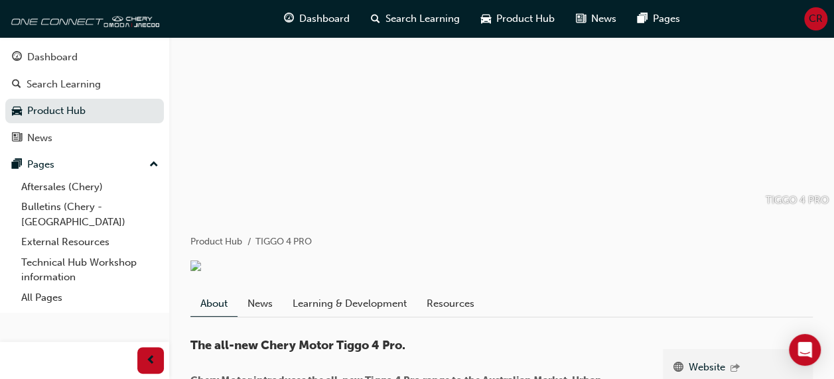
scroll to position [110, 0]
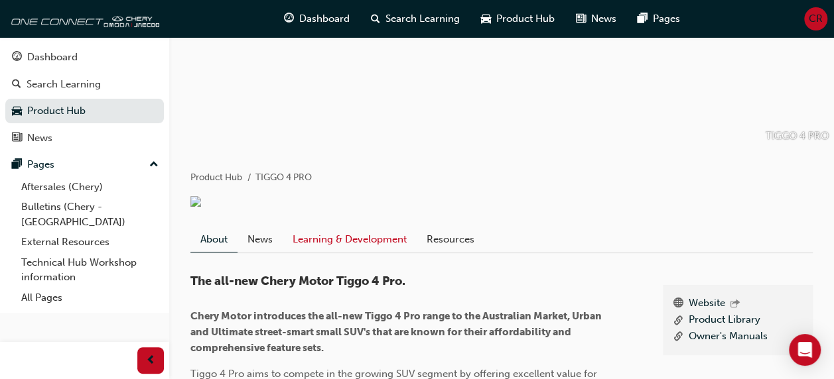
click at [385, 249] on link "Learning & Development" at bounding box center [350, 239] width 134 height 25
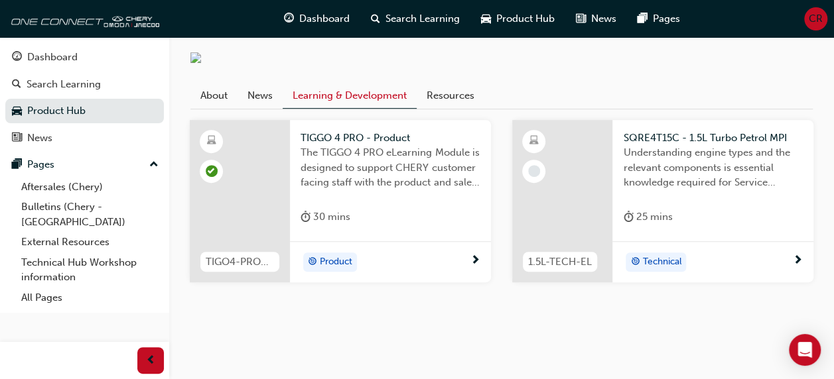
scroll to position [255, 0]
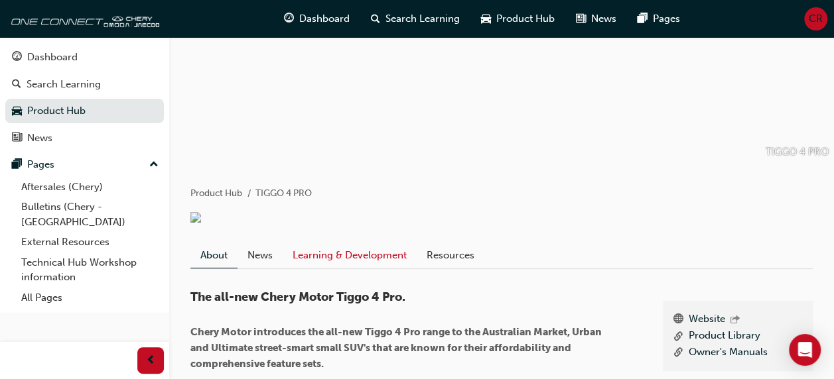
scroll to position [110, 0]
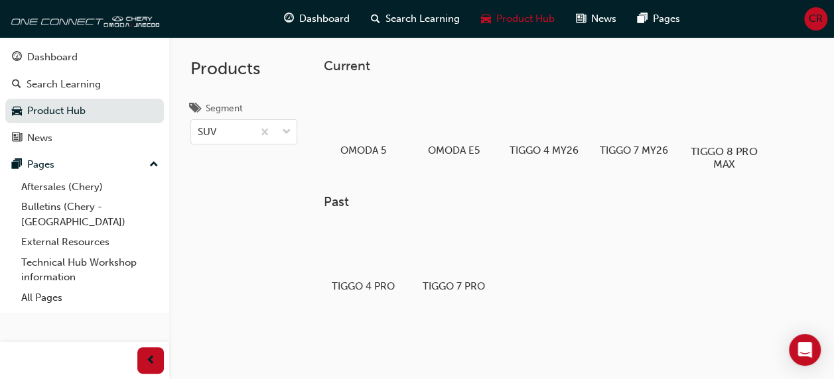
click at [748, 135] on div at bounding box center [724, 113] width 74 height 52
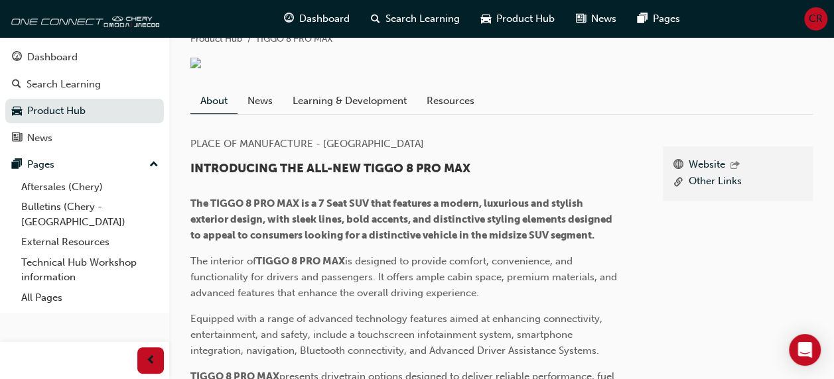
scroll to position [249, 0]
click at [367, 111] on link "Learning & Development" at bounding box center [350, 100] width 134 height 25
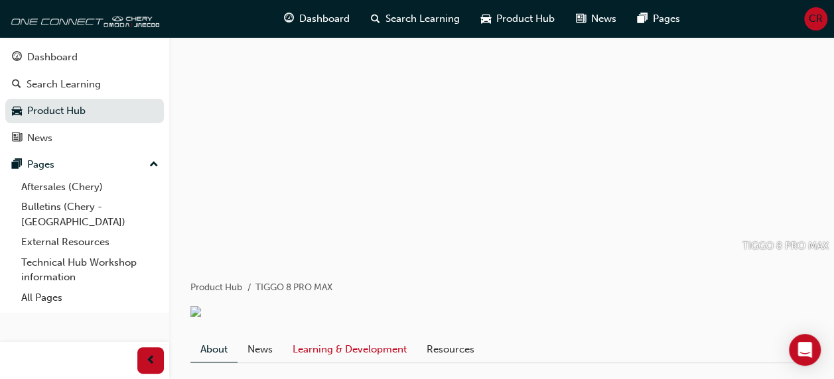
scroll to position [249, 0]
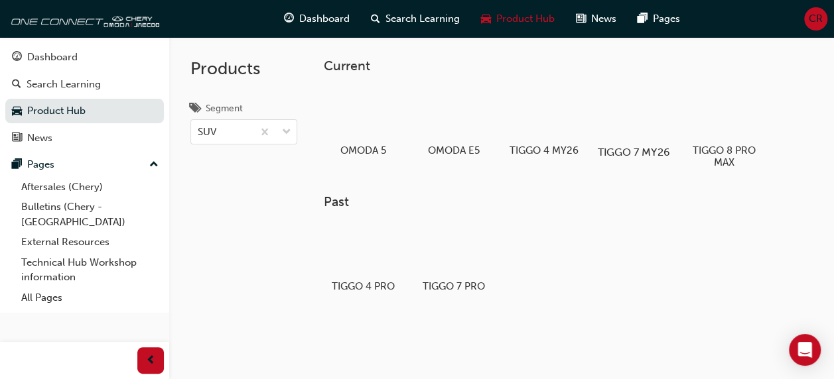
click at [641, 128] on div at bounding box center [634, 114] width 74 height 53
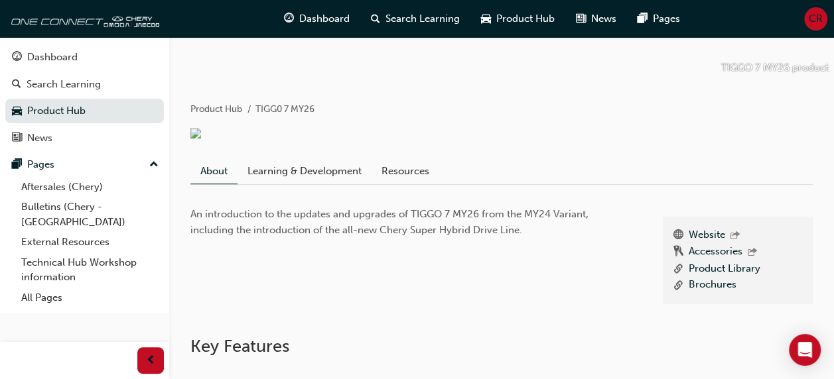
scroll to position [172, 0]
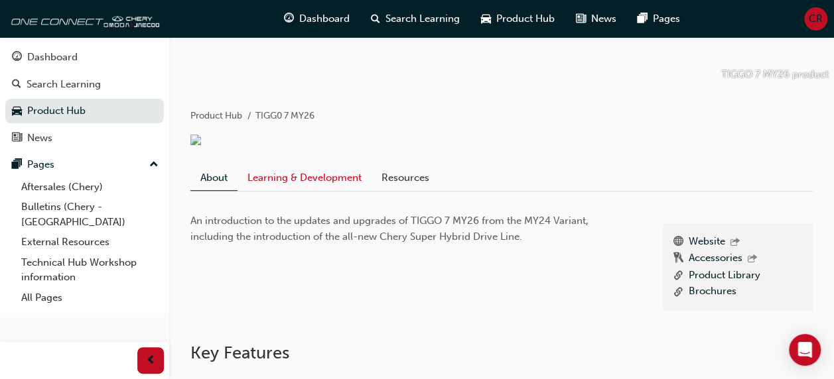
click at [330, 190] on link "Learning & Development" at bounding box center [304, 177] width 134 height 25
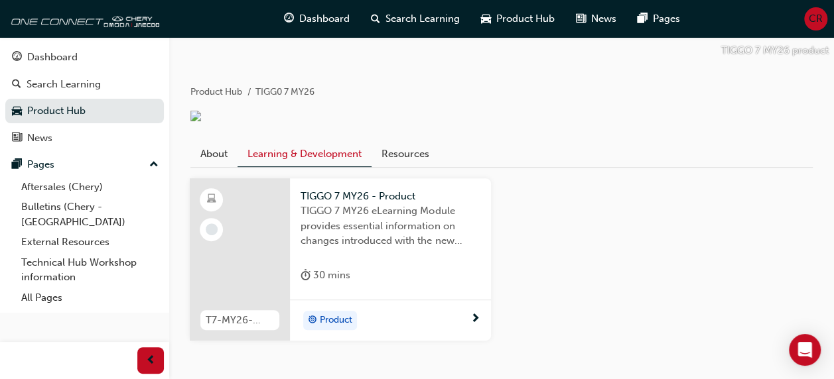
scroll to position [261, 0]
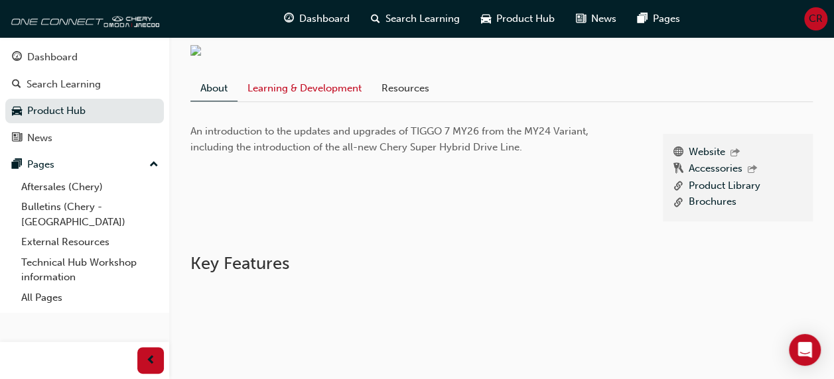
scroll to position [172, 0]
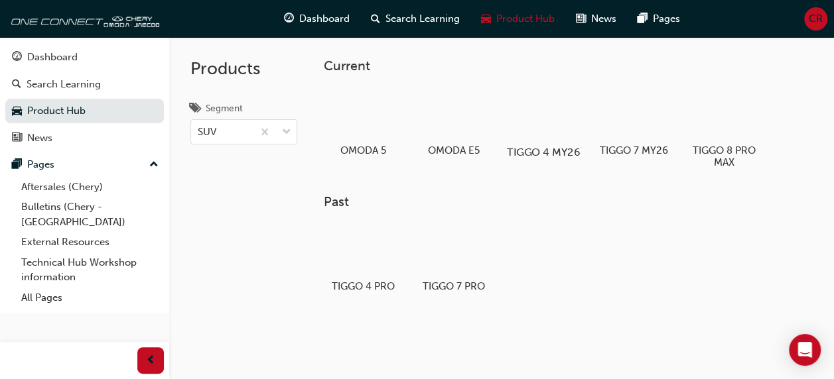
click at [550, 136] on div at bounding box center [544, 114] width 74 height 53
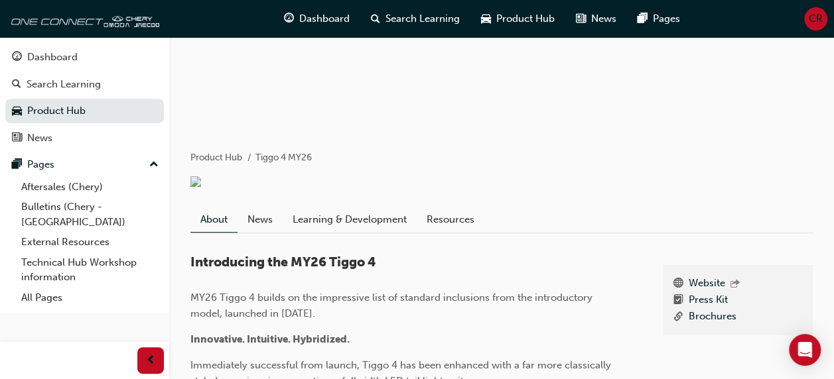
scroll to position [131, 0]
click at [387, 227] on link "Learning & Development" at bounding box center [350, 218] width 134 height 25
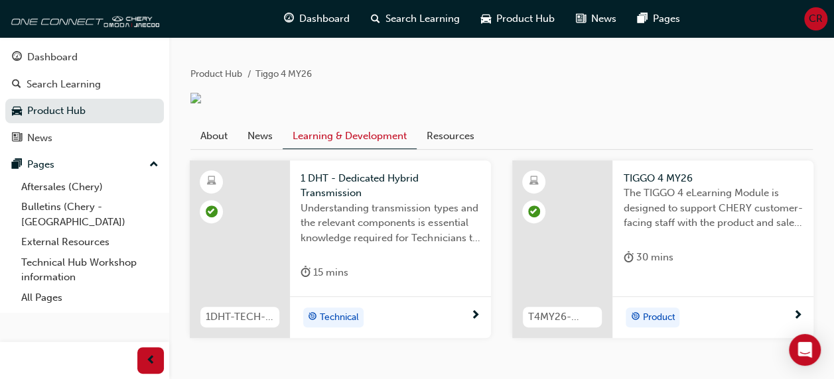
scroll to position [277, 0]
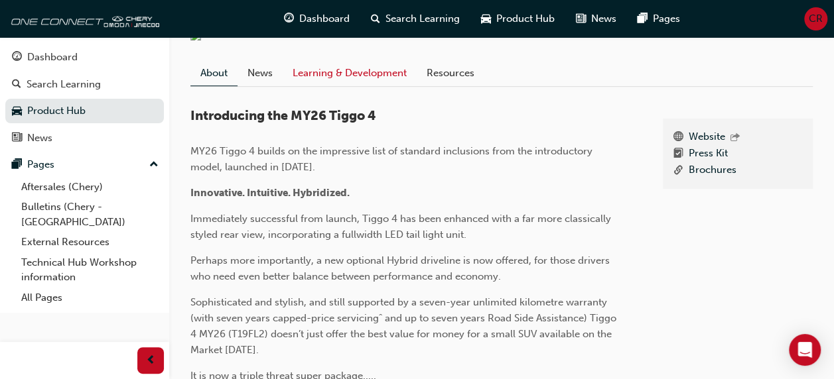
scroll to position [131, 0]
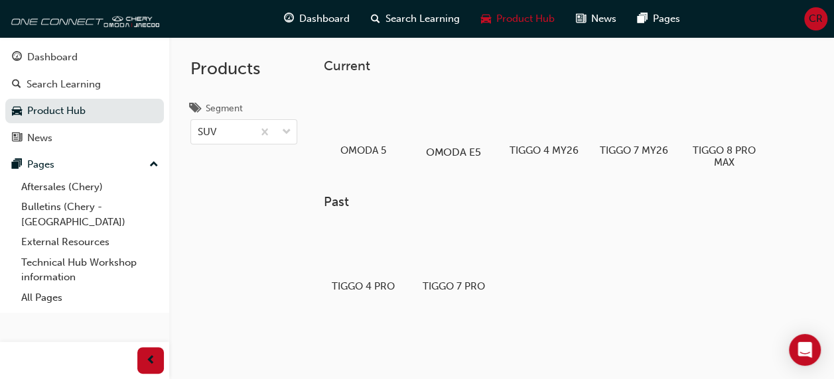
click at [459, 135] on div at bounding box center [454, 114] width 74 height 53
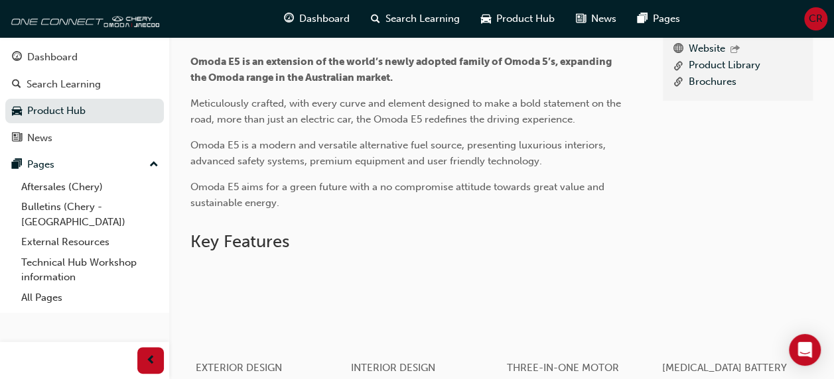
scroll to position [373, 0]
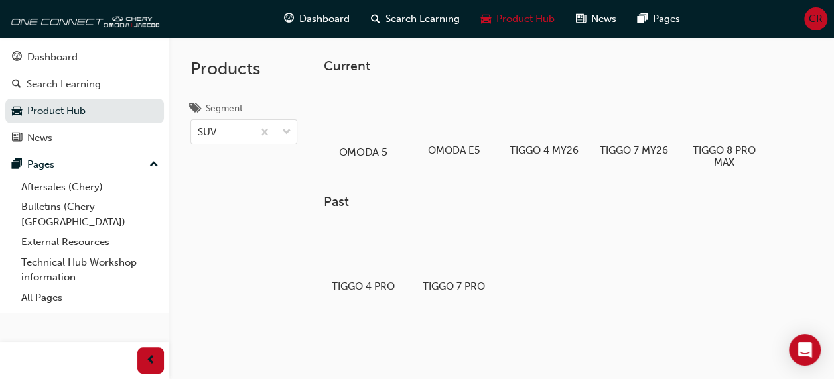
click at [376, 126] on div at bounding box center [363, 114] width 74 height 53
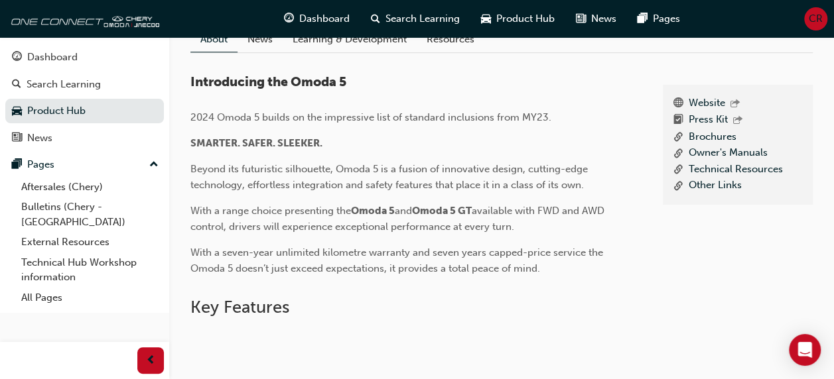
scroll to position [314, 0]
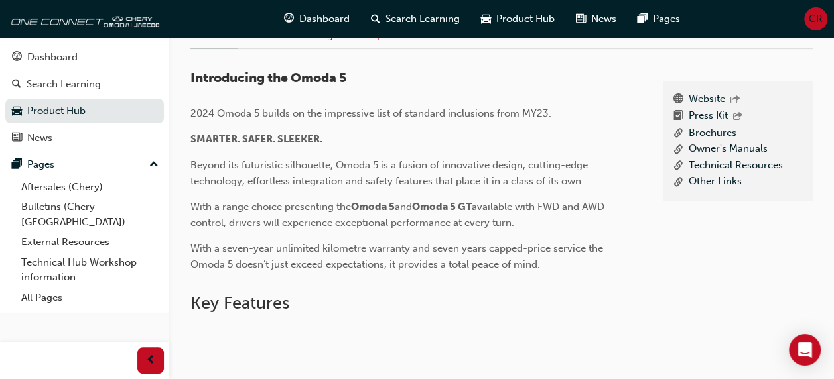
click at [369, 48] on link "Learning & Development" at bounding box center [350, 35] width 134 height 25
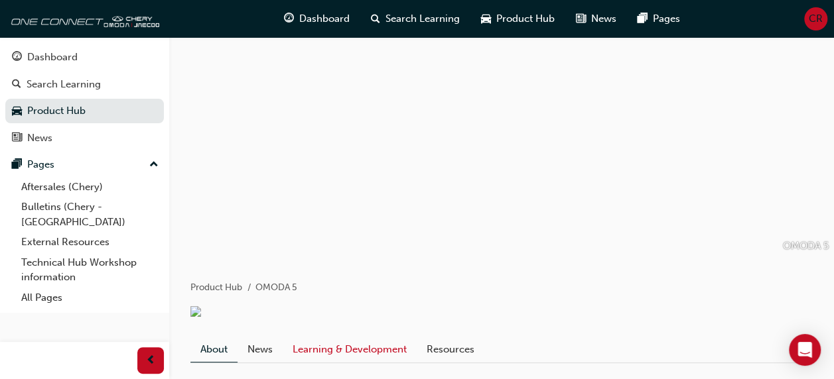
scroll to position [314, 0]
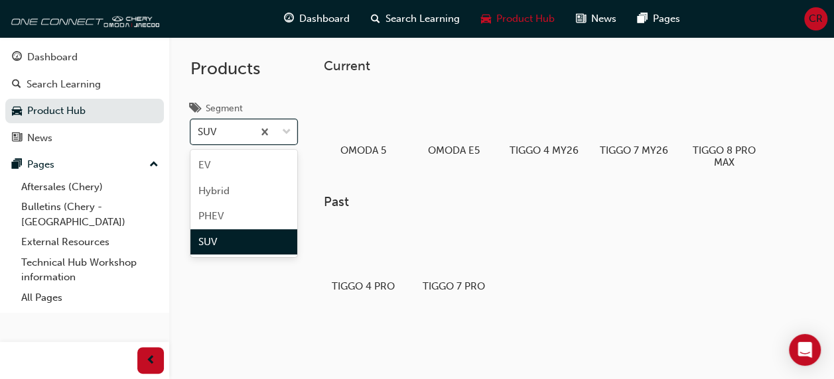
click at [241, 194] on div "Hybrid" at bounding box center [243, 191] width 107 height 26
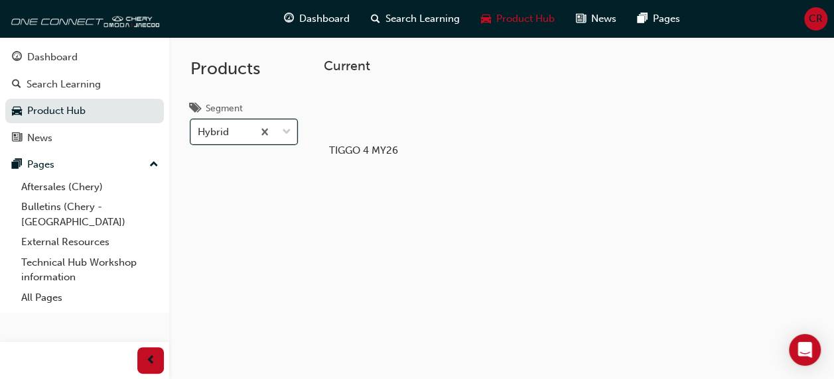
click at [253, 135] on div "Hybrid" at bounding box center [222, 132] width 62 height 23
click at [199, 135] on input "Segment option Hybrid, selected. 0 results available. Select is focused ,type t…" at bounding box center [198, 131] width 1 height 11
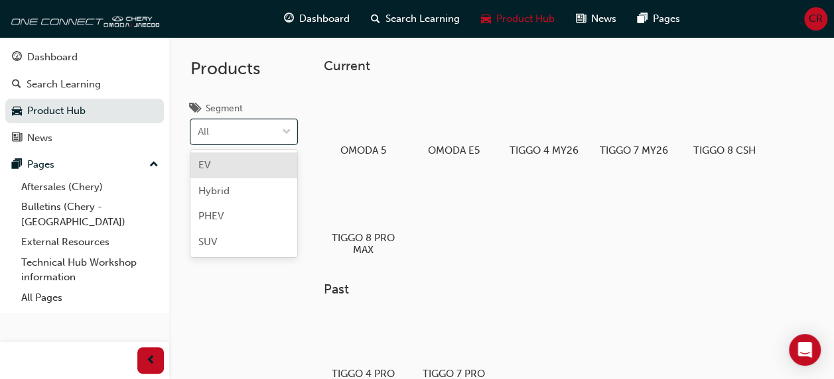
click at [244, 226] on div "PHEV" at bounding box center [243, 217] width 107 height 26
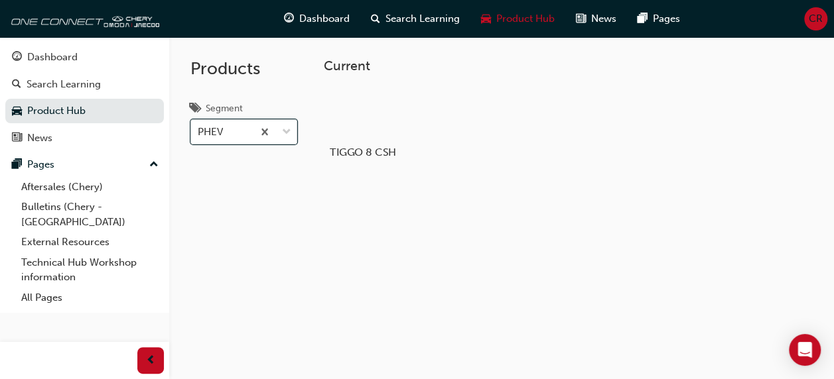
click at [361, 122] on div at bounding box center [363, 114] width 74 height 53
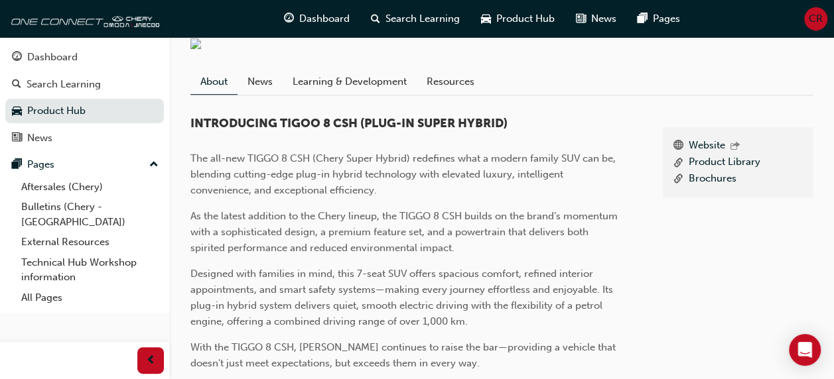
scroll to position [269, 0]
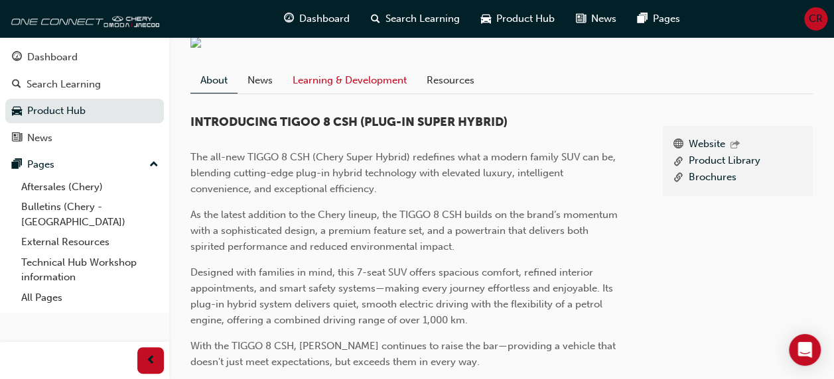
click at [371, 93] on link "Learning & Development" at bounding box center [350, 80] width 134 height 25
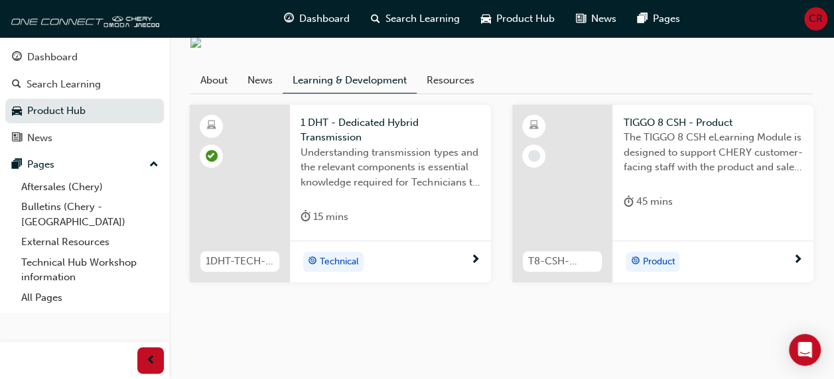
click at [429, 238] on div "1 DHT - Dedicated Hybrid Transmission Understanding transmission types and the …" at bounding box center [390, 173] width 201 height 137
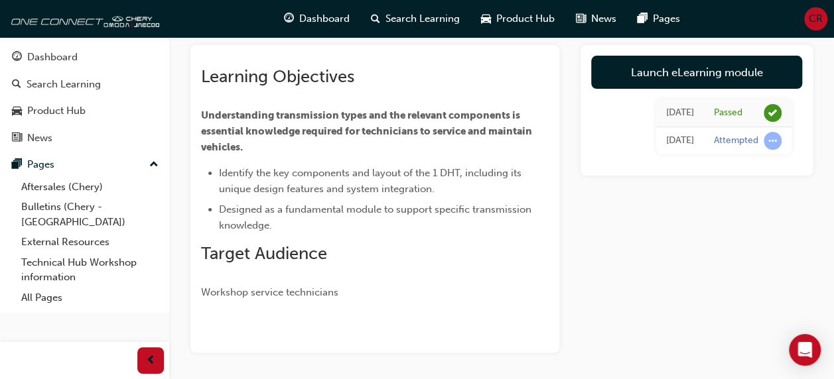
scroll to position [37, 0]
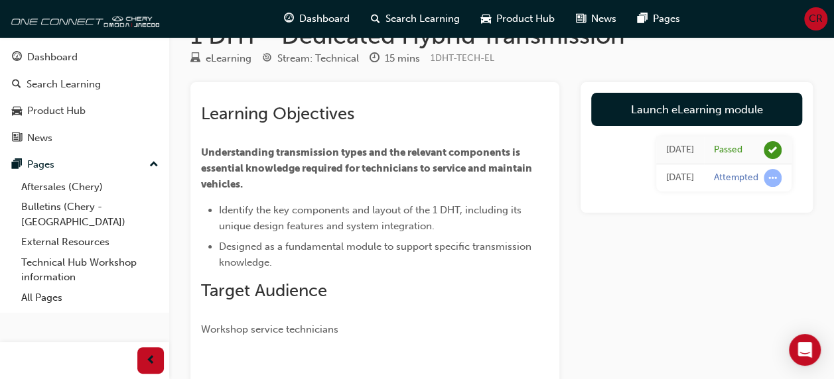
click at [748, 180] on div "Attempted" at bounding box center [736, 178] width 44 height 13
click at [773, 184] on span "learningRecordVerb_ATTEMPT-icon" at bounding box center [772, 178] width 18 height 18
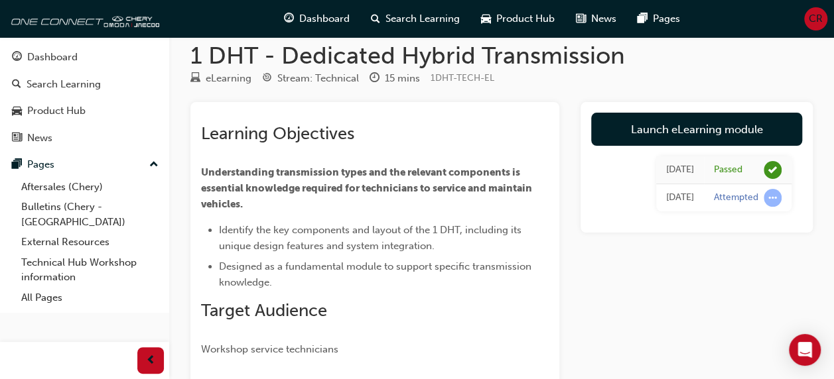
scroll to position [123, 0]
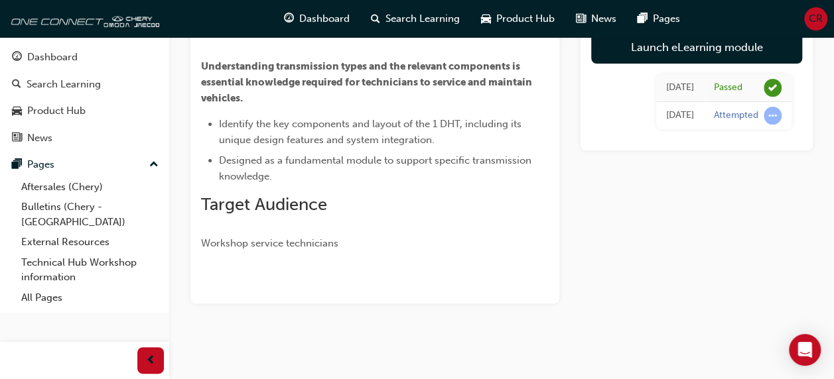
click at [142, 362] on div "button" at bounding box center [150, 361] width 27 height 27
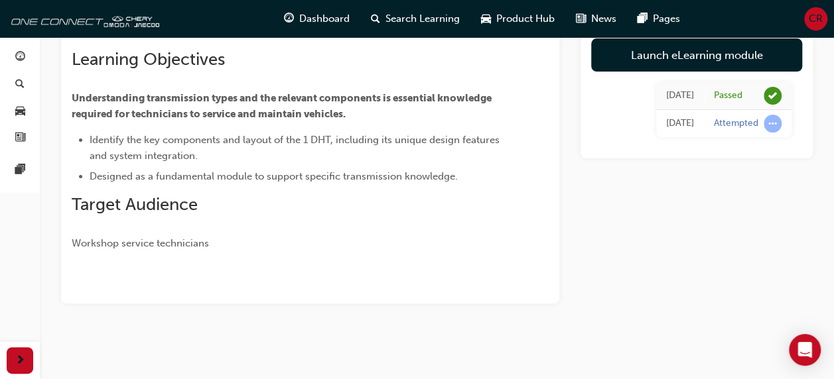
scroll to position [92, 0]
click at [19, 362] on span "next-icon" at bounding box center [20, 361] width 10 height 17
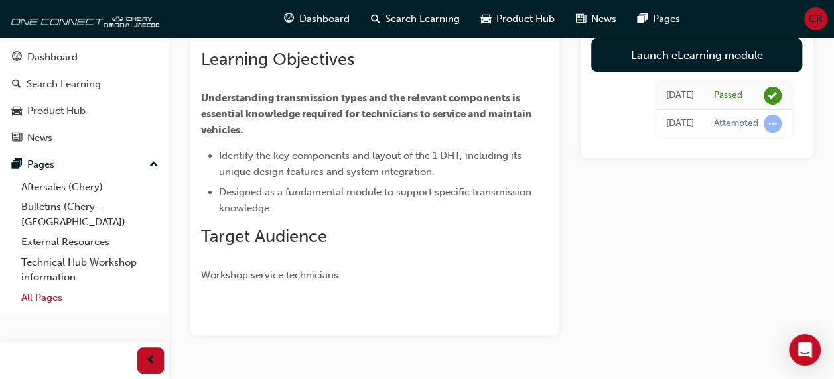
click at [76, 288] on link "All Pages" at bounding box center [90, 298] width 148 height 21
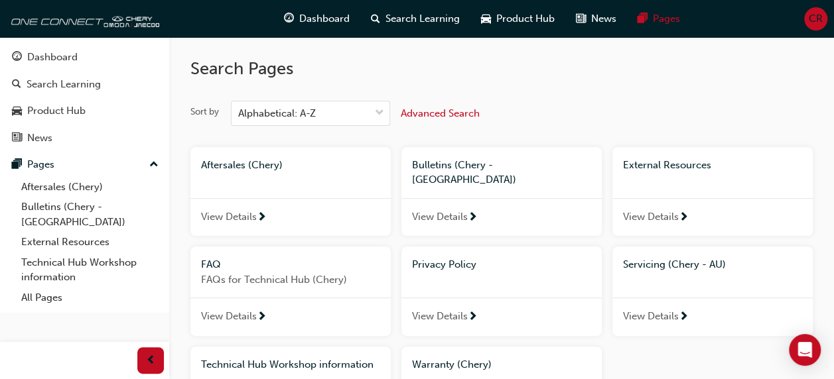
click at [330, 301] on div "View Details" at bounding box center [290, 317] width 200 height 38
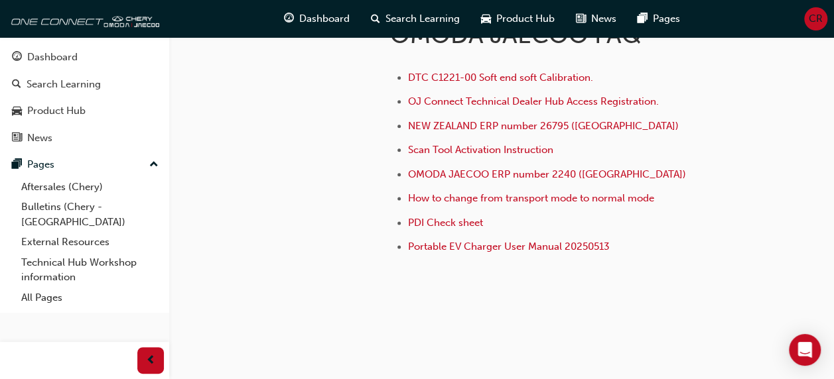
scroll to position [756, 0]
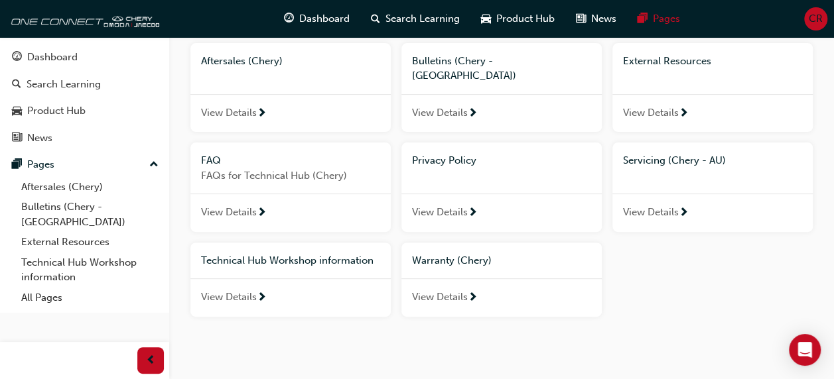
scroll to position [112, 0]
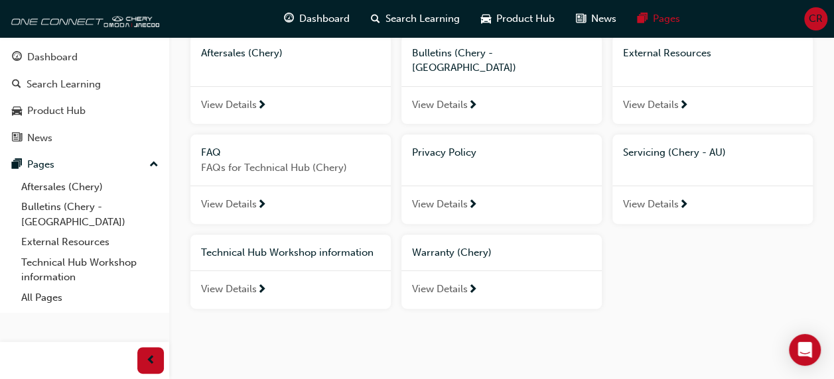
click at [240, 282] on span "View Details" at bounding box center [229, 289] width 56 height 15
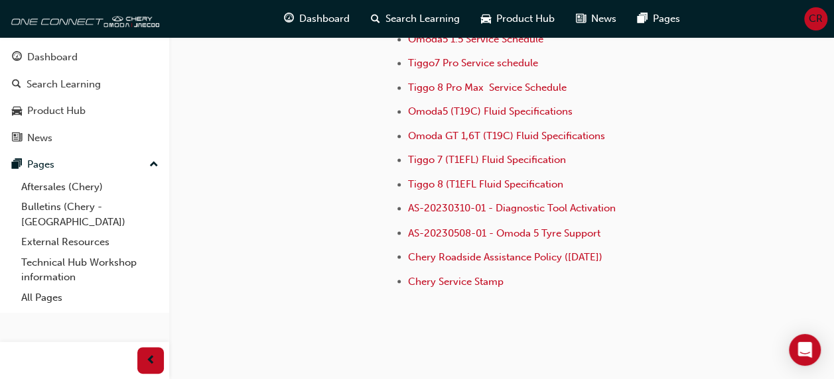
scroll to position [1070, 0]
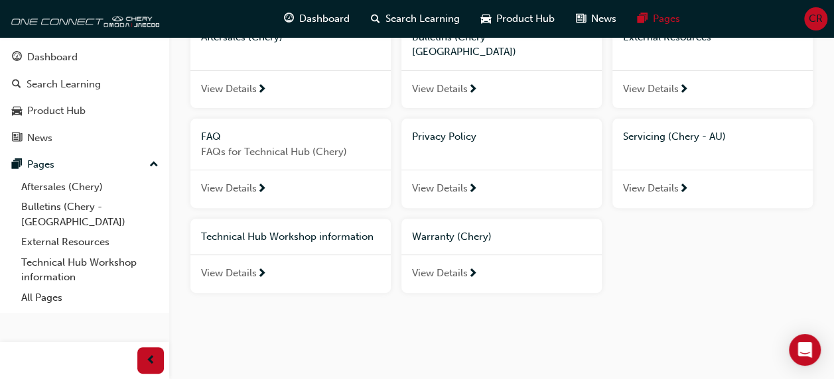
scroll to position [112, 0]
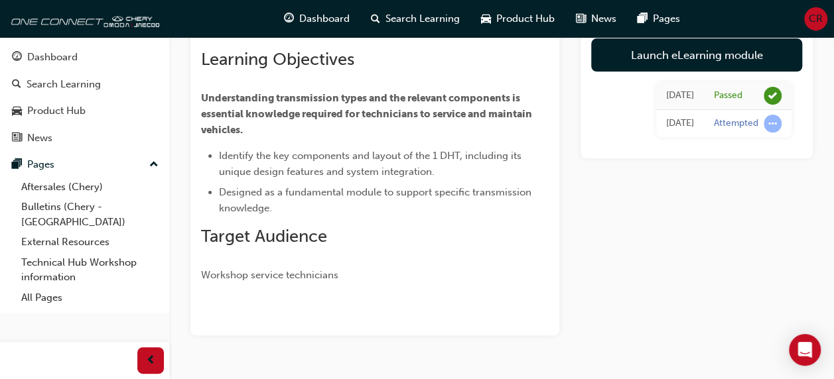
scroll to position [269, 0]
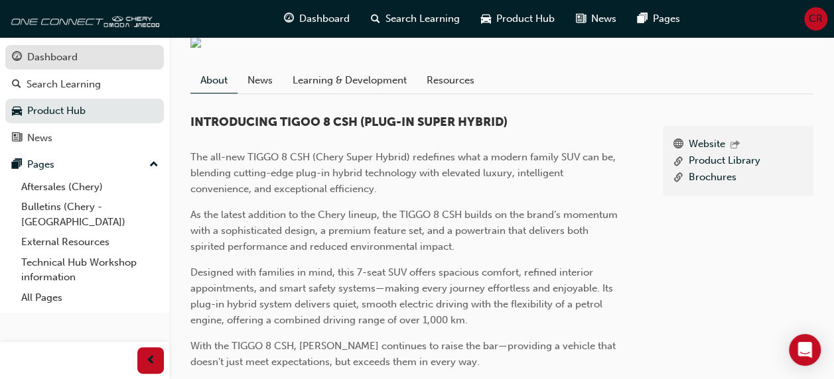
click at [61, 62] on div "Dashboard" at bounding box center [52, 57] width 50 height 15
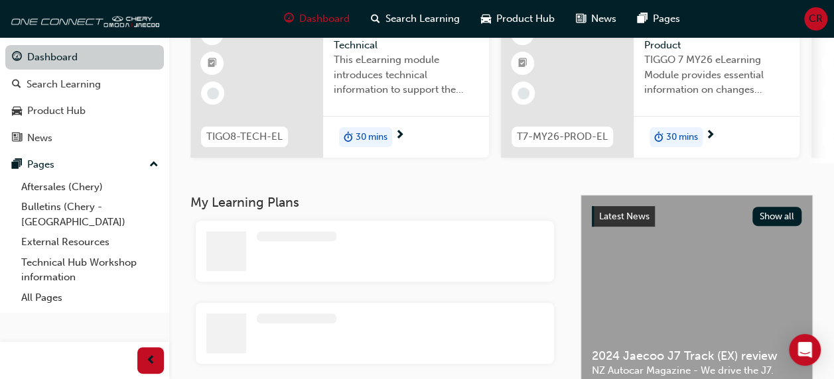
scroll to position [269, 0]
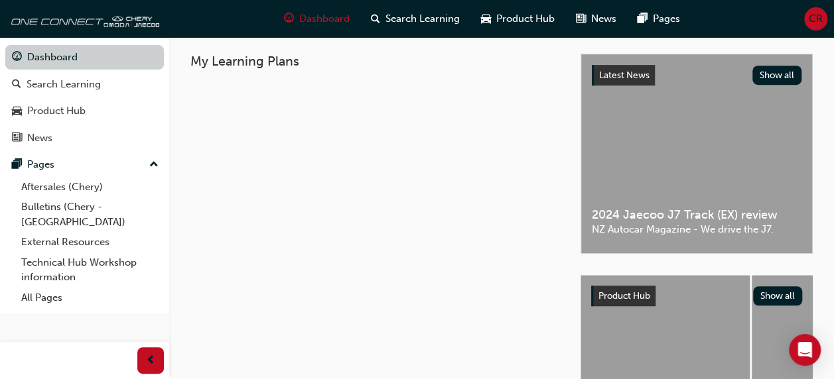
click at [40, 54] on link "Dashboard" at bounding box center [84, 57] width 159 height 25
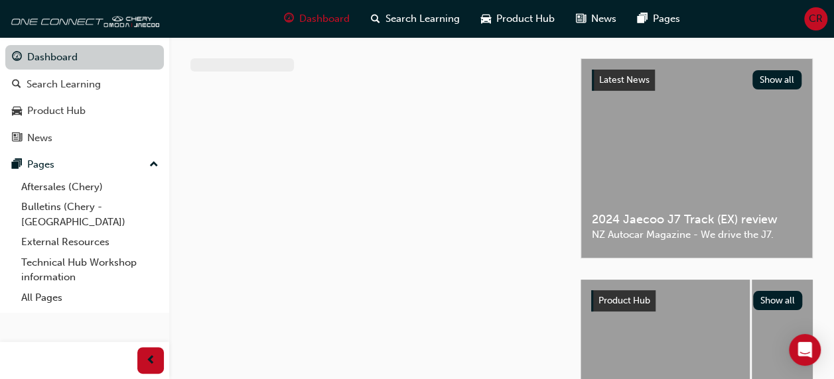
scroll to position [128, 0]
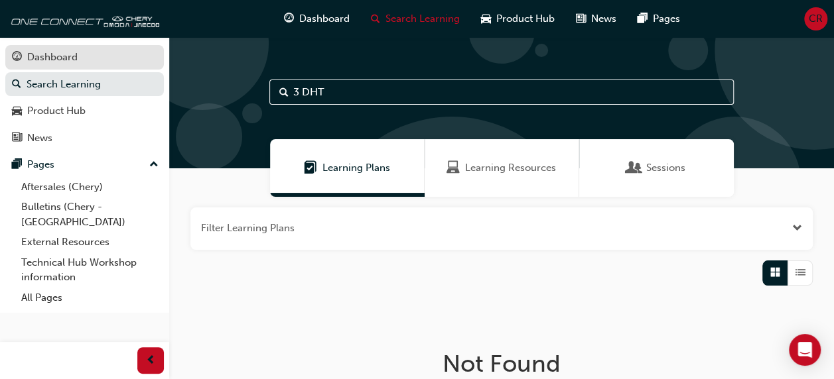
click at [62, 58] on div "Dashboard" at bounding box center [52, 57] width 50 height 15
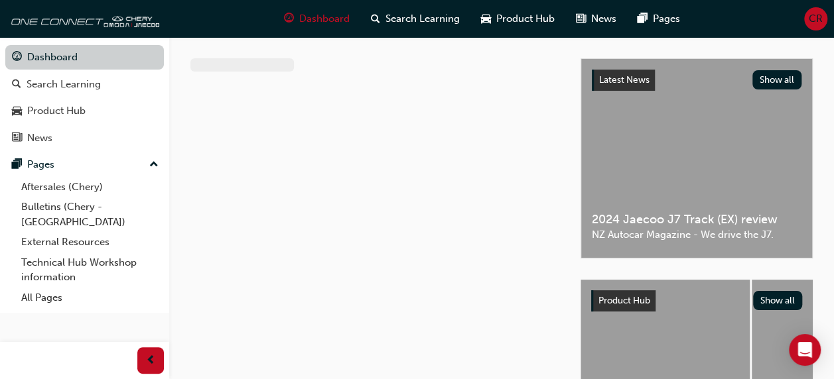
click at [61, 62] on link "Dashboard" at bounding box center [84, 57] width 159 height 25
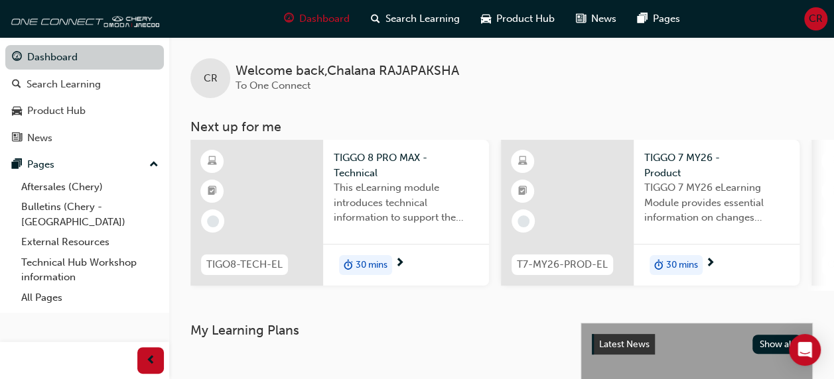
click at [50, 52] on link "Dashboard" at bounding box center [84, 57] width 159 height 25
click at [56, 57] on link "Dashboard" at bounding box center [84, 57] width 159 height 25
click at [356, 80] on div "Welcome back , Chalana RAJAPAKSHA To One Connect" at bounding box center [347, 79] width 224 height 30
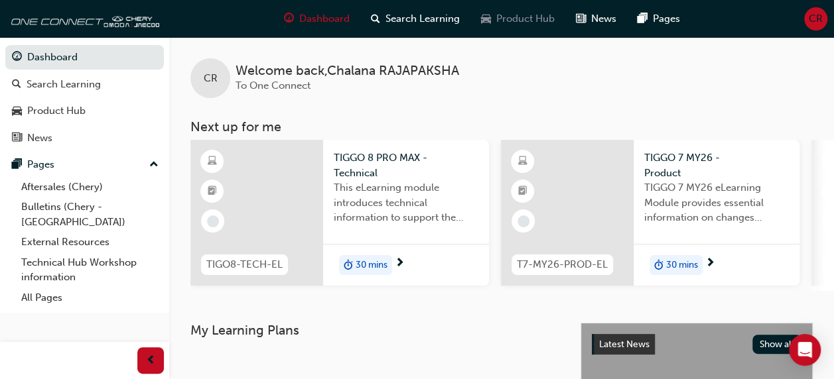
click at [529, 19] on span "Product Hub" at bounding box center [525, 18] width 58 height 15
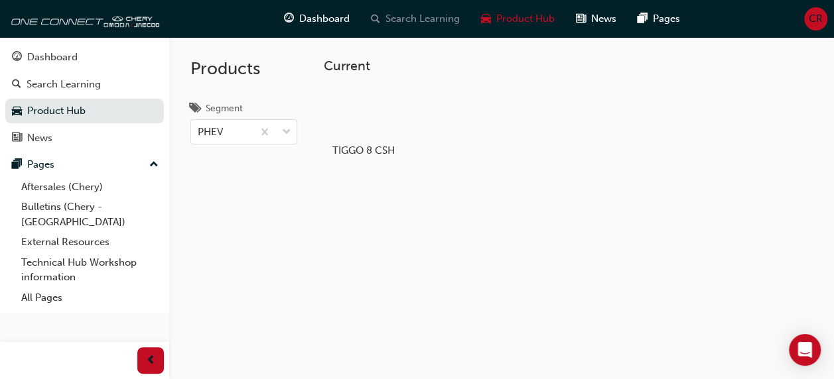
click at [422, 31] on div "Search Learning" at bounding box center [415, 18] width 110 height 27
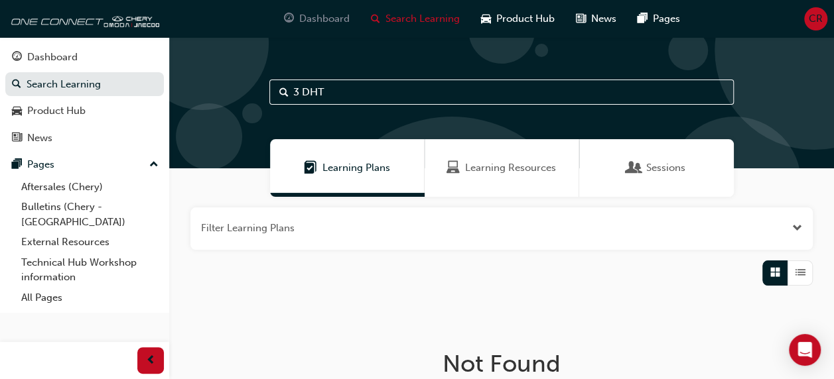
click at [320, 21] on span "Dashboard" at bounding box center [324, 18] width 50 height 15
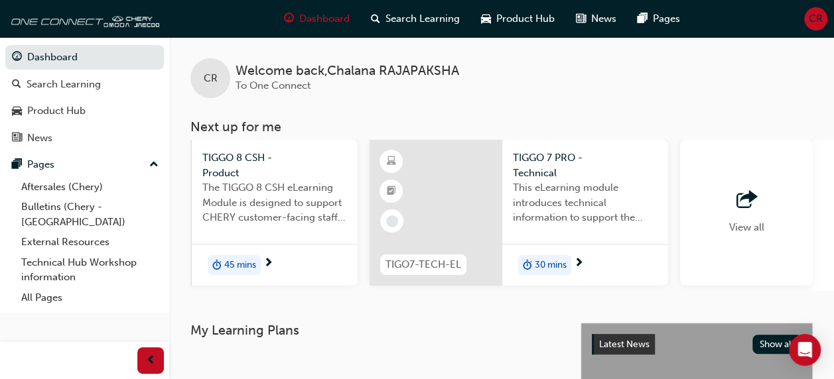
click at [756, 194] on span "outbound-icon" at bounding box center [746, 200] width 20 height 19
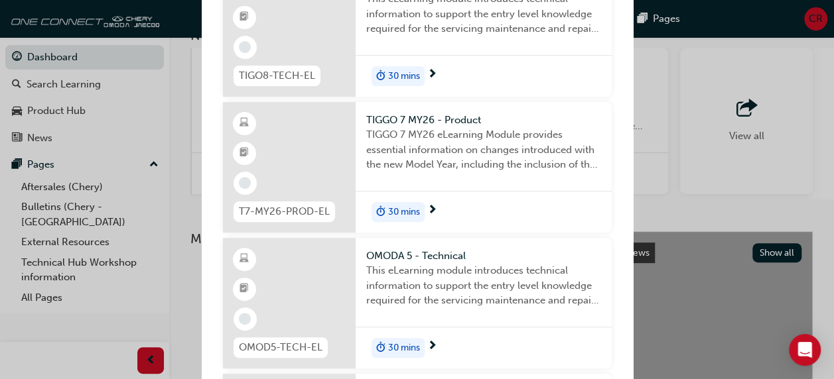
scroll to position [49, 0]
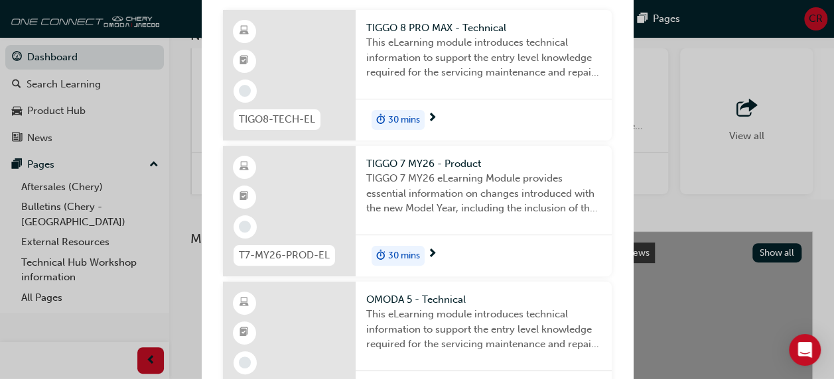
click at [793, 162] on div "Next up for me TIGO8-TECH-EL TIGGO 8 PRO MAX - Technical This eLearning module …" at bounding box center [417, 189] width 834 height 379
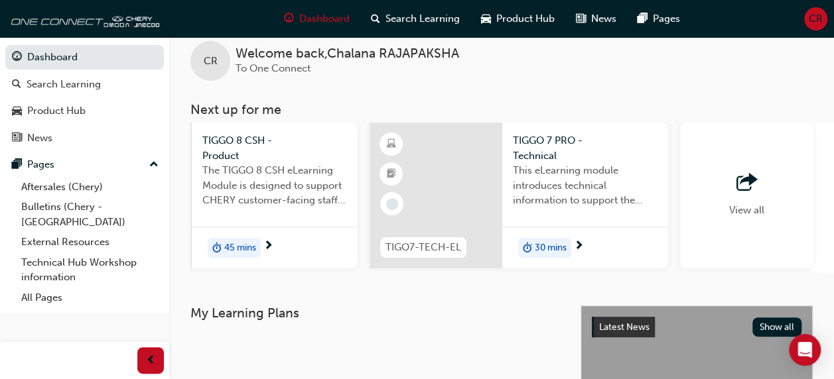
scroll to position [0, 0]
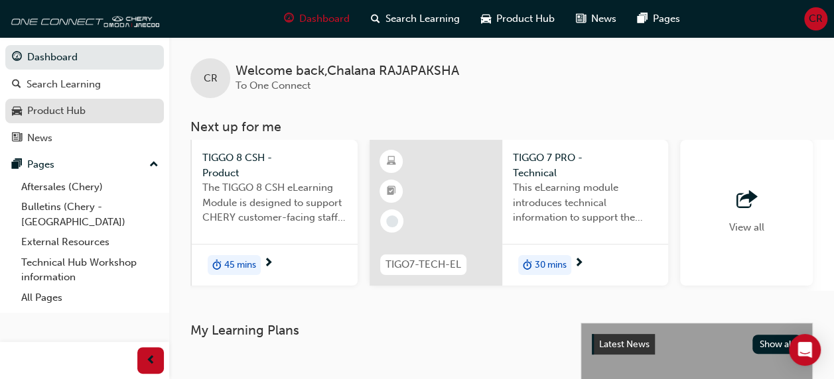
click at [80, 113] on div "Product Hub" at bounding box center [56, 110] width 58 height 15
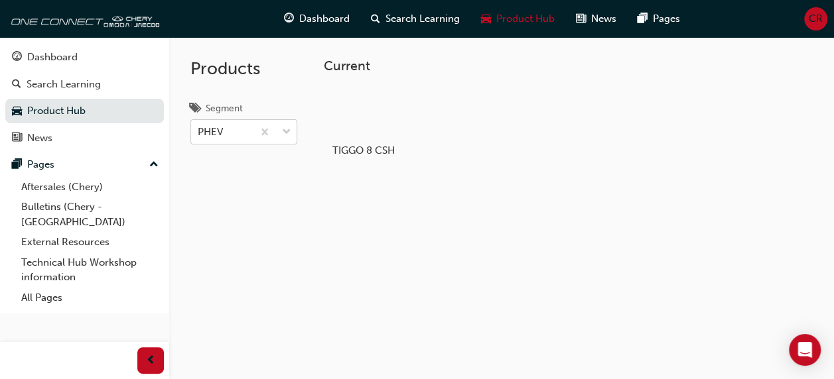
click at [253, 125] on div "PHEV" at bounding box center [222, 132] width 62 height 23
click at [199, 126] on input "Segment PHEV" at bounding box center [198, 131] width 1 height 11
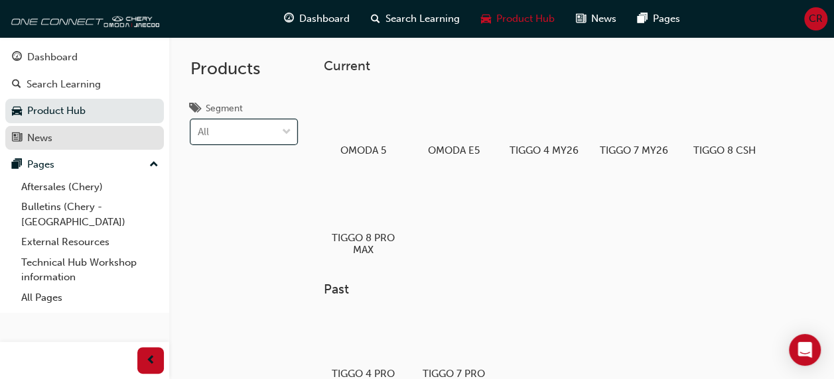
click at [73, 137] on div "News" at bounding box center [84, 138] width 145 height 17
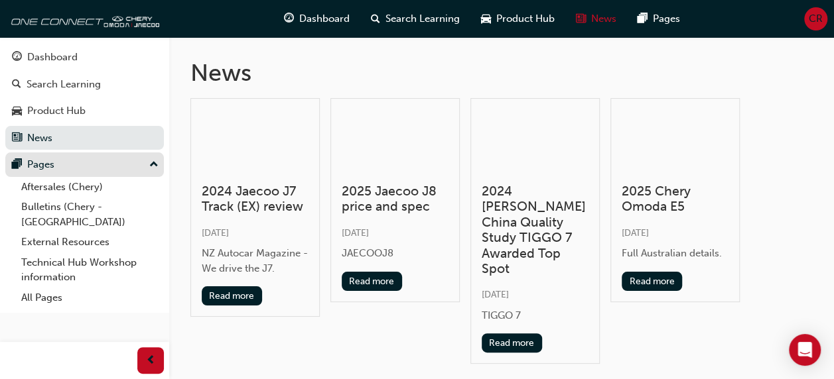
click at [115, 172] on button "Pages" at bounding box center [84, 165] width 159 height 25
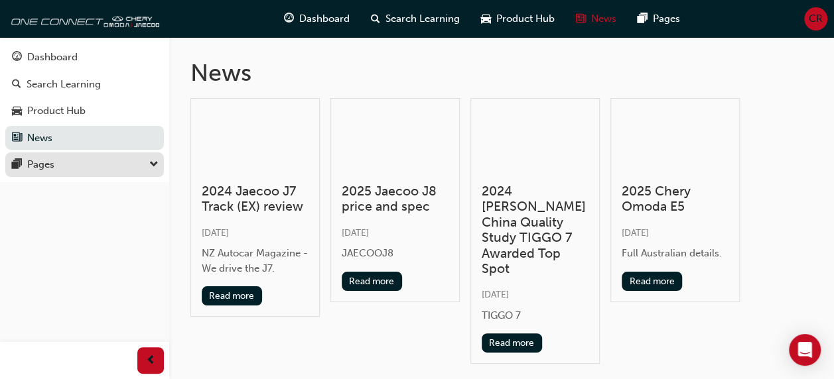
click at [144, 167] on div "Pages" at bounding box center [84, 165] width 145 height 17
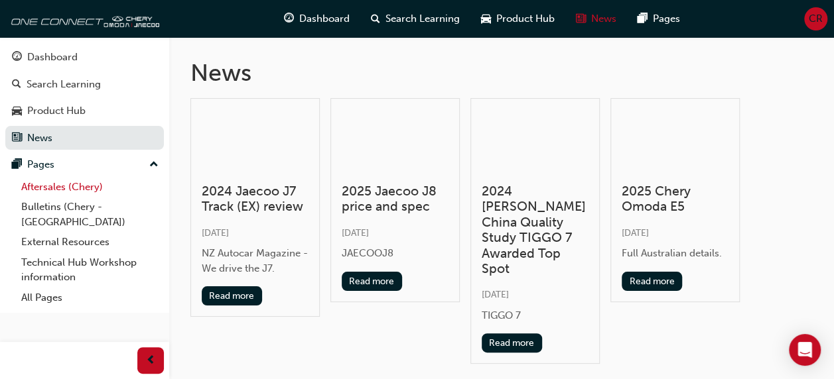
click at [97, 192] on link "Aftersales (Chery)" at bounding box center [90, 187] width 148 height 21
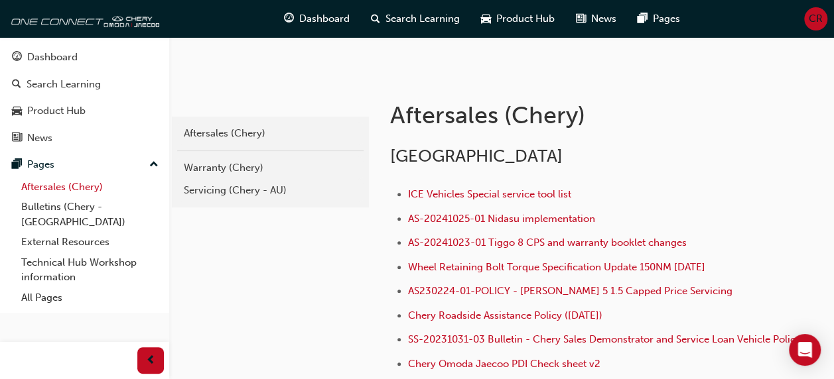
scroll to position [207, 0]
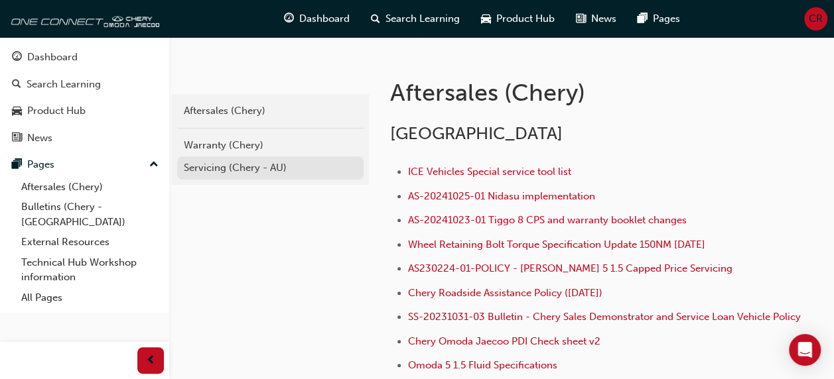
click at [245, 164] on div "Servicing (Chery - AU)" at bounding box center [270, 168] width 173 height 15
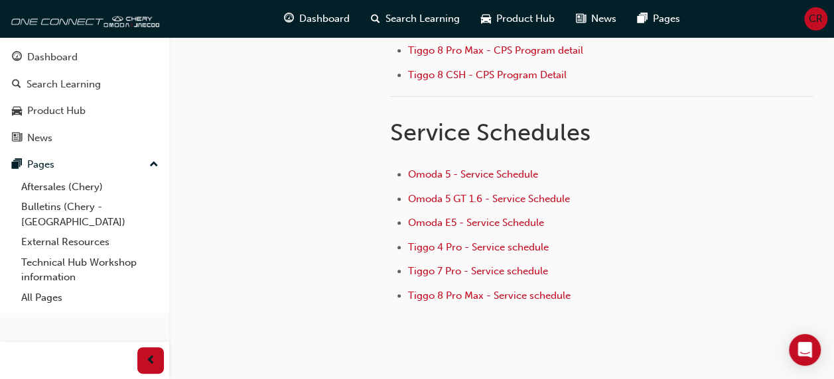
scroll to position [426, 0]
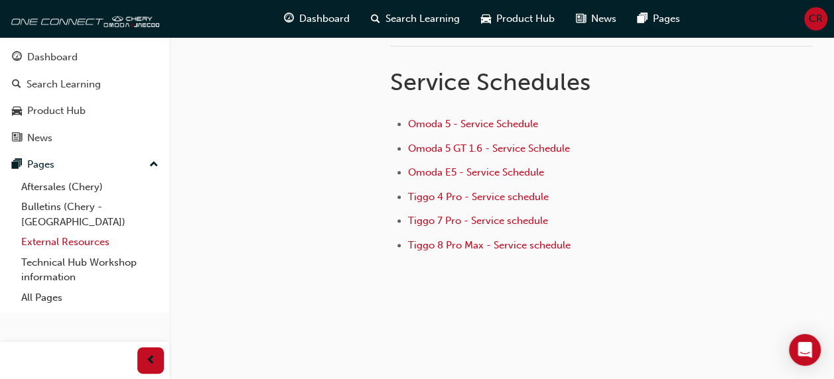
click at [110, 232] on link "External Resources" at bounding box center [90, 242] width 148 height 21
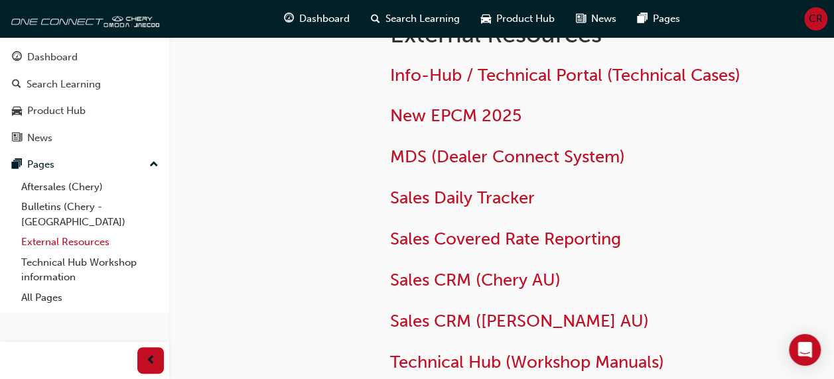
scroll to position [175, 0]
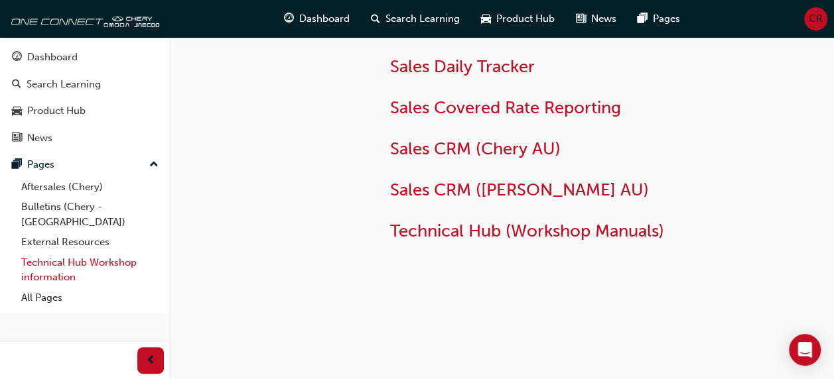
click at [115, 253] on link "Technical Hub Workshop information" at bounding box center [90, 270] width 148 height 35
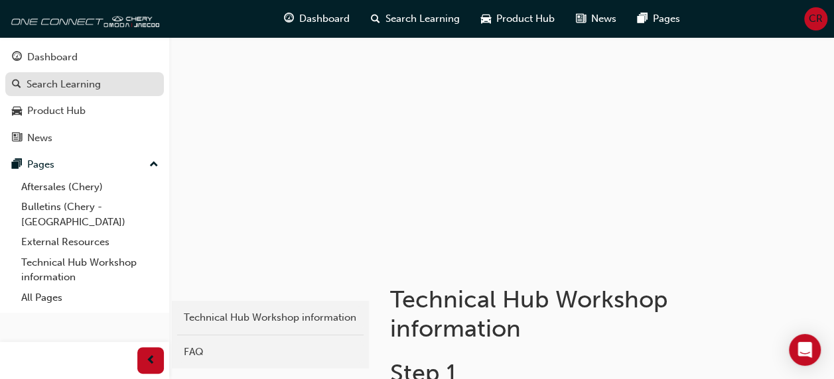
click at [74, 84] on div "Search Learning" at bounding box center [64, 84] width 74 height 15
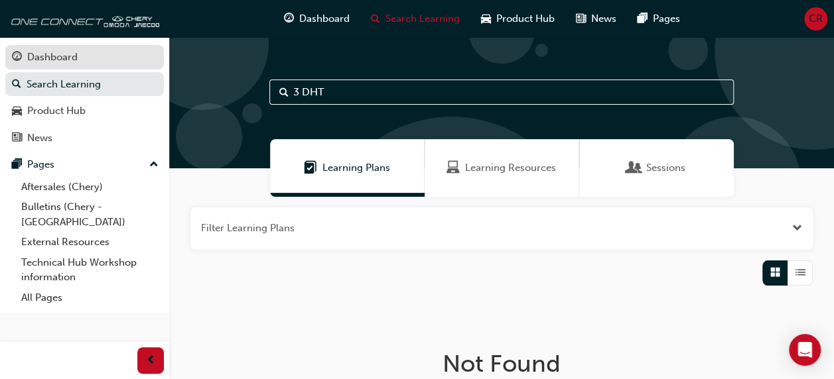
click at [46, 58] on div "Dashboard" at bounding box center [52, 57] width 50 height 15
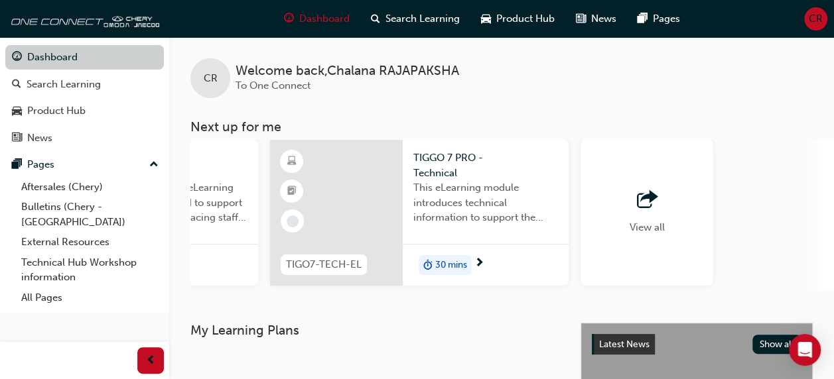
scroll to position [0, 1217]
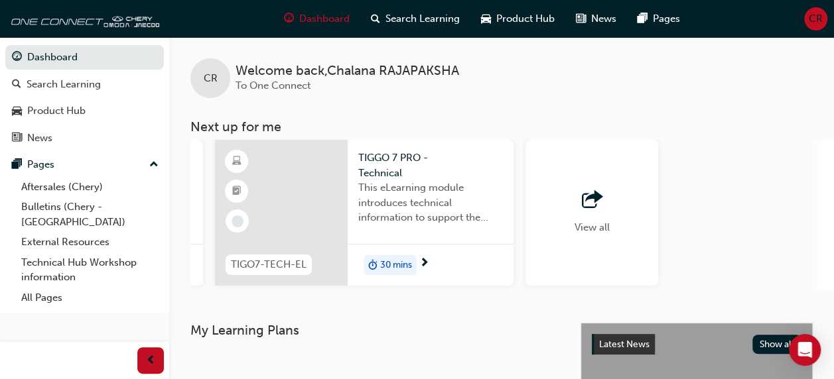
click at [282, 66] on span "Welcome back , Chalana RAJAPAKSHA" at bounding box center [347, 71] width 224 height 15
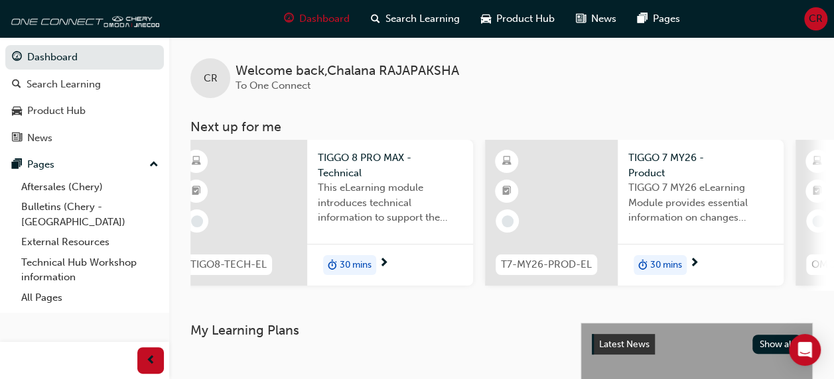
scroll to position [0, 0]
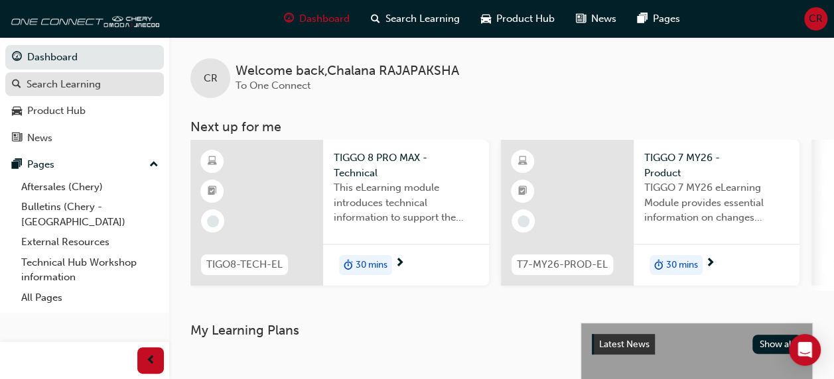
click at [42, 86] on div "Search Learning" at bounding box center [64, 84] width 74 height 15
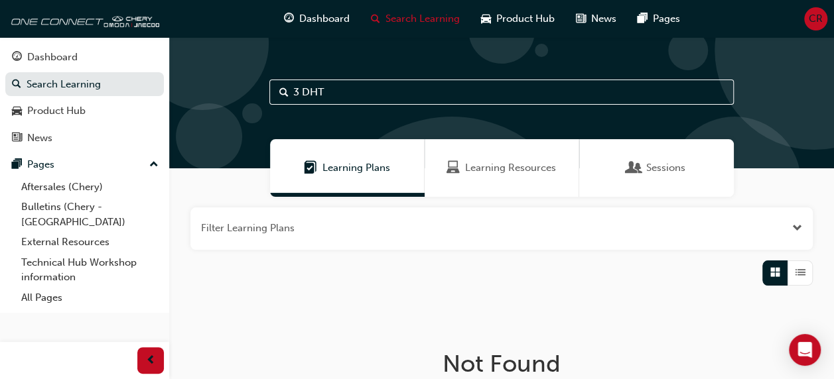
click at [354, 86] on input "3 DHT" at bounding box center [501, 92] width 464 height 25
type input "3"
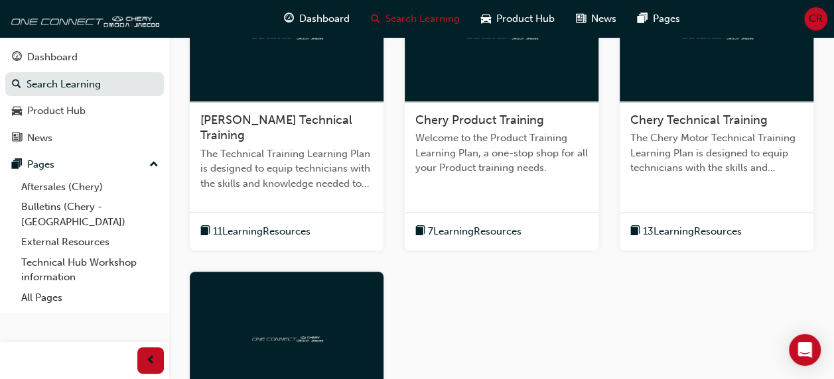
scroll to position [339, 0]
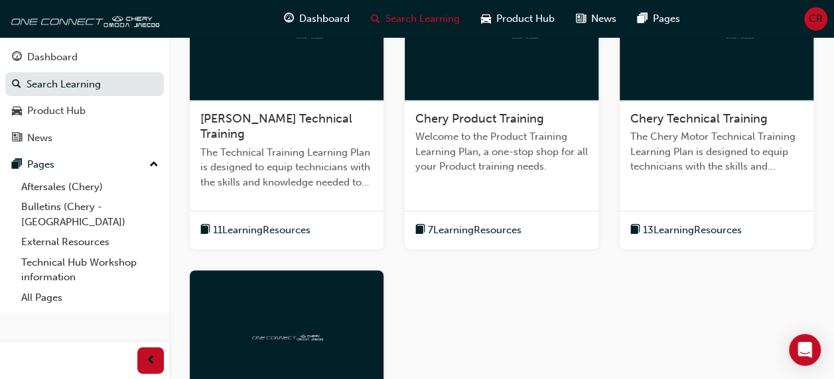
type input "Tra"
click at [281, 229] on span "11 Learning Resources" at bounding box center [262, 230] width 98 height 15
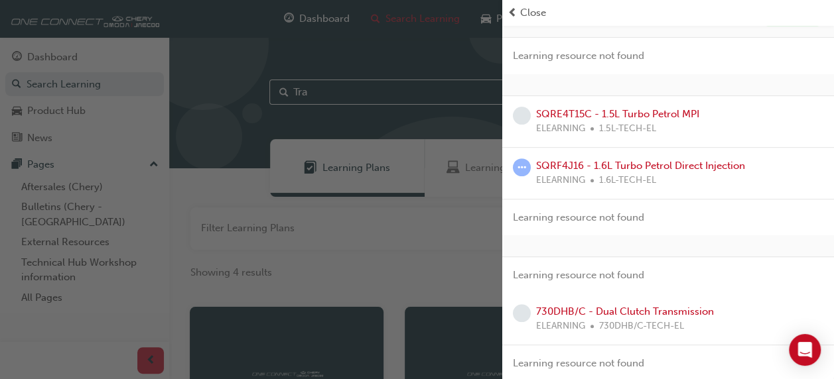
scroll to position [0, 0]
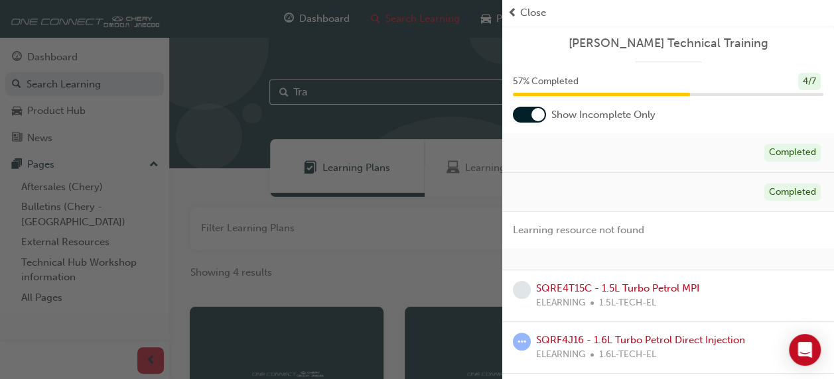
click at [800, 150] on div "Completed" at bounding box center [792, 153] width 56 height 18
click at [791, 202] on div "Completed" at bounding box center [668, 193] width 332 height 40
click at [804, 78] on div "4 / 7" at bounding box center [809, 82] width 23 height 18
click at [641, 291] on link "SQRE4T15C - 1.5L Turbo Petrol MPI" at bounding box center [617, 289] width 163 height 12
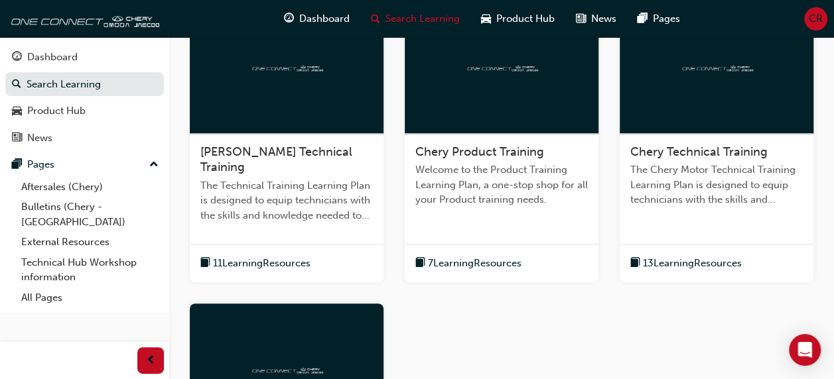
scroll to position [304, 0]
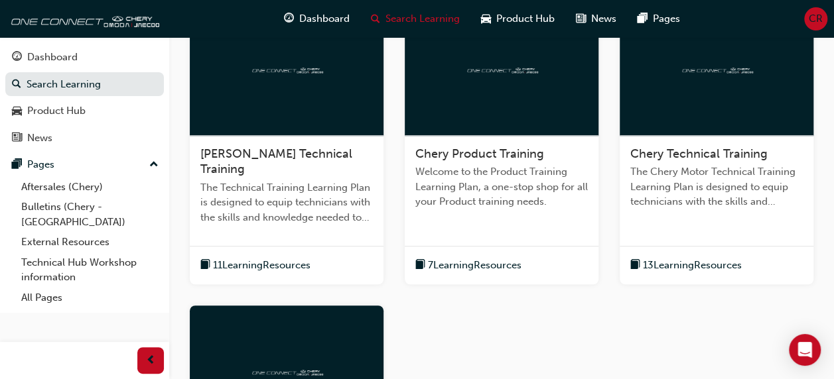
click at [269, 271] on span "11 Learning Resources" at bounding box center [262, 265] width 98 height 15
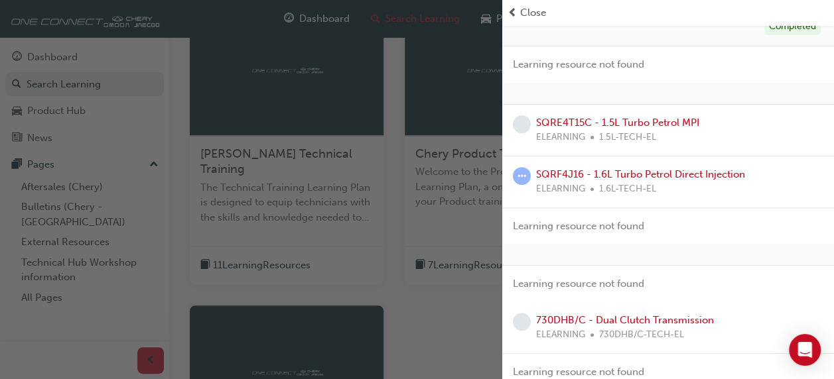
scroll to position [174, 0]
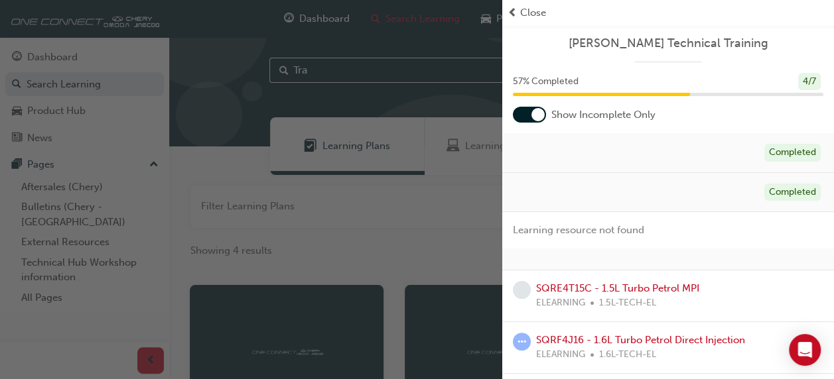
click at [629, 16] on div "Close" at bounding box center [667, 12] width 321 height 15
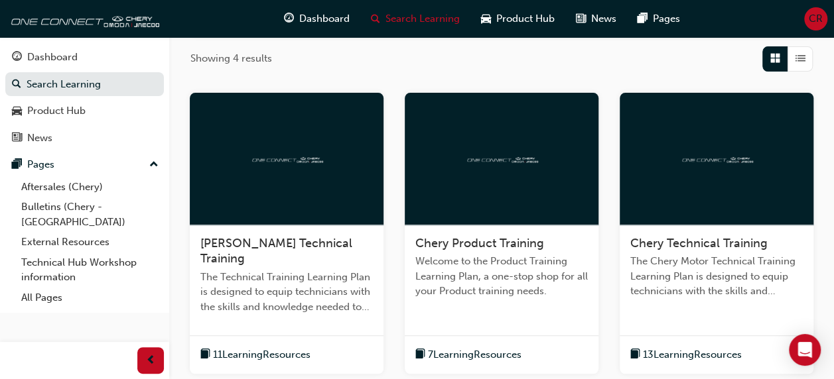
scroll to position [215, 0]
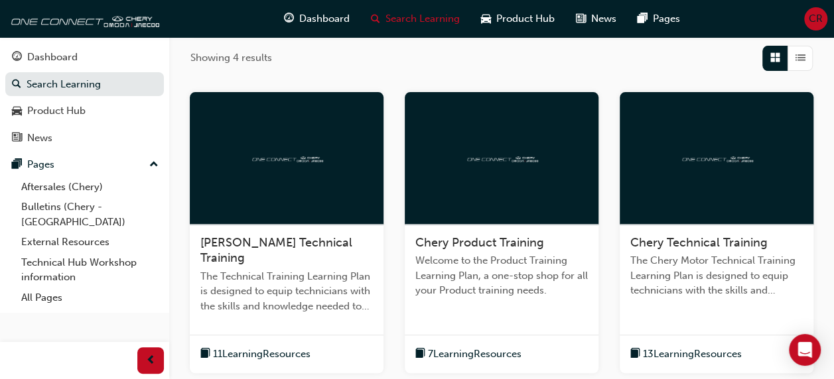
click at [517, 358] on span "7 Learning Resources" at bounding box center [475, 354] width 94 height 15
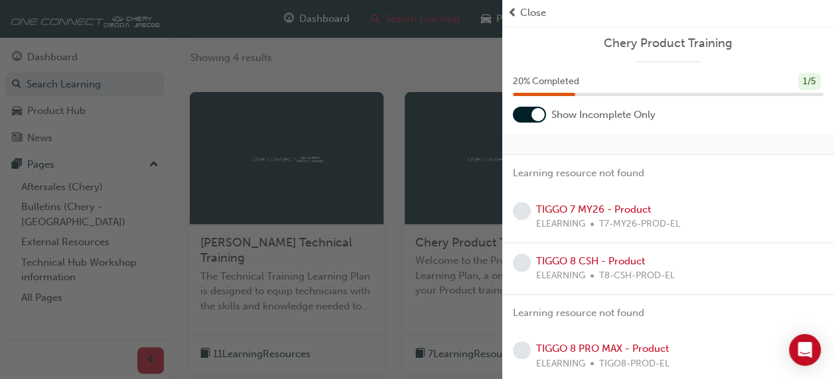
scroll to position [54, 0]
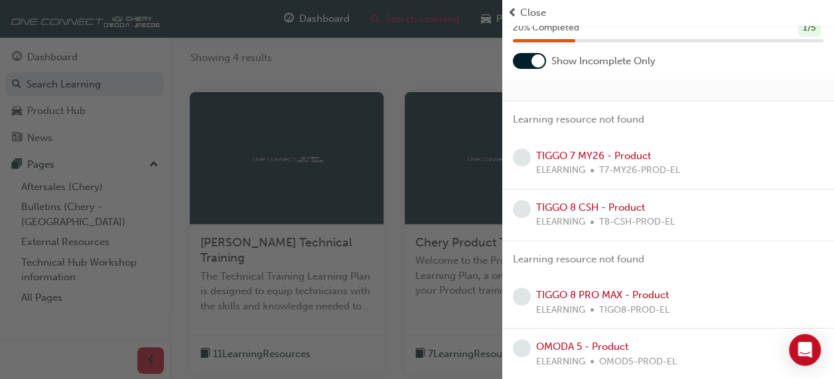
click at [676, 158] on div "TIGGO 7 MY26 - Product ELEARNING T7-MY26-PROD-EL" at bounding box center [608, 164] width 144 height 30
click at [618, 158] on link "TIGGO 7 MY26 - Product" at bounding box center [593, 156] width 115 height 12
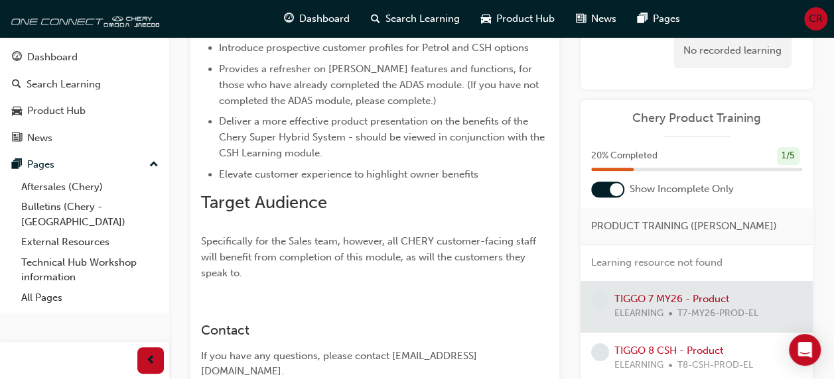
scroll to position [358, 0]
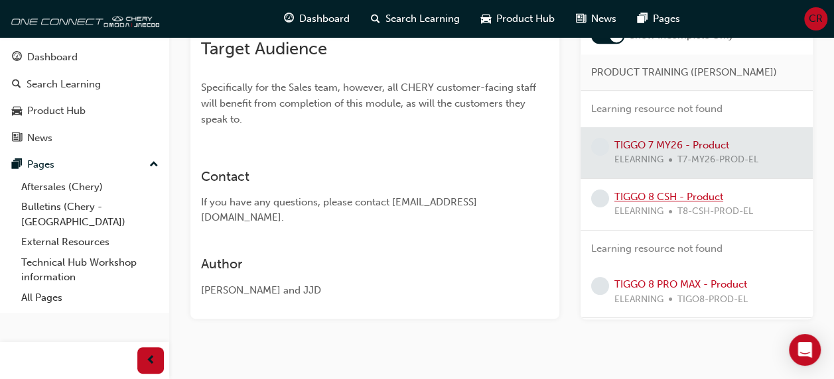
click at [683, 190] on link "TIGGO 8 CSH - Product" at bounding box center [668, 196] width 109 height 12
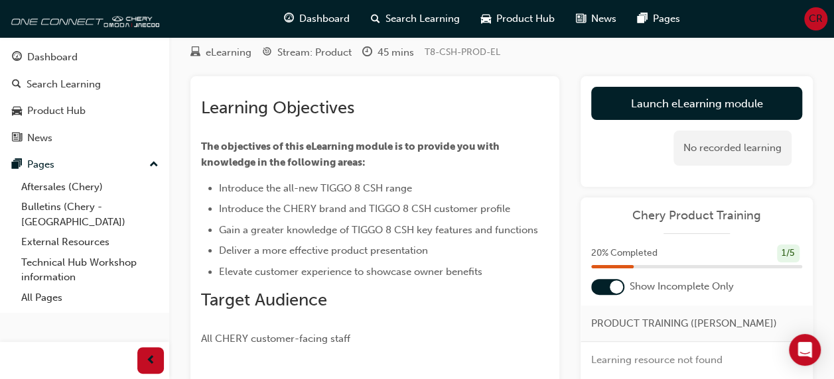
scroll to position [44, 0]
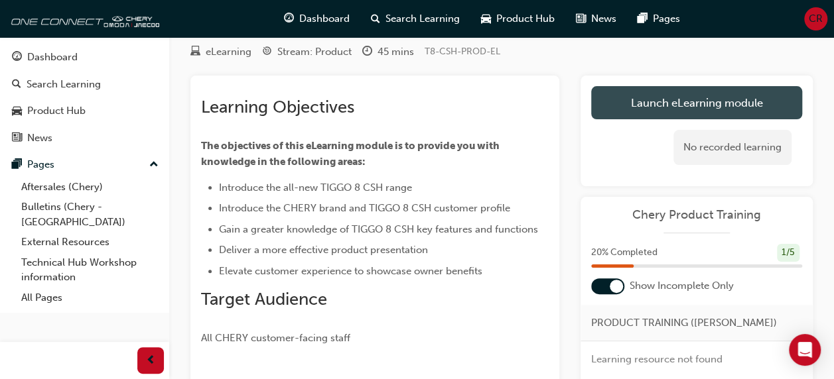
click at [758, 101] on link "Launch eLearning module" at bounding box center [696, 102] width 211 height 33
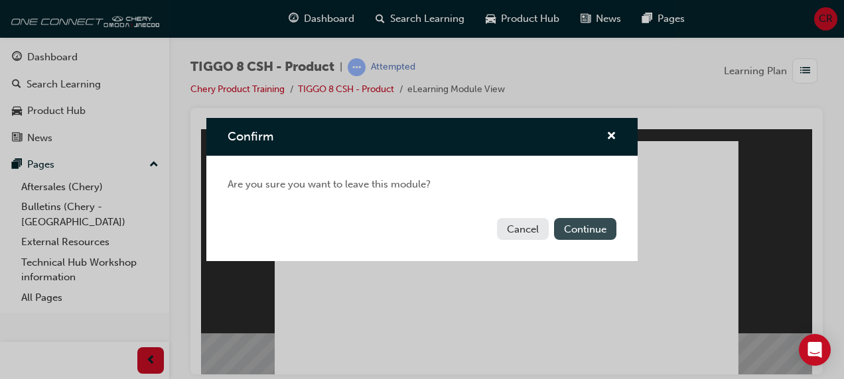
click at [592, 226] on button "Continue" at bounding box center [585, 229] width 62 height 22
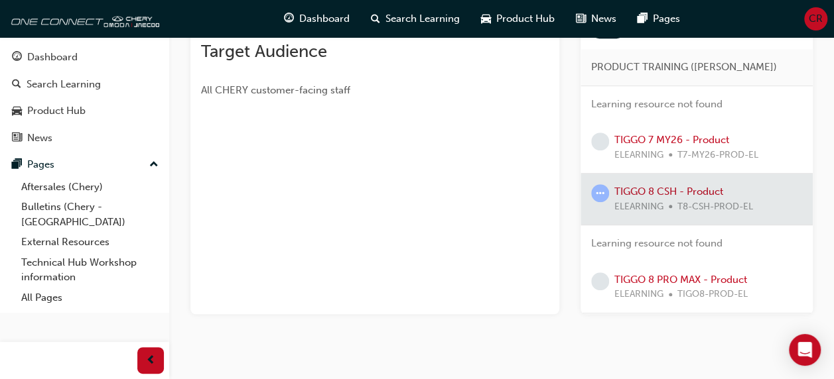
scroll to position [297, 0]
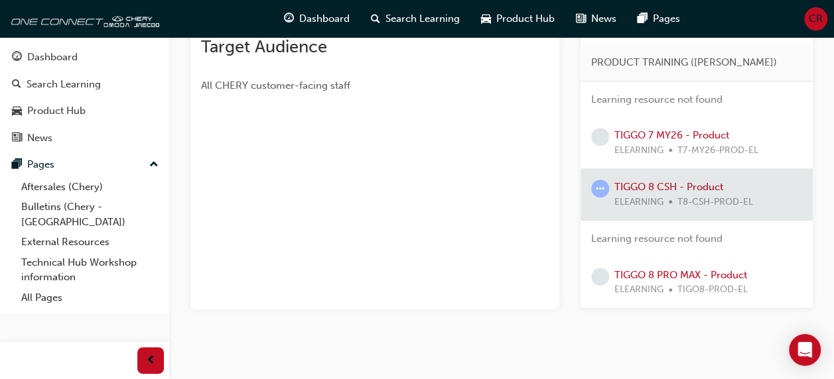
scroll to position [358, 0]
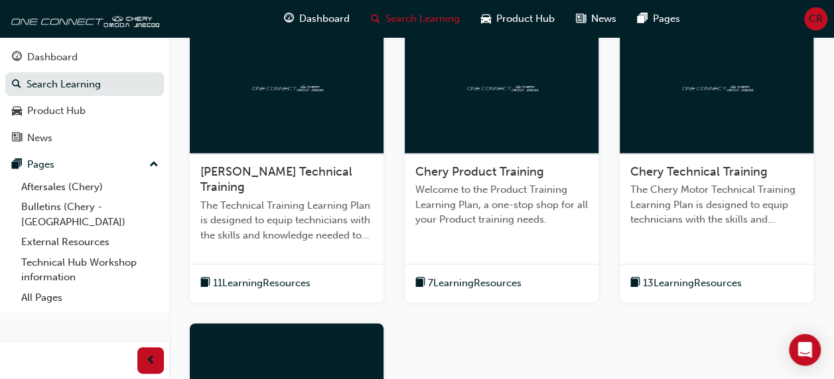
scroll to position [358, 0]
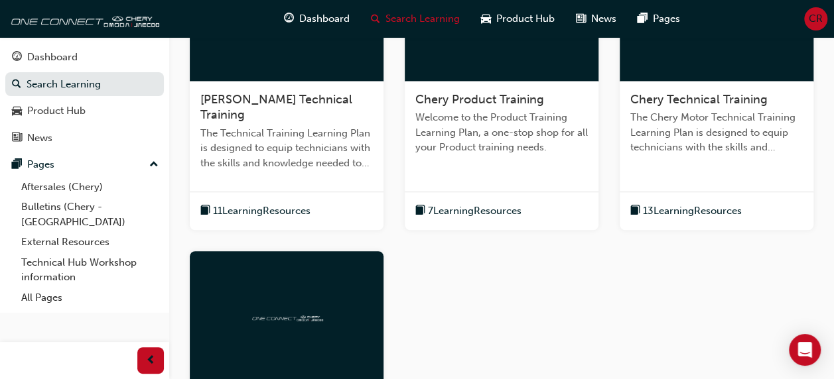
click at [728, 212] on span "13 Learning Resources" at bounding box center [692, 211] width 99 height 15
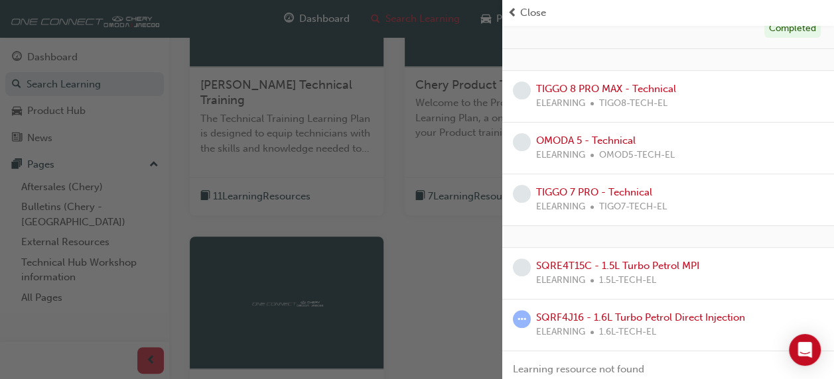
scroll to position [121, 0]
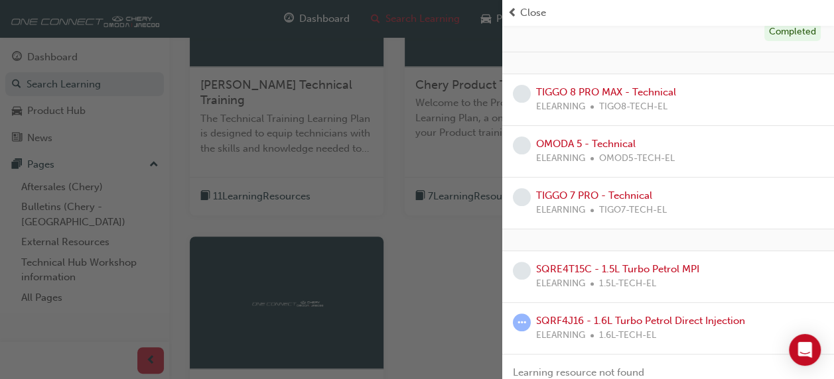
click at [476, 300] on div "button" at bounding box center [251, 189] width 502 height 379
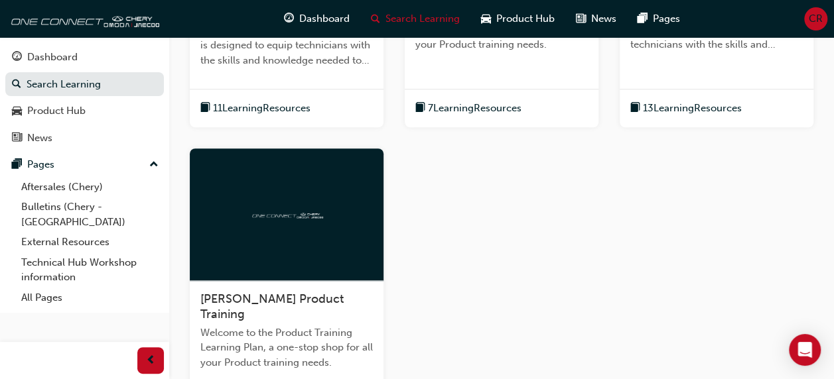
scroll to position [462, 0]
click at [352, 316] on div "[PERSON_NAME] Product Training" at bounding box center [286, 306] width 172 height 31
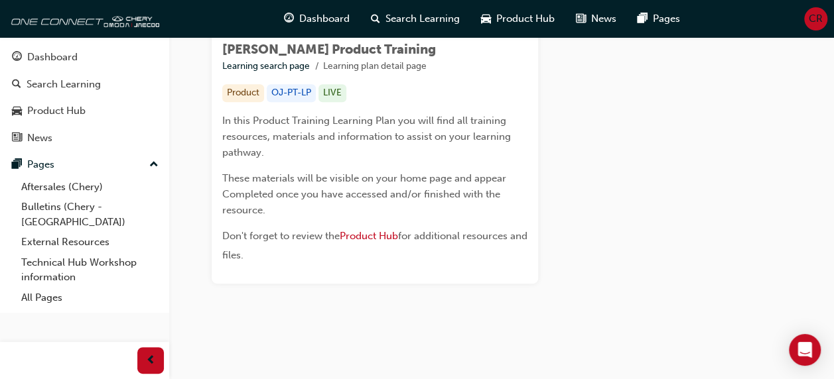
scroll to position [237, 0]
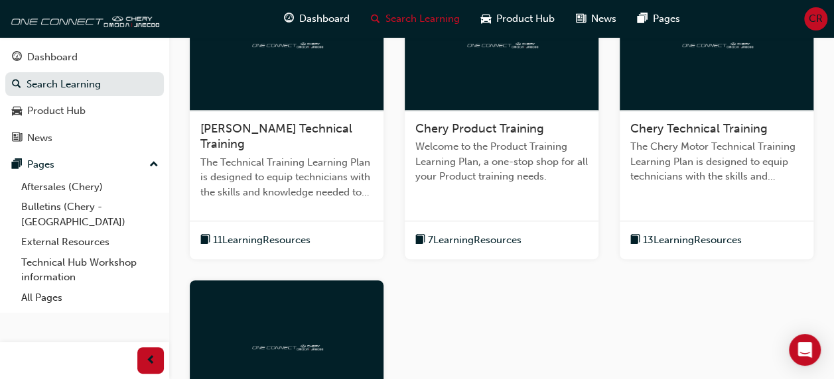
scroll to position [316, 0]
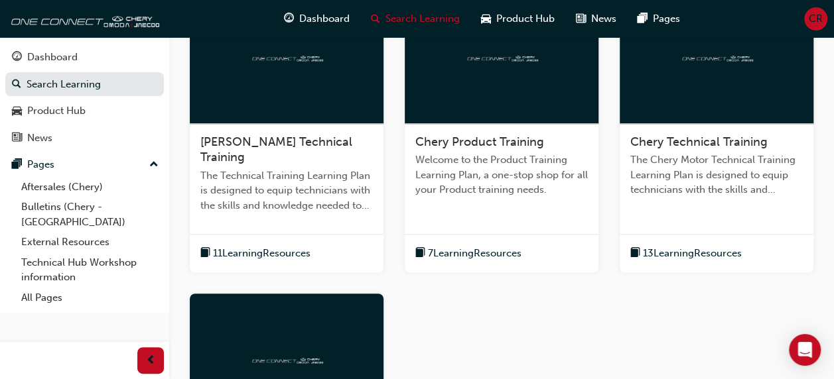
click at [360, 245] on div "11 Learning Resources" at bounding box center [287, 253] width 194 height 38
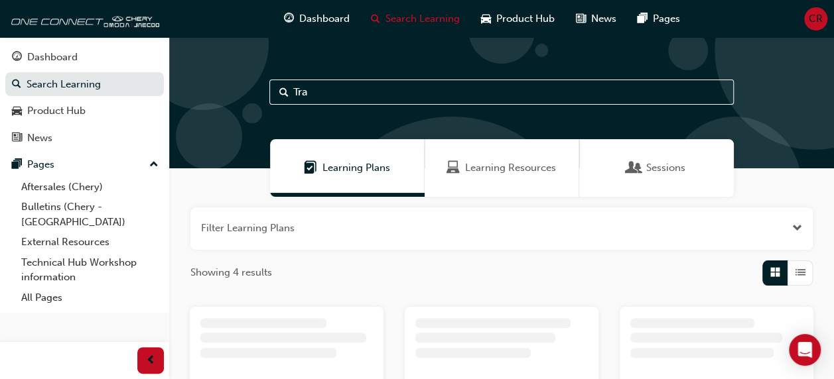
scroll to position [286, 0]
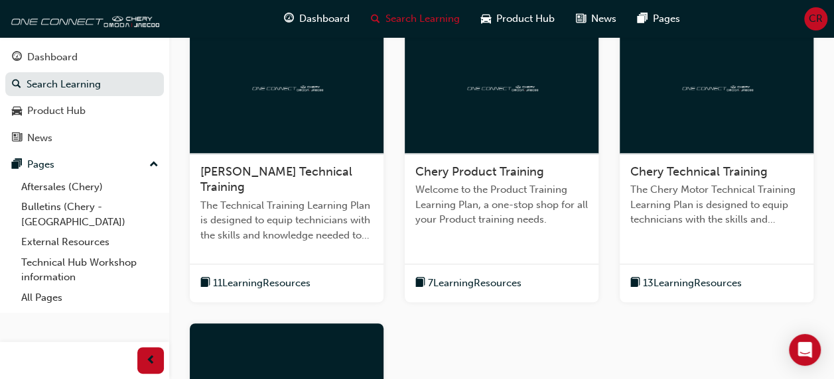
click at [564, 291] on div "7 Learning Resources" at bounding box center [502, 283] width 194 height 38
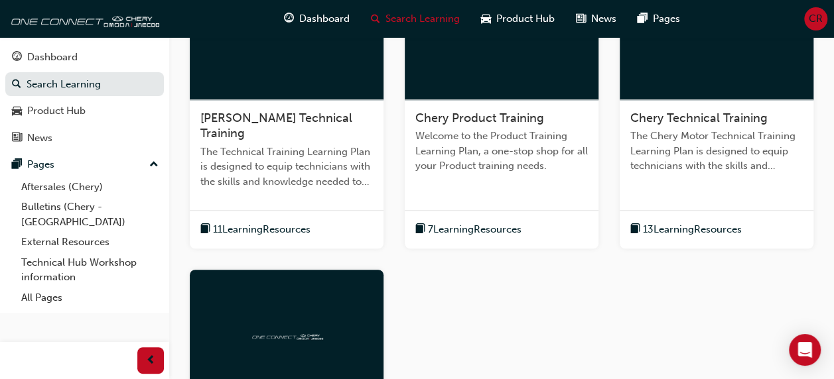
scroll to position [348, 0]
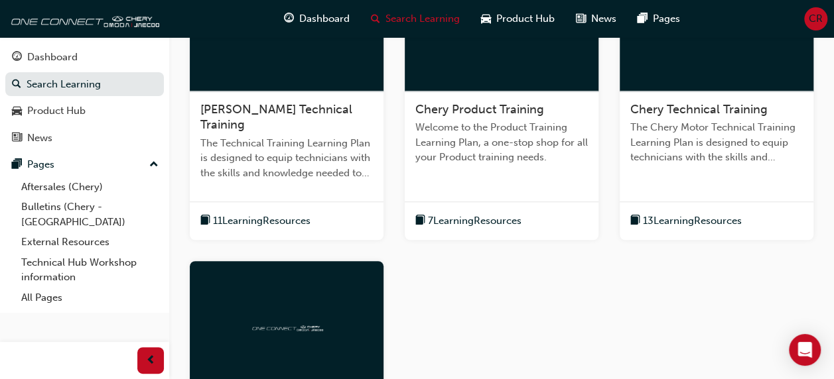
click at [721, 220] on span "13 Learning Resources" at bounding box center [692, 221] width 99 height 15
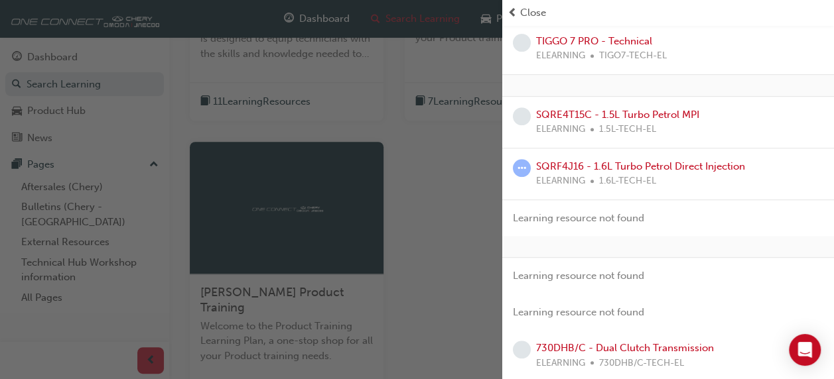
scroll to position [468, 0]
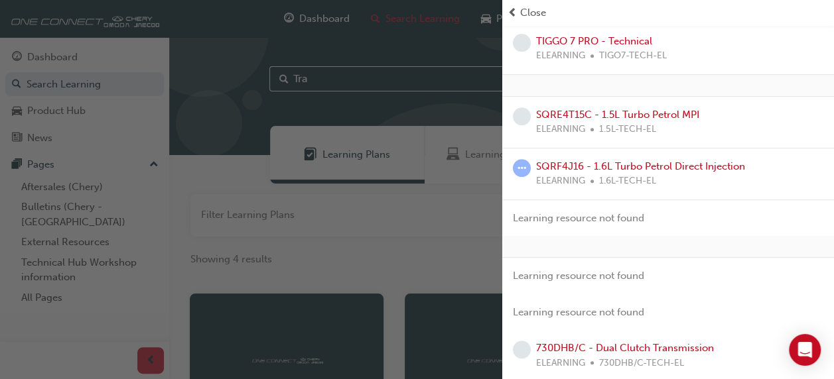
click at [513, 12] on span "prev-icon" at bounding box center [512, 12] width 10 height 15
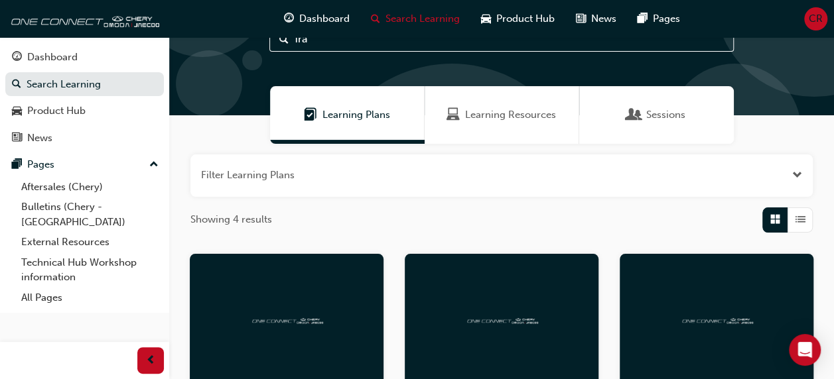
scroll to position [0, 0]
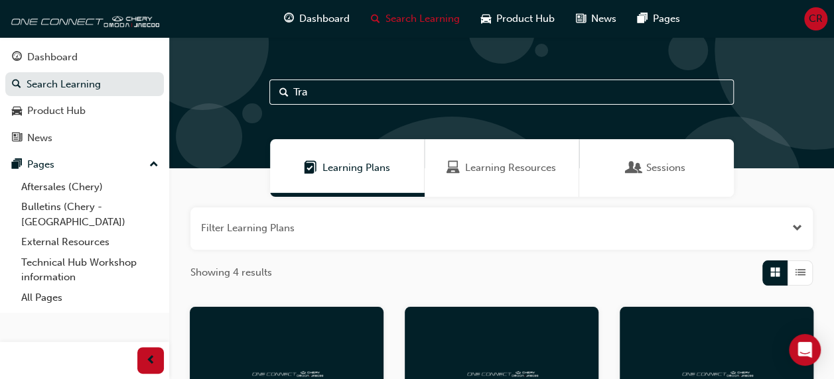
click at [544, 168] on span "Learning Resources" at bounding box center [510, 168] width 91 height 15
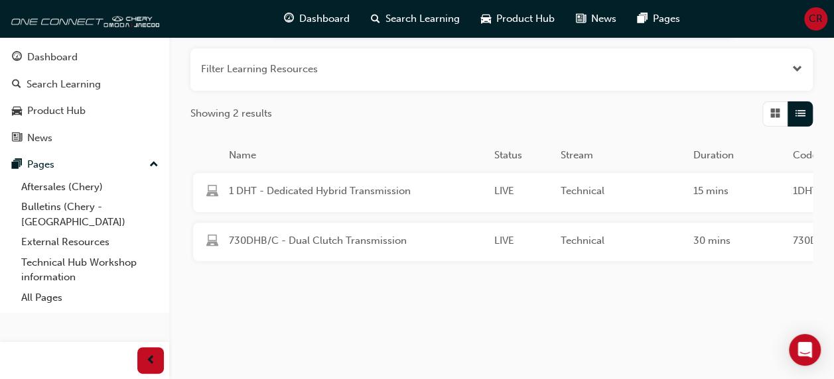
click at [642, 184] on span "Technical" at bounding box center [622, 191] width 122 height 15
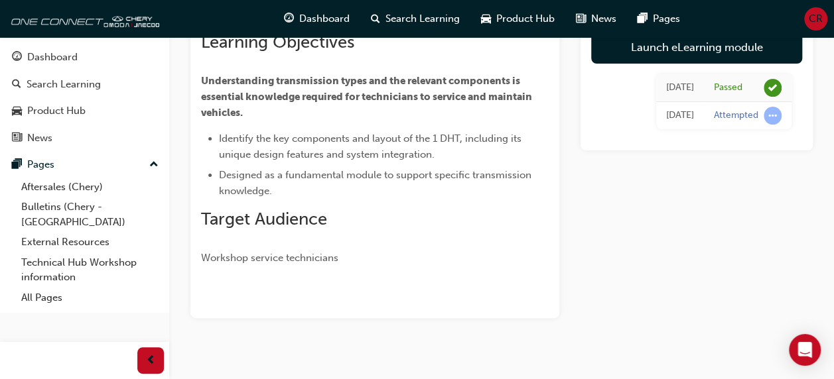
scroll to position [123, 0]
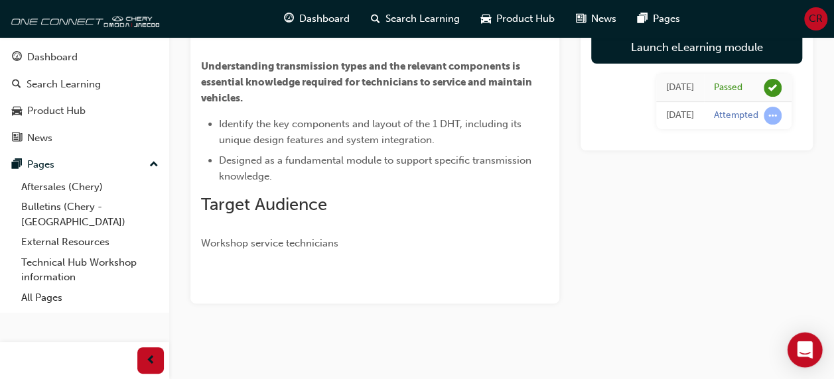
click at [812, 354] on div "Open Intercom Messenger" at bounding box center [804, 350] width 35 height 35
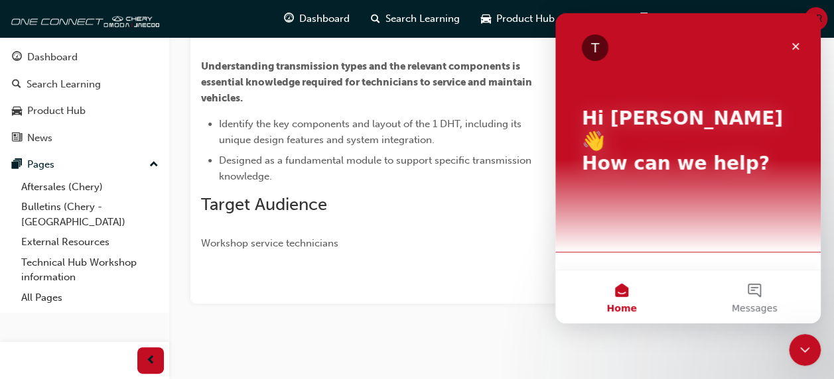
scroll to position [0, 0]
click at [760, 296] on button "Messages" at bounding box center [754, 297] width 133 height 53
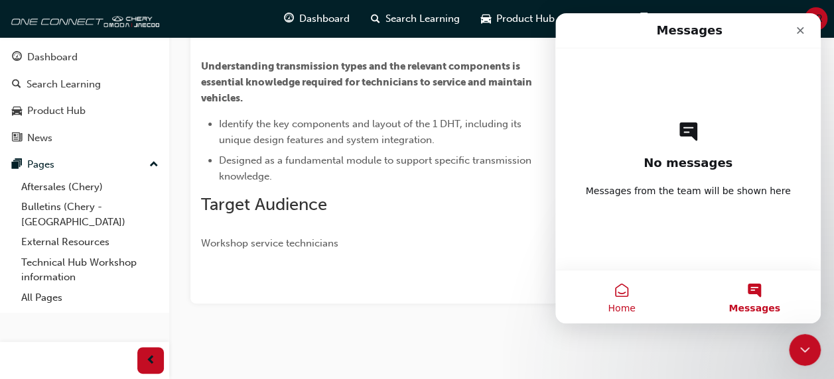
click at [620, 306] on span "Home" at bounding box center [621, 308] width 27 height 9
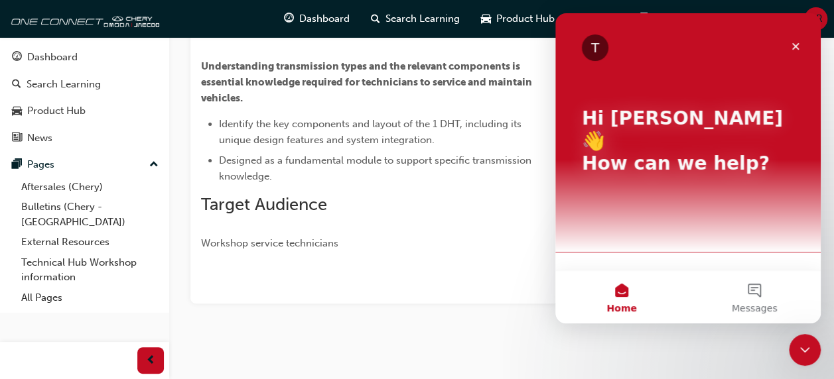
click at [750, 196] on div "T Hi Chalana 👋 How can we help?" at bounding box center [687, 143] width 239 height 261
click at [593, 58] on div "T" at bounding box center [595, 47] width 27 height 27
click at [756, 304] on span "Messages" at bounding box center [755, 308] width 46 height 9
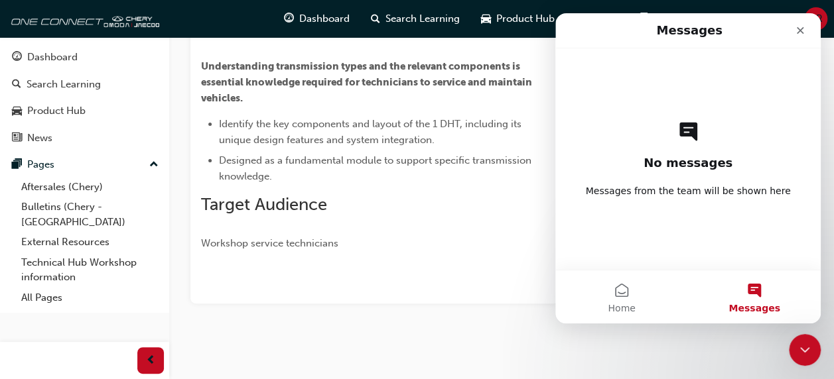
click at [744, 204] on div "No messages Messages from the team will be shown here" at bounding box center [687, 159] width 219 height 222
click at [681, 149] on div "No messages Messages from the team will be shown here" at bounding box center [687, 159] width 219 height 222
click at [706, 196] on span "Messages from the team will be shown here" at bounding box center [688, 190] width 205 height 13
click at [801, 338] on div "Close Intercom Messenger" at bounding box center [803, 348] width 32 height 32
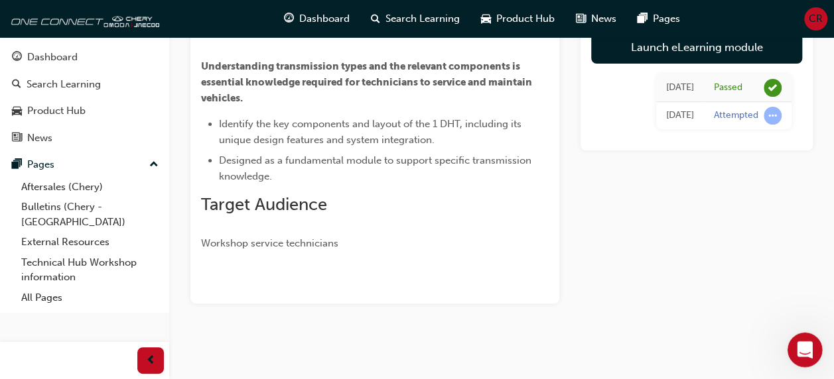
click at [811, 348] on icon "Open Intercom Messenger" at bounding box center [803, 349] width 22 height 22
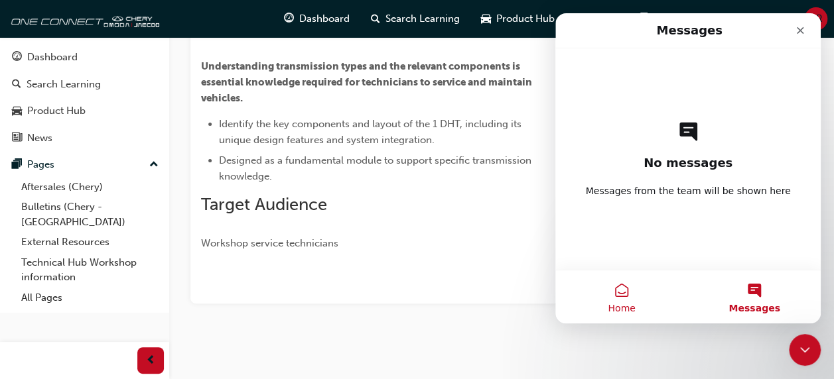
click at [623, 310] on span "Home" at bounding box center [621, 308] width 27 height 9
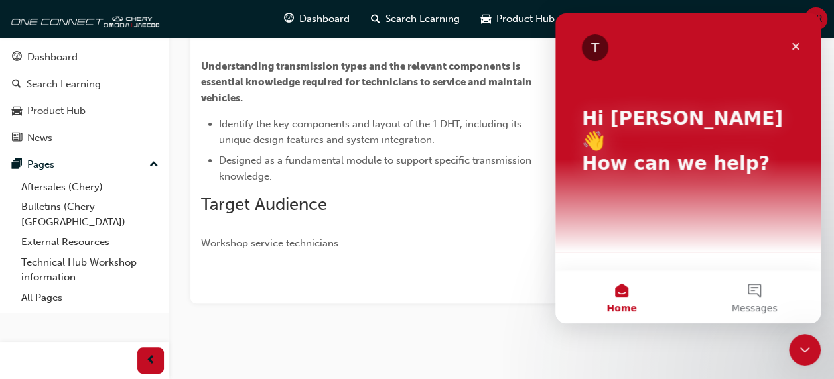
click at [753, 153] on p "How can we help?" at bounding box center [688, 164] width 212 height 23
click at [750, 153] on p "How can we help?" at bounding box center [688, 164] width 212 height 23
click at [680, 128] on p "Hi Chalana 👋" at bounding box center [688, 129] width 212 height 45
click at [698, 118] on p "Hi Chalana 👋" at bounding box center [688, 129] width 212 height 45
click at [691, 123] on p "Hi Chalana 👋" at bounding box center [688, 129] width 212 height 45
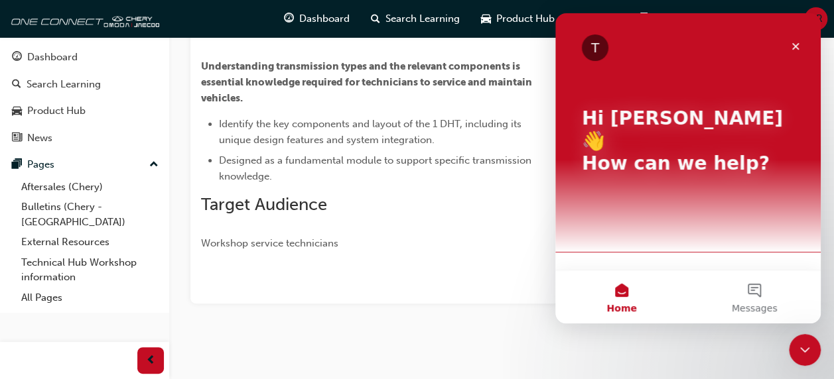
click at [689, 153] on p "How can we help?" at bounding box center [688, 164] width 212 height 23
click at [685, 153] on p "How can we help?" at bounding box center [688, 164] width 212 height 23
click at [746, 153] on p "How can we help?" at bounding box center [688, 164] width 212 height 23
click at [596, 48] on div "T" at bounding box center [595, 47] width 27 height 27
click at [595, 48] on div "T" at bounding box center [595, 47] width 27 height 27
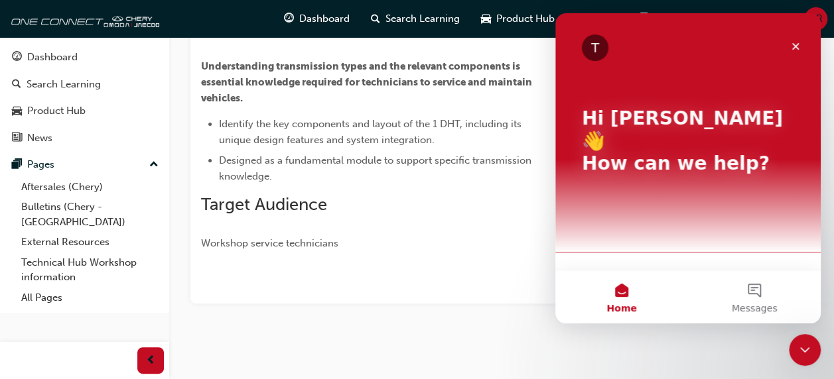
click at [783, 153] on p "How can we help?" at bounding box center [688, 164] width 212 height 23
click at [791, 44] on icon "Close" at bounding box center [795, 46] width 11 height 11
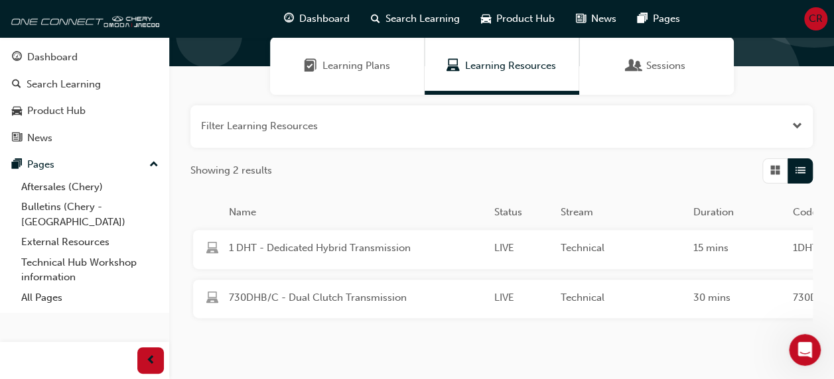
scroll to position [108, 0]
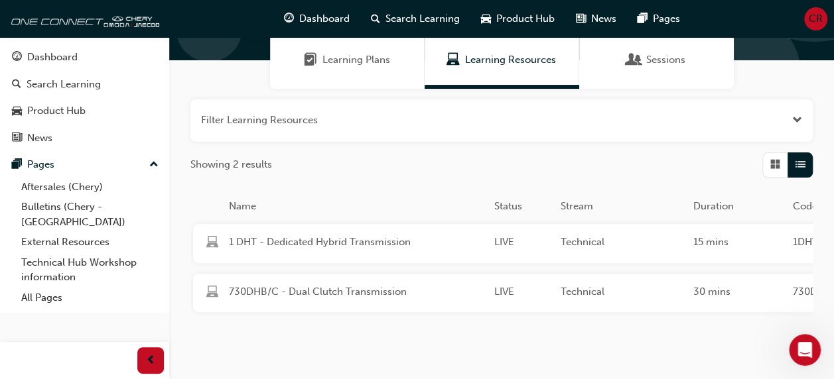
click at [674, 78] on div "Sessions" at bounding box center [656, 60] width 155 height 58
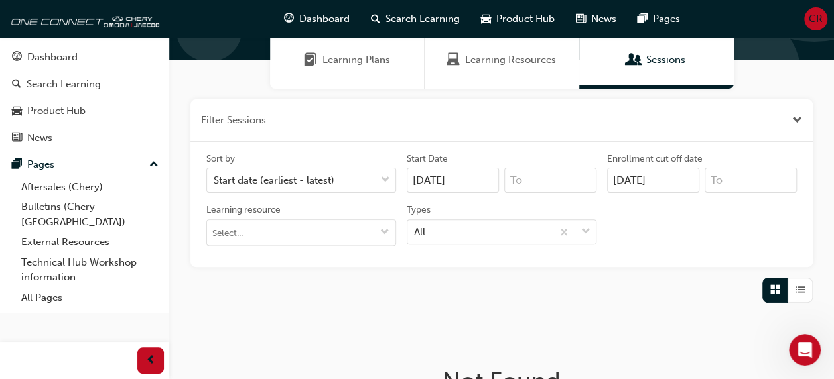
click at [298, 80] on div "Learning Plans" at bounding box center [347, 60] width 155 height 58
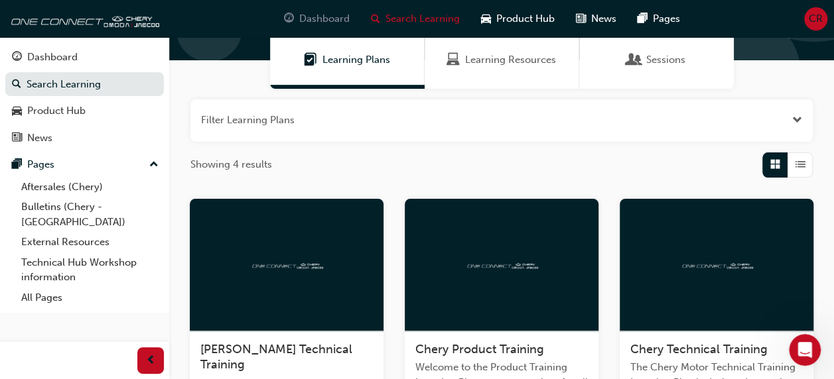
click at [302, 25] on span "Dashboard" at bounding box center [324, 18] width 50 height 15
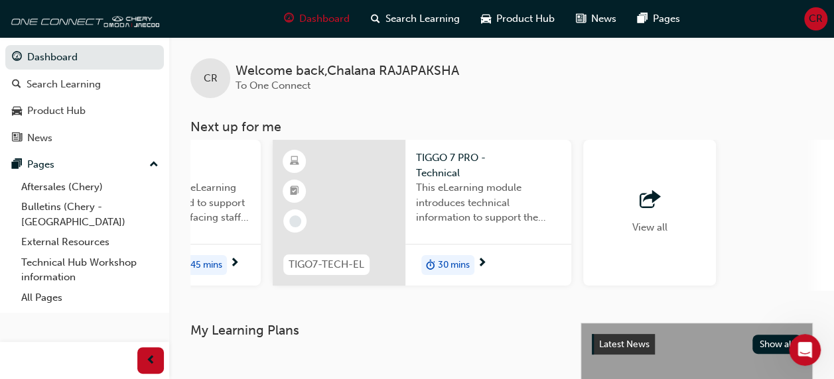
scroll to position [0, 1217]
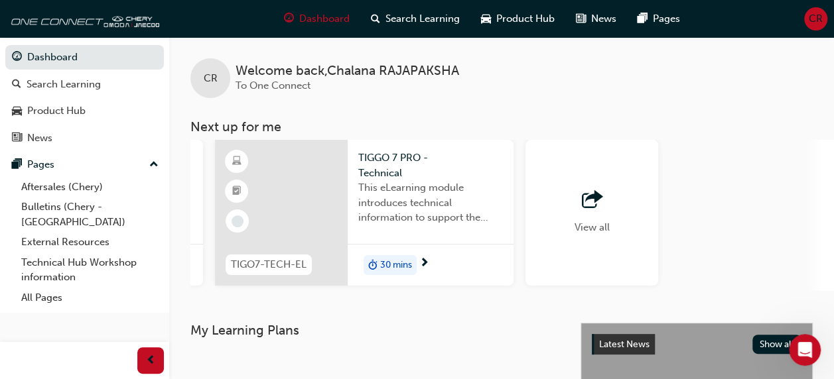
click at [340, 78] on div "Welcome back , Chalana RAJAPAKSHA To One Connect" at bounding box center [347, 79] width 224 height 30
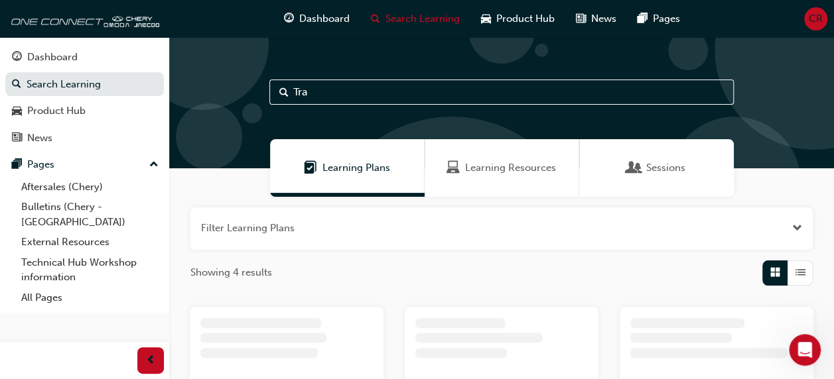
scroll to position [13, 0]
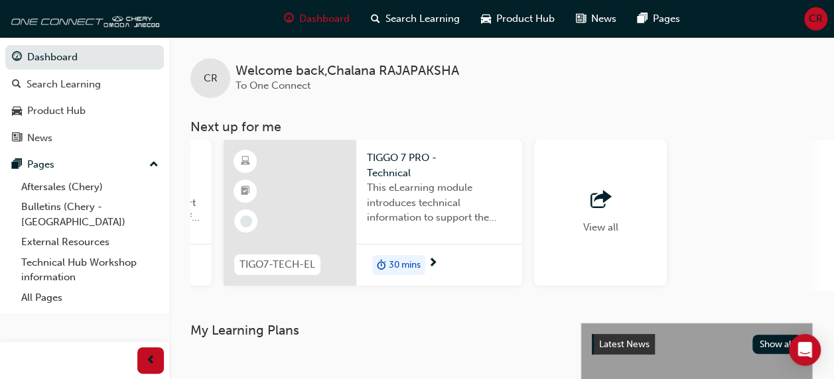
scroll to position [0, 1210]
click at [626, 257] on div "View all" at bounding box center [599, 213] width 133 height 146
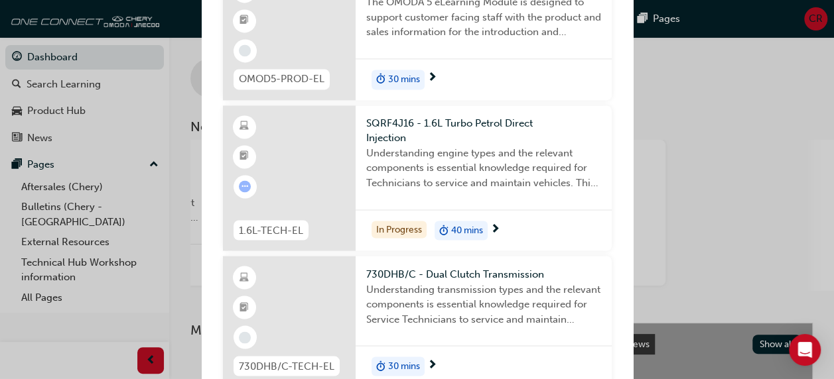
scroll to position [1067, 0]
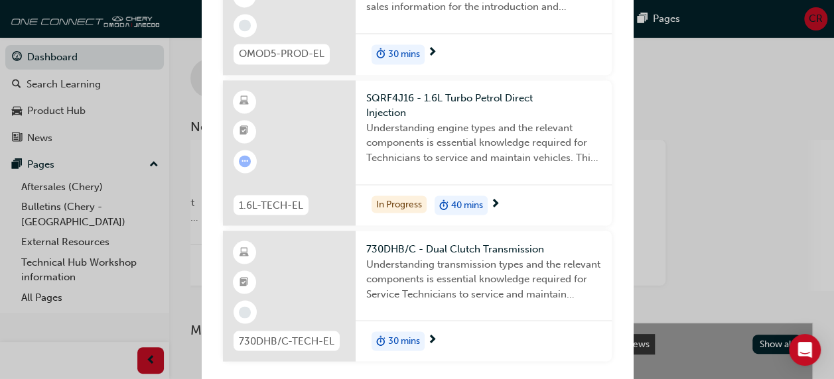
click at [541, 273] on span "Understanding transmission types and the relevant components is essential knowl…" at bounding box center [483, 279] width 235 height 45
